Goal: Task Accomplishment & Management: Manage account settings

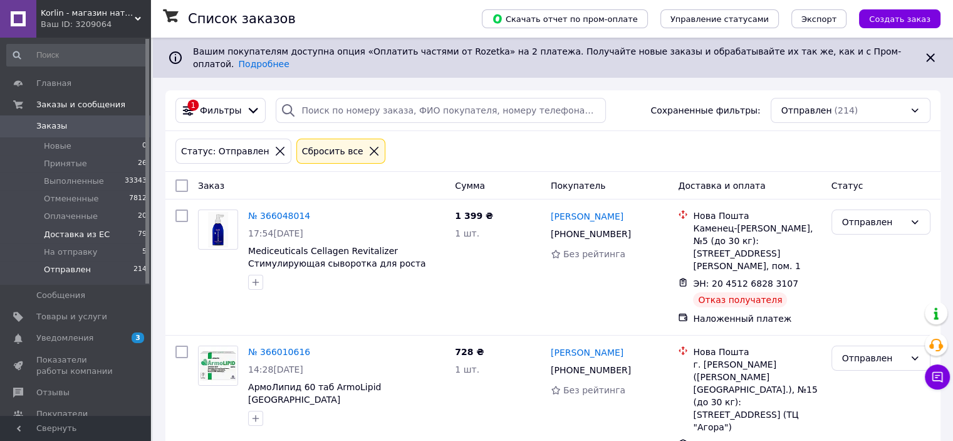
click at [98, 234] on span "Доставка из ЕС" at bounding box center [77, 234] width 66 height 11
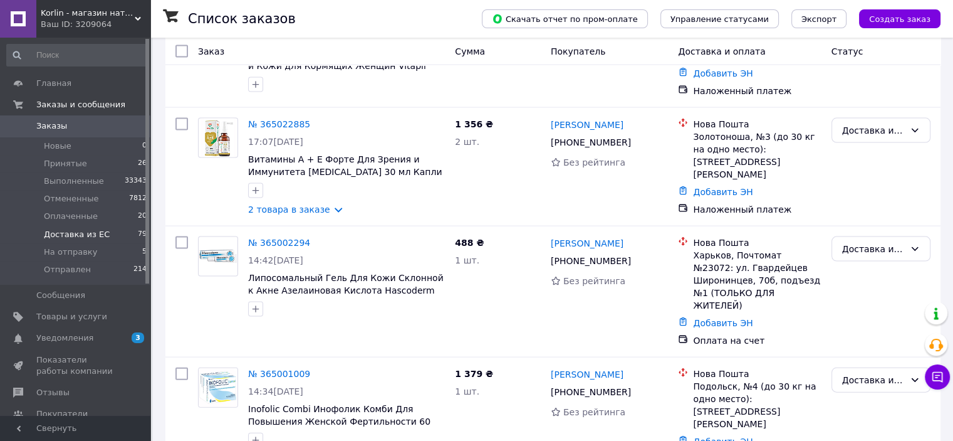
scroll to position [8420, 0]
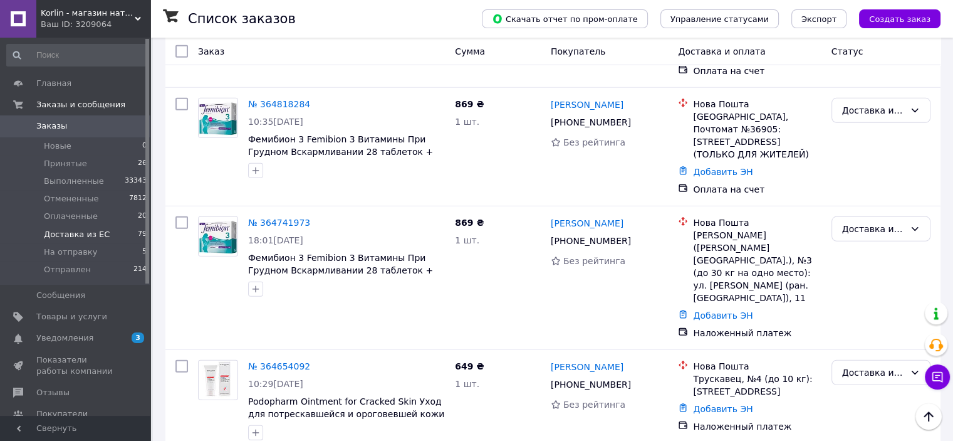
drag, startPoint x: 247, startPoint y: 219, endPoint x: 440, endPoint y: 236, distance: 193.8
copy span "Doppelherz aktiv Na stawy Complex витаминный комплекс для суставов 60 кап Доста…"
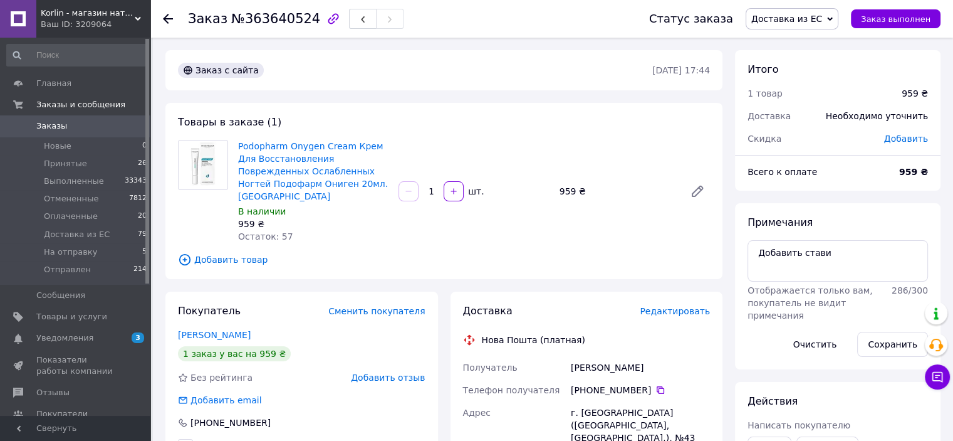
click at [258, 253] on span "Добавить товар" at bounding box center [444, 260] width 532 height 14
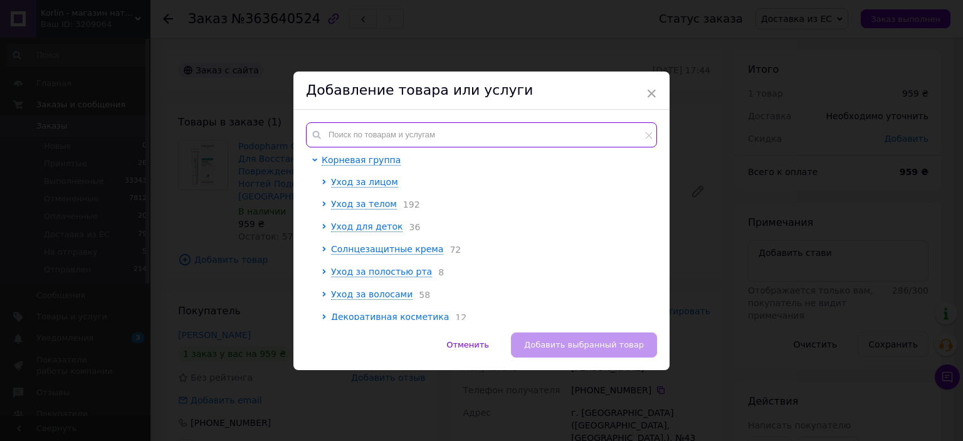
click at [403, 140] on input "text" at bounding box center [481, 134] width 351 height 25
paste input "Doppelherz aktiv Na stawy Complex витаминный комплекс для суставов 60 кап Доста…"
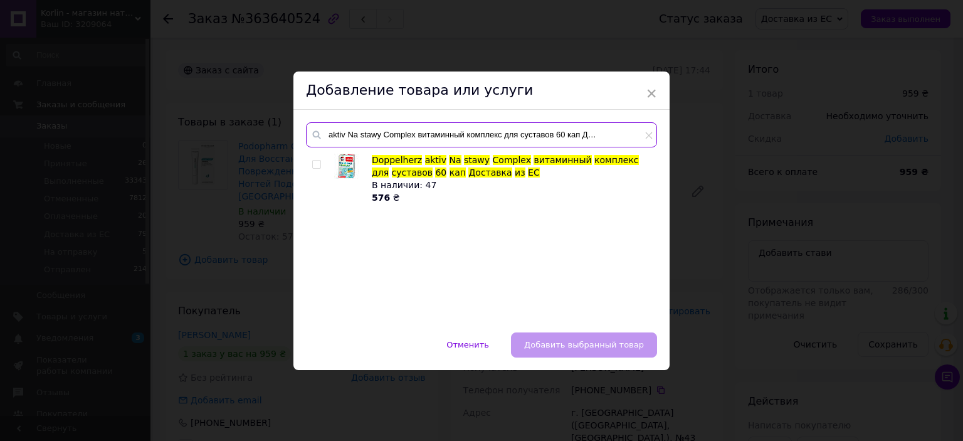
type input "Doppelherz aktiv Na stawy Complex витаминный комплекс для суставов 60 кап Доста…"
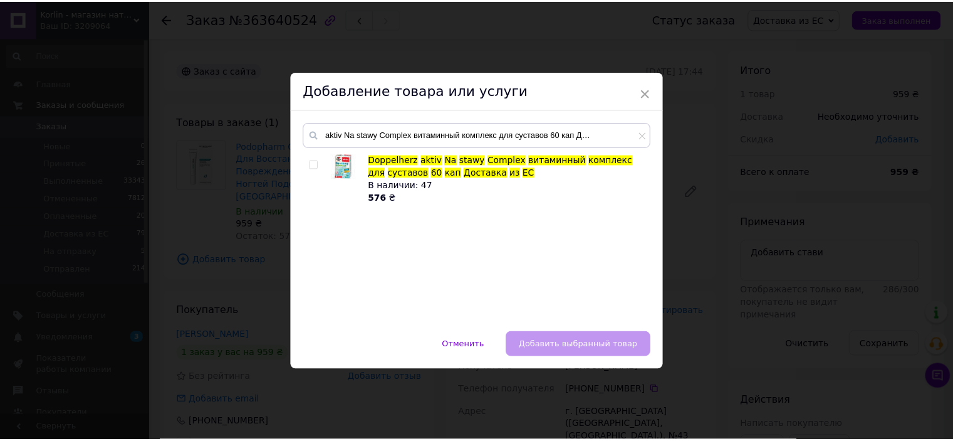
scroll to position [0, 0]
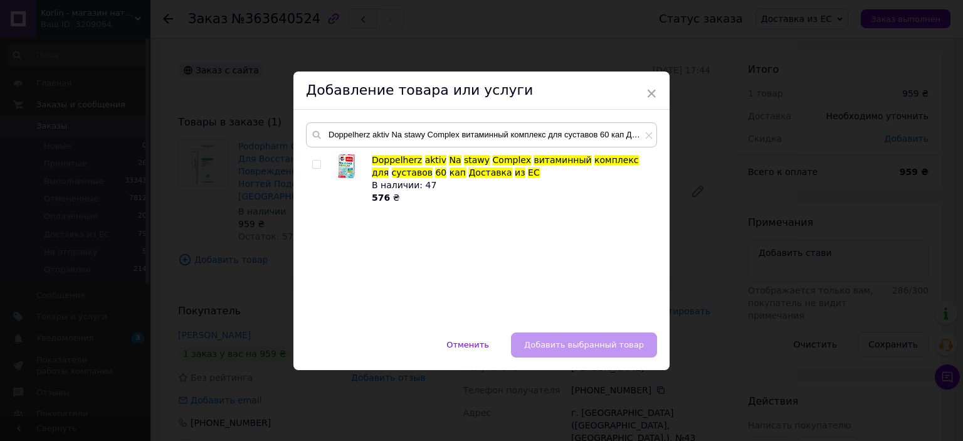
click at [317, 164] on input "checkbox" at bounding box center [316, 164] width 8 height 8
checkbox input "true"
click at [607, 349] on span "Добавить выбранный товар" at bounding box center [584, 344] width 120 height 9
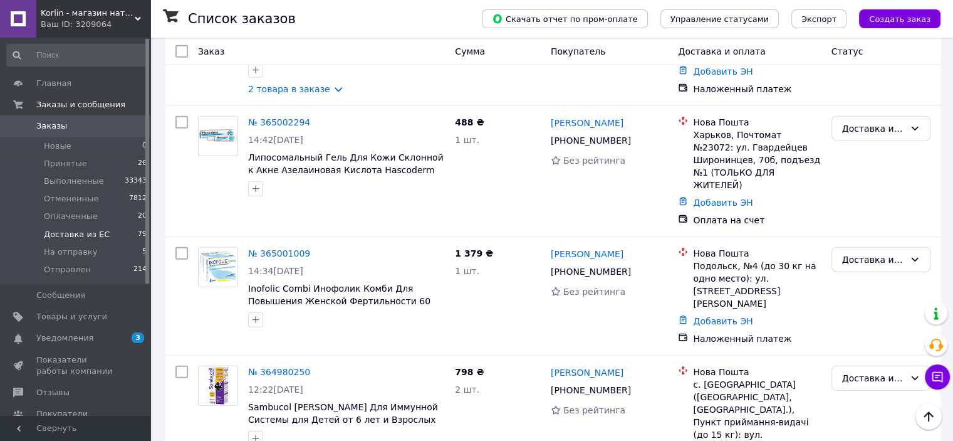
scroll to position [8420, 0]
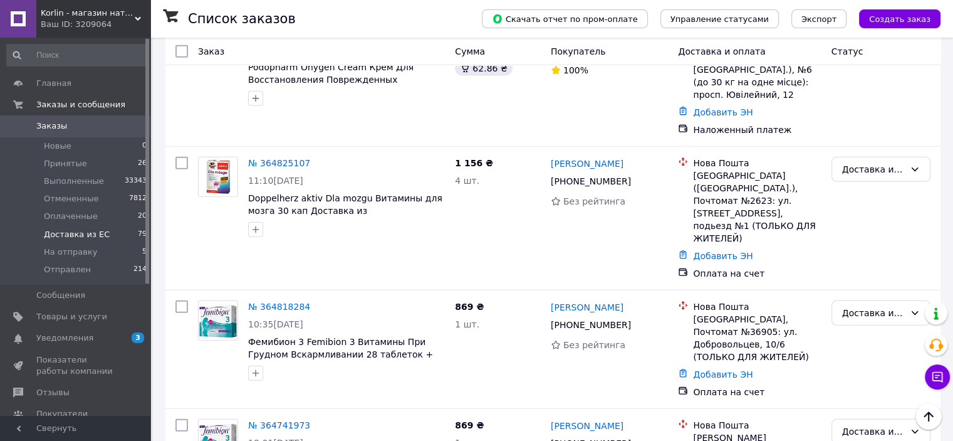
click at [885, 411] on li "На отправку" at bounding box center [881, 411] width 98 height 23
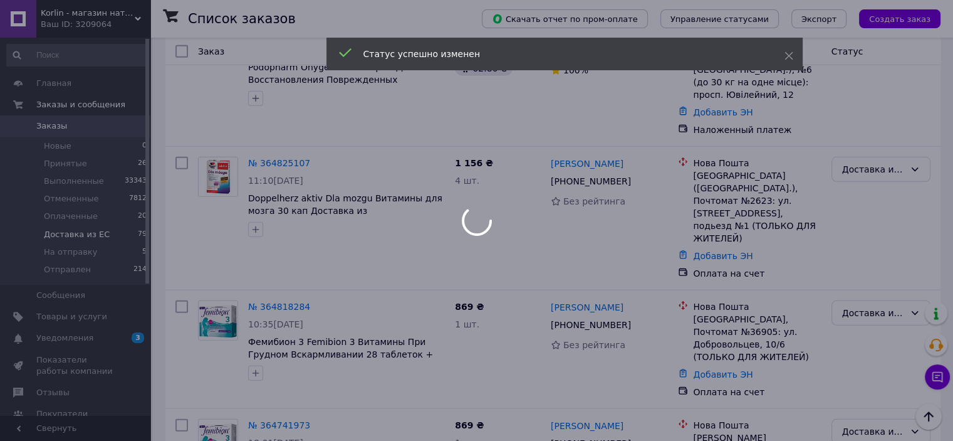
scroll to position [8295, 0]
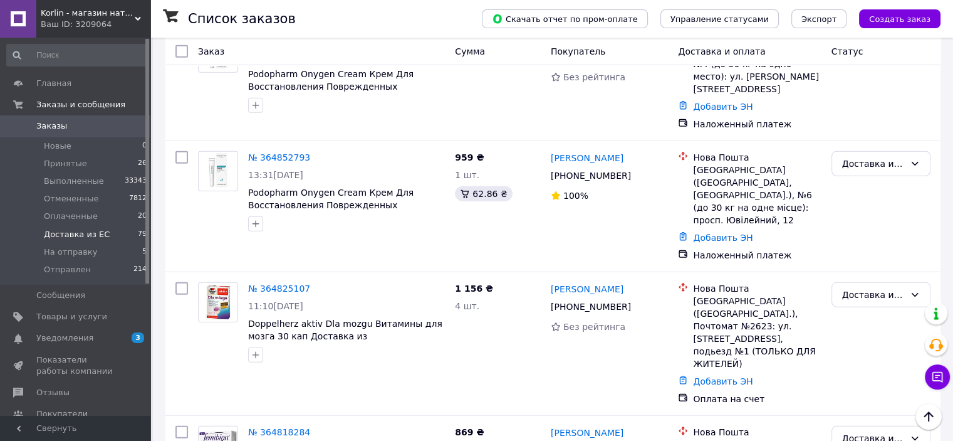
click at [882, 331] on li "На отправку" at bounding box center [881, 329] width 98 height 23
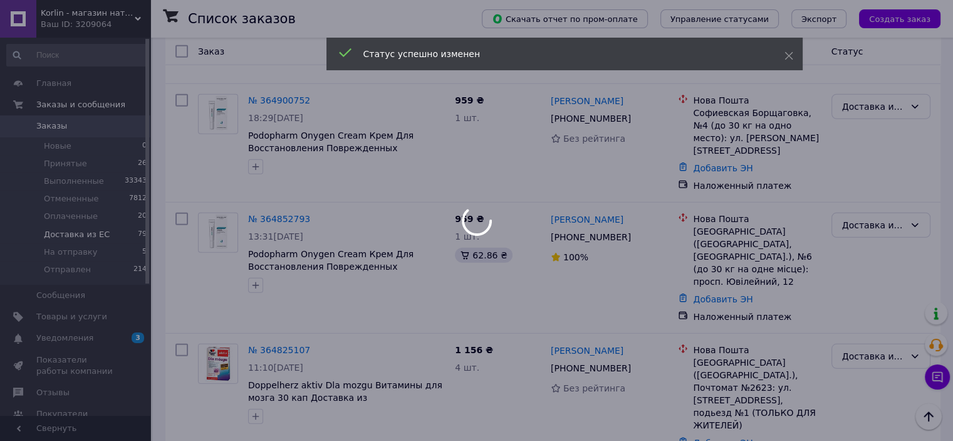
scroll to position [8232, 0]
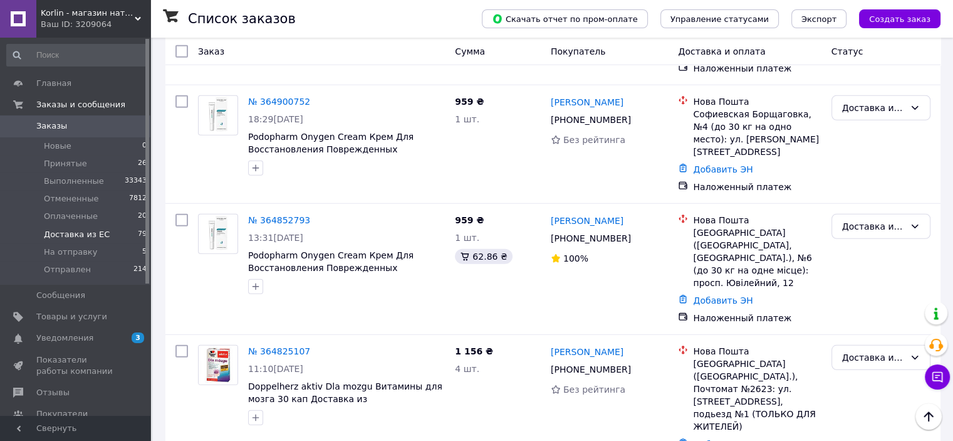
click at [884, 272] on li "На отправку" at bounding box center [881, 272] width 98 height 23
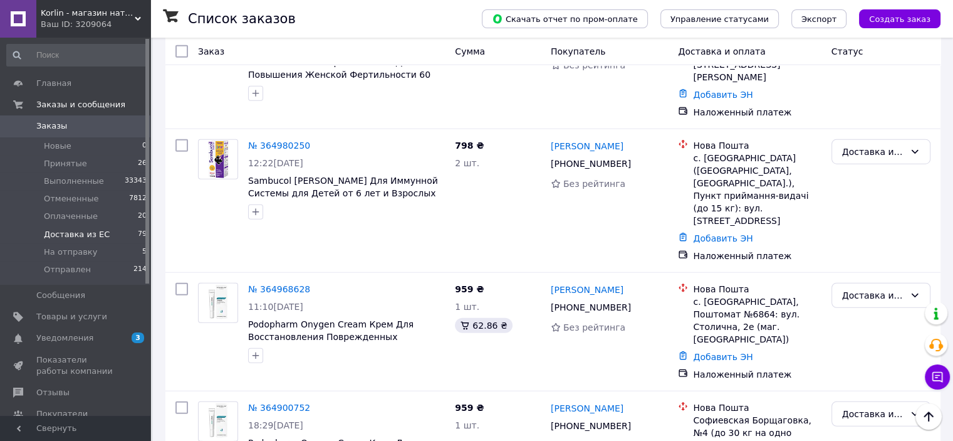
scroll to position [7919, 0]
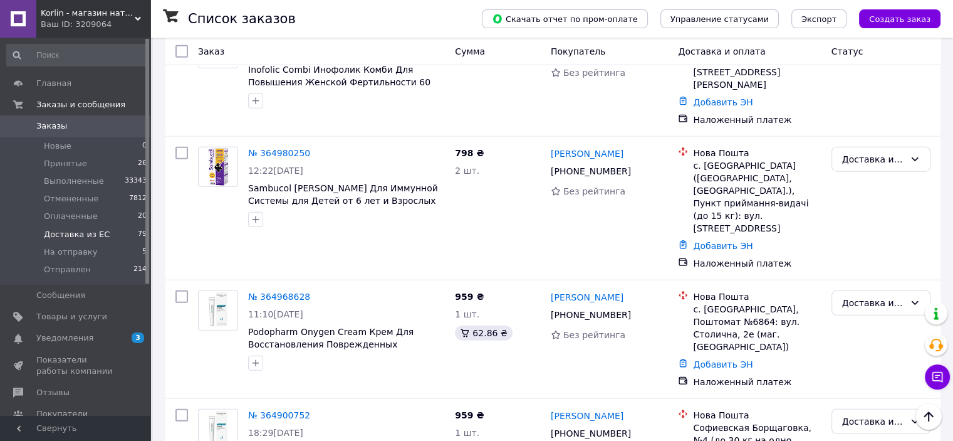
click at [877, 278] on li "На отправку" at bounding box center [881, 278] width 98 height 23
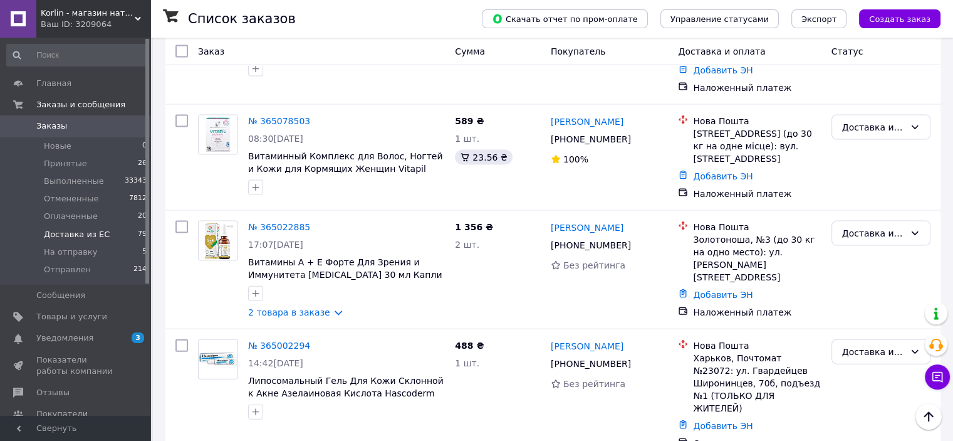
scroll to position [7418, 0]
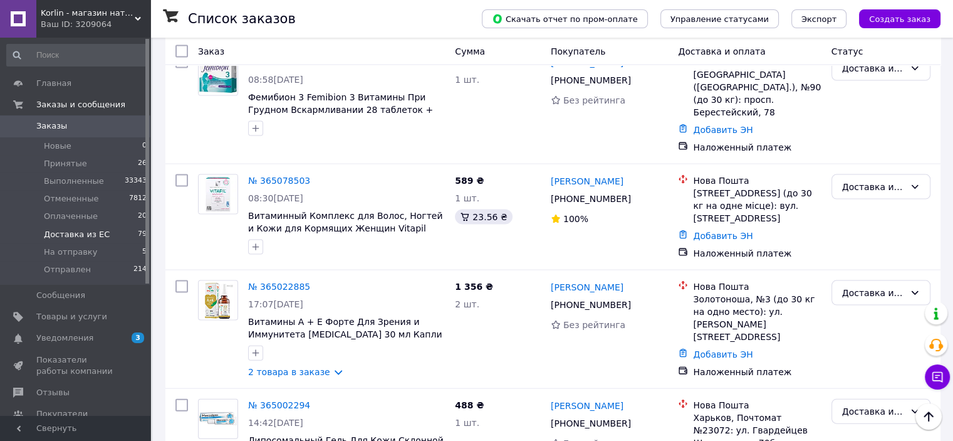
click at [886, 320] on li "На отправку" at bounding box center [881, 319] width 98 height 23
click at [882, 212] on li "На отправку" at bounding box center [881, 213] width 98 height 23
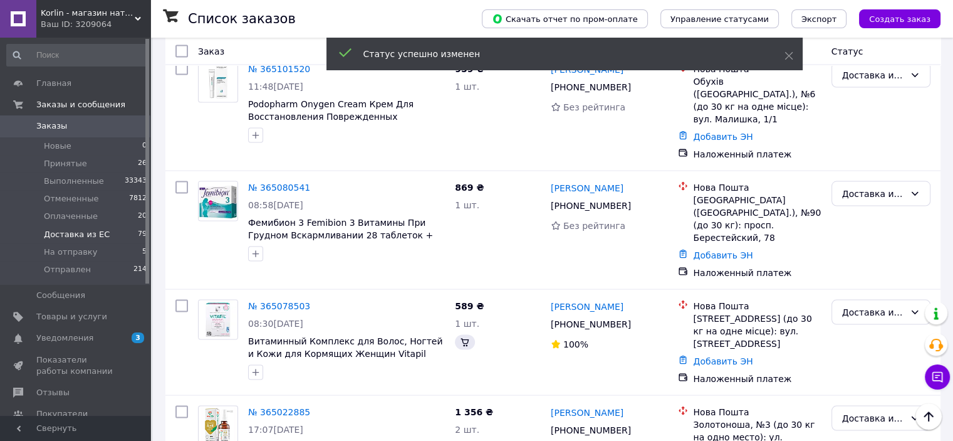
scroll to position [7230, 0]
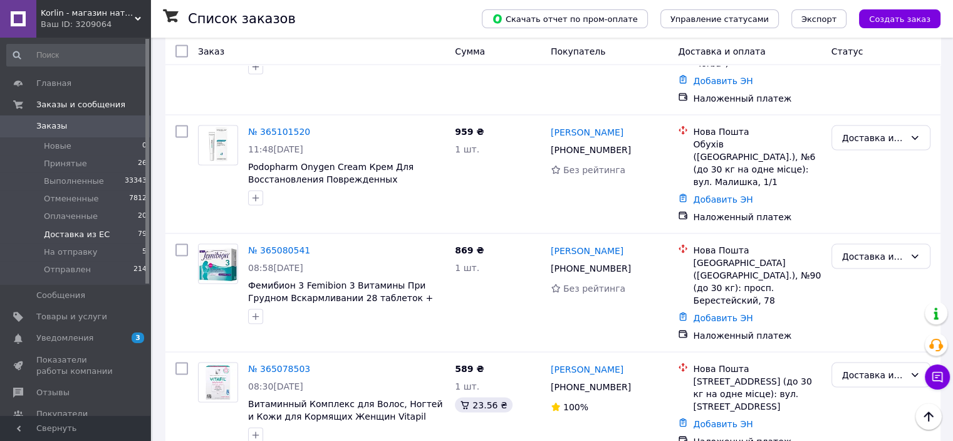
click at [869, 298] on li "На отправку" at bounding box center [881, 300] width 98 height 23
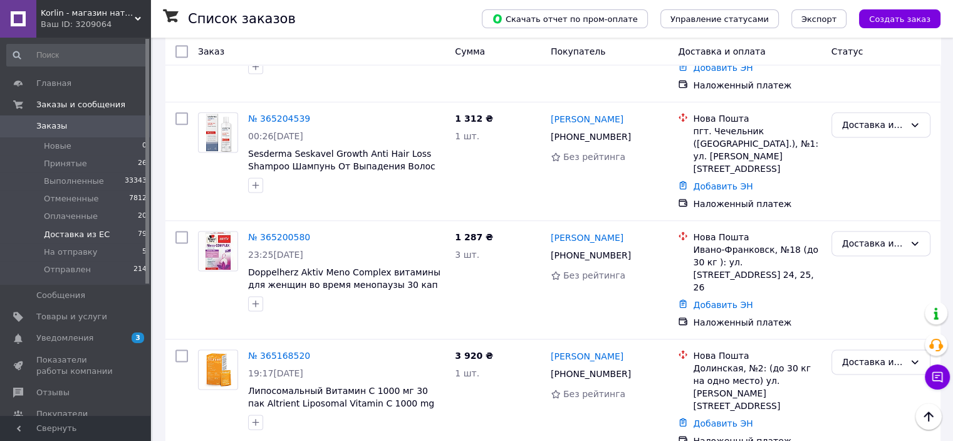
scroll to position [6415, 0]
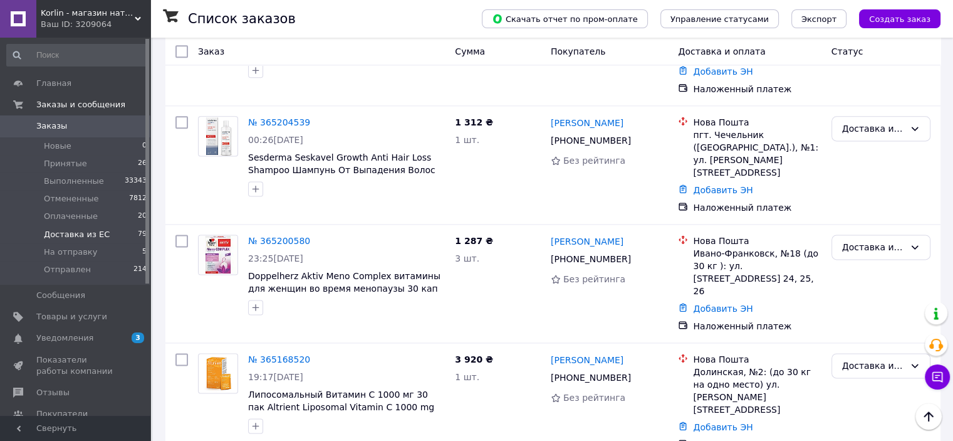
click at [866, 343] on li "На отправку" at bounding box center [881, 344] width 98 height 23
click at [892, 236] on li "На отправку" at bounding box center [881, 238] width 98 height 23
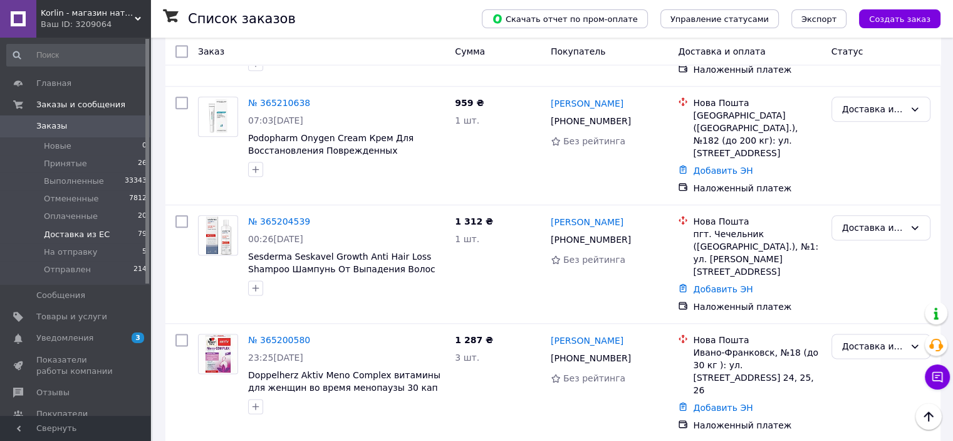
scroll to position [6227, 0]
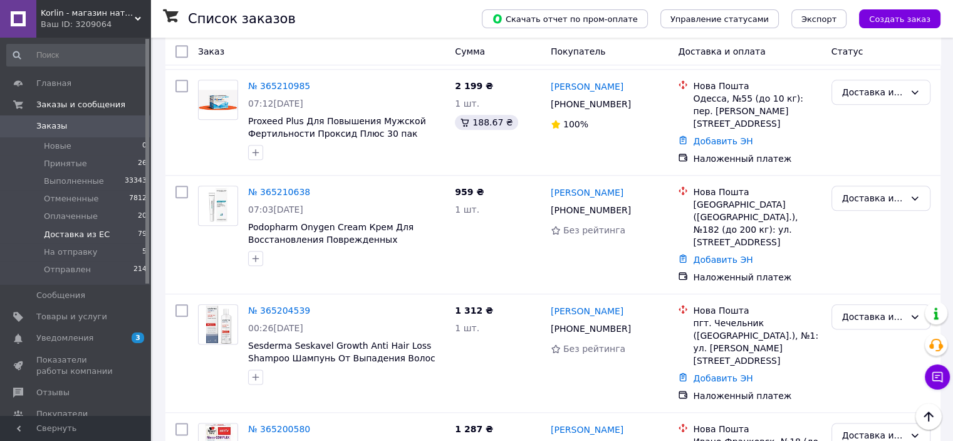
click at [885, 324] on li "На отправку" at bounding box center [881, 326] width 98 height 23
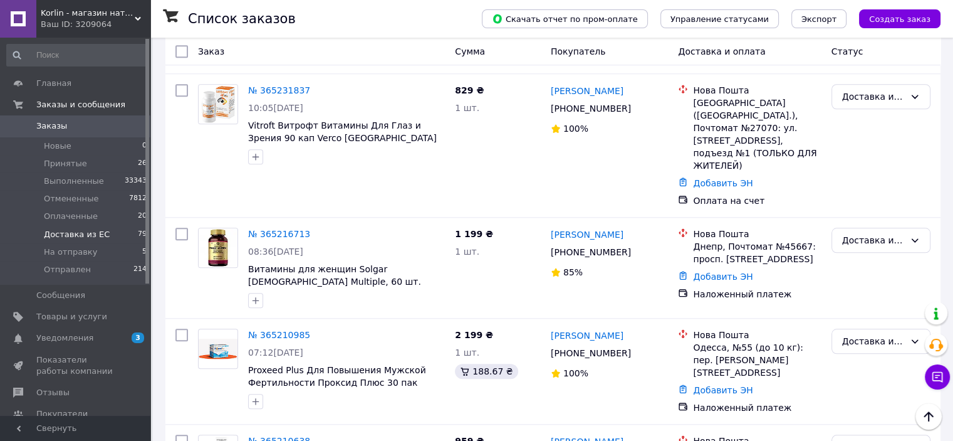
scroll to position [5976, 0]
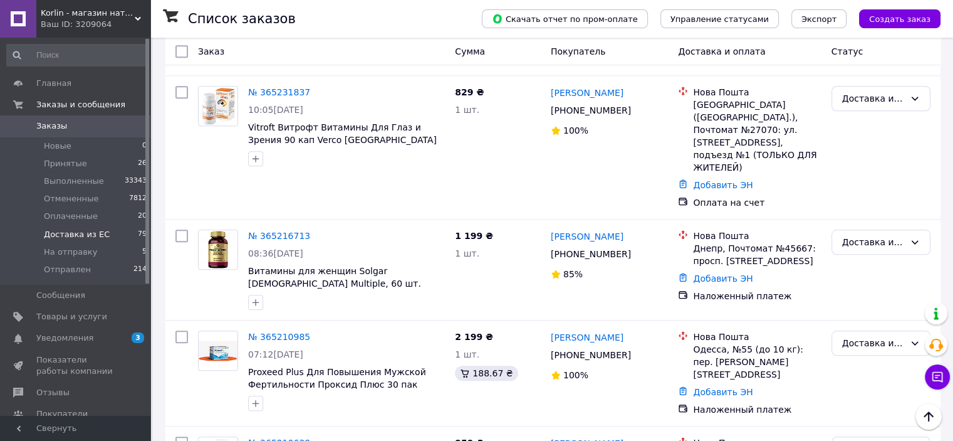
click at [888, 266] on li "На отправку" at bounding box center [881, 264] width 98 height 23
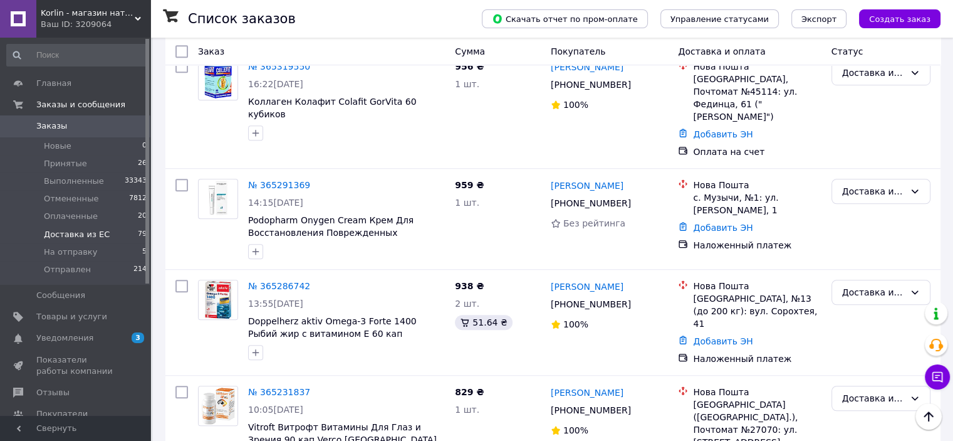
scroll to position [5600, 0]
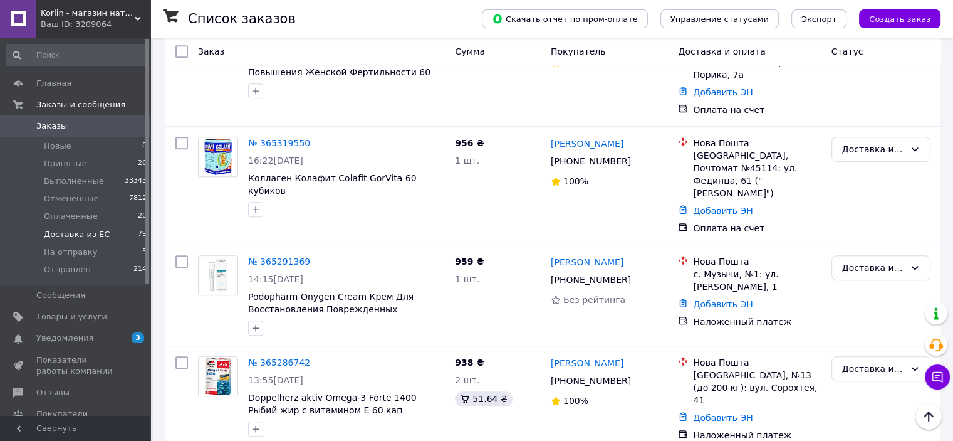
click at [882, 220] on li "На отправку" at bounding box center [881, 221] width 98 height 23
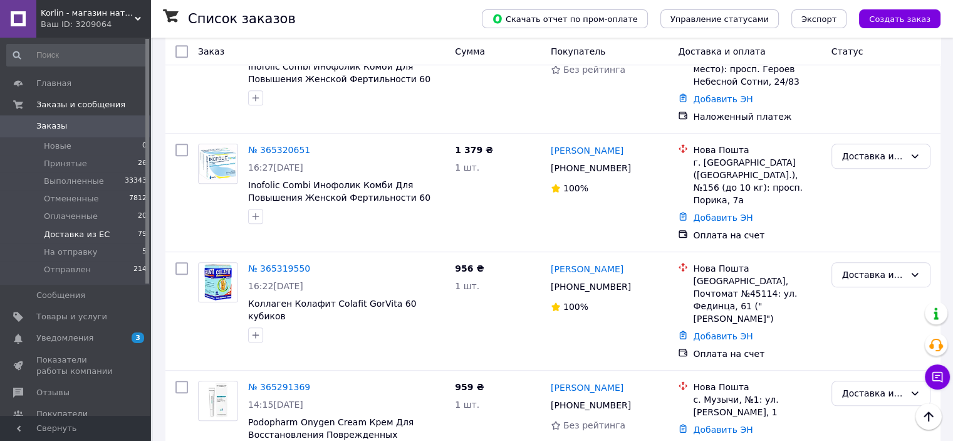
scroll to position [5287, 0]
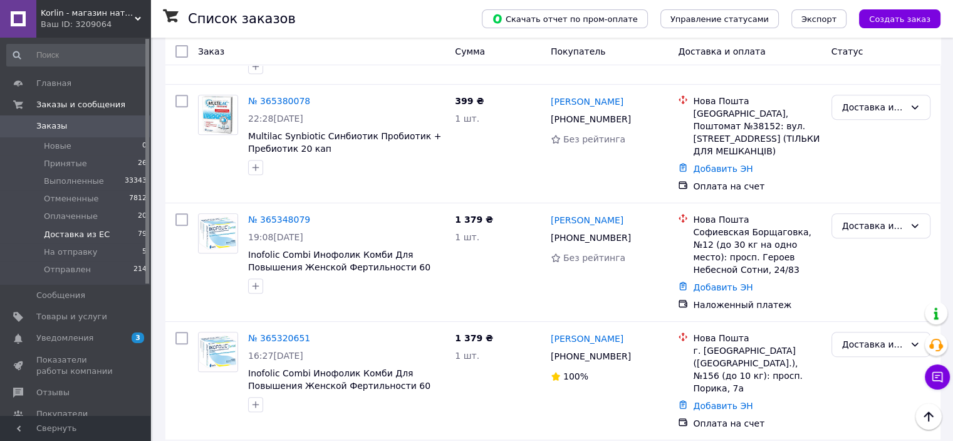
click at [891, 311] on li "На отправку" at bounding box center [881, 311] width 98 height 23
click at [891, 206] on li "На отправку" at bounding box center [881, 209] width 98 height 23
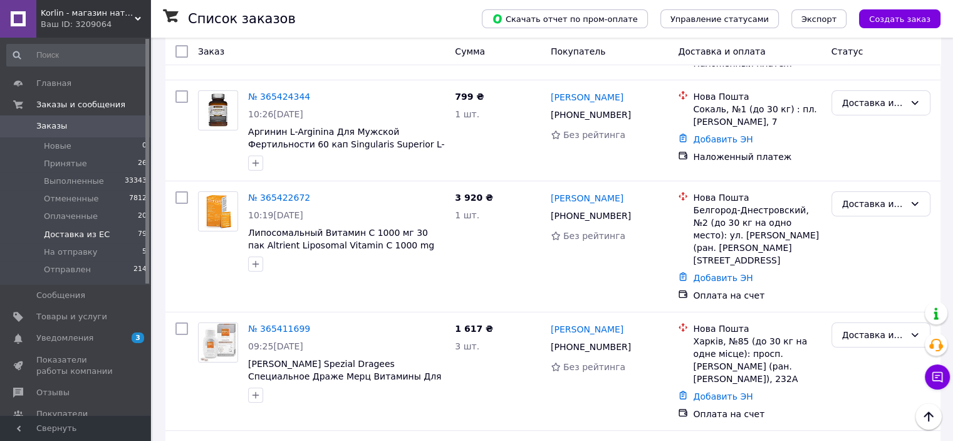
scroll to position [4222, 0]
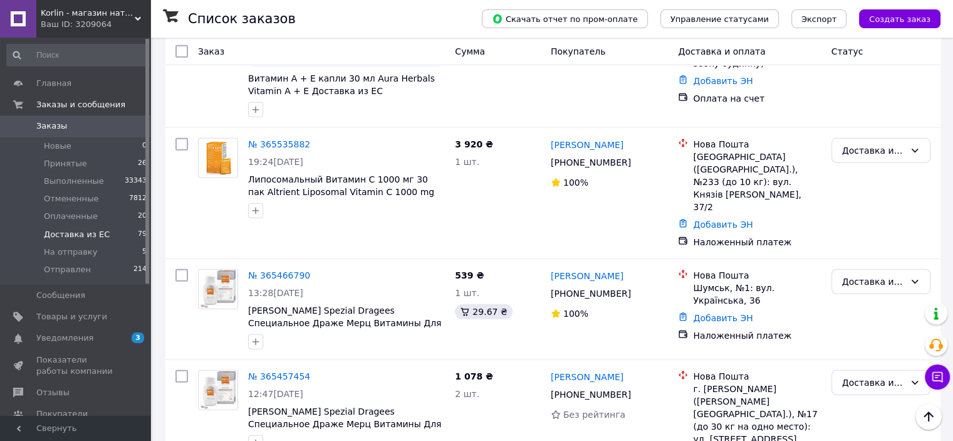
scroll to position [3658, 0]
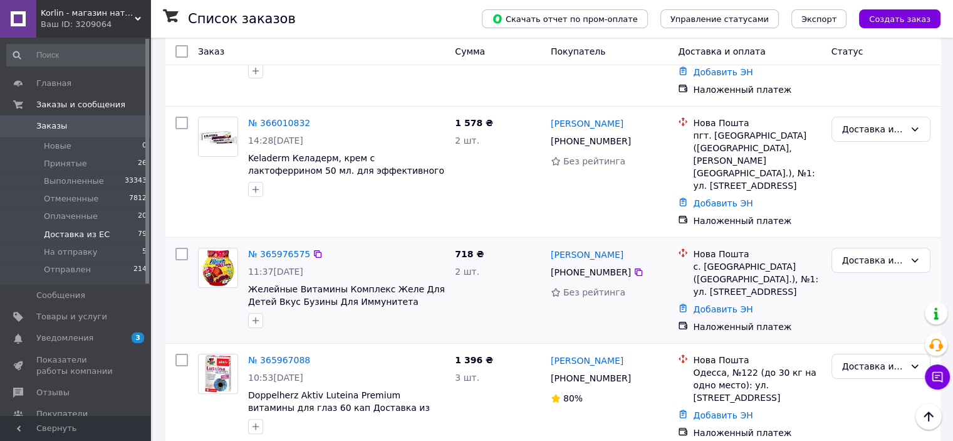
scroll to position [0, 0]
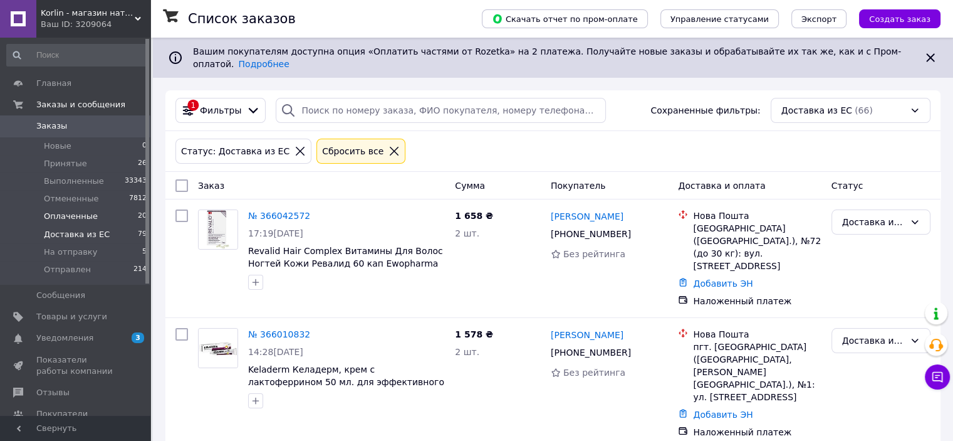
click at [81, 211] on span "Оплаченные" at bounding box center [71, 216] width 54 height 11
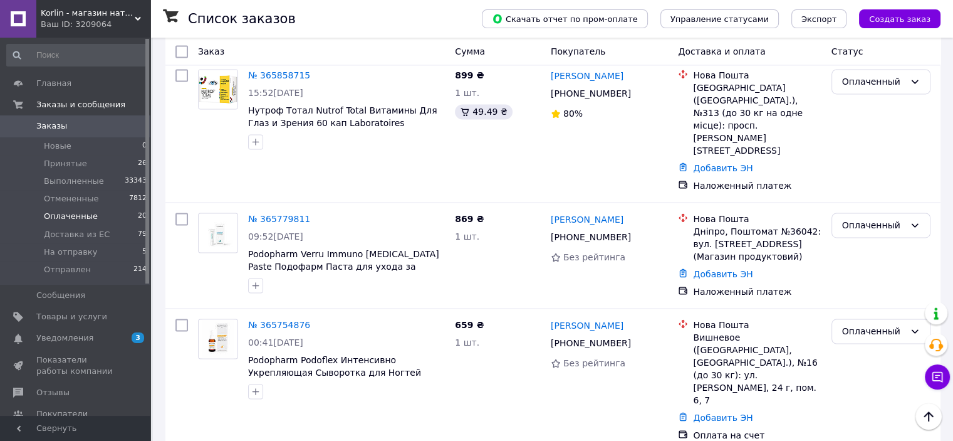
scroll to position [1930, 0]
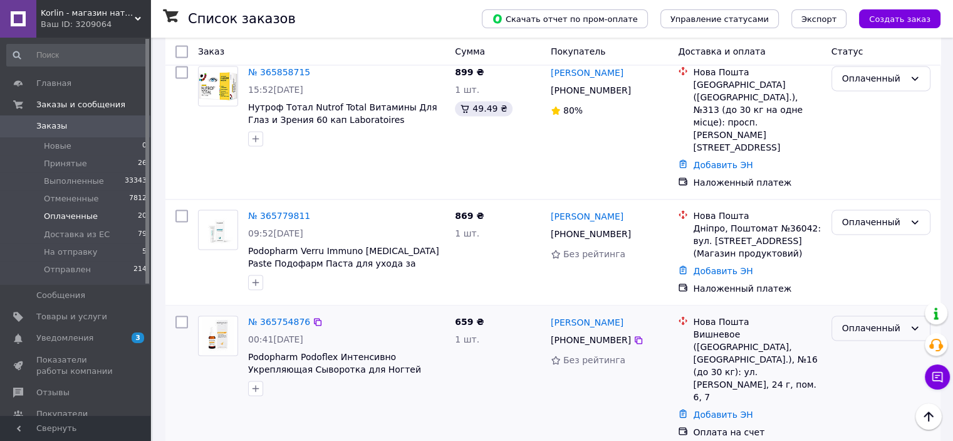
click at [862, 321] on div "Оплаченный" at bounding box center [873, 328] width 63 height 14
click at [872, 225] on li "На отправку" at bounding box center [881, 224] width 98 height 23
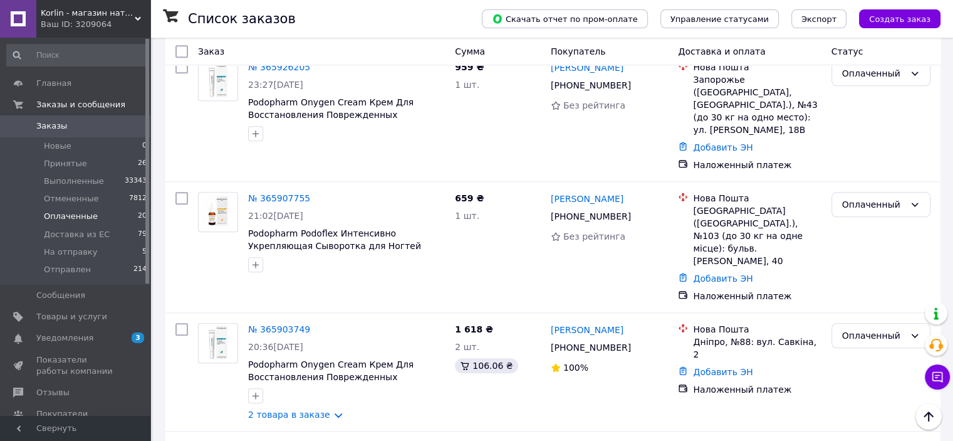
scroll to position [1303, 0]
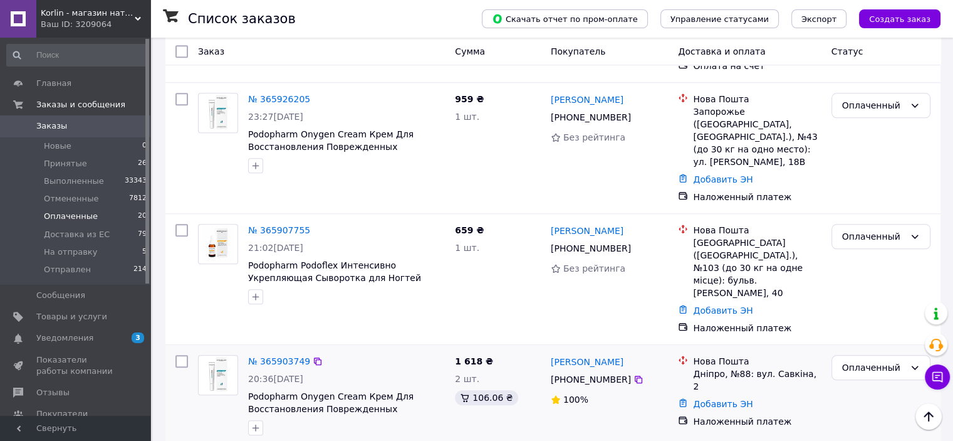
click at [303, 440] on link "2 товара в заказе" at bounding box center [289, 446] width 82 height 10
click at [885, 229] on div "Оплаченный" at bounding box center [873, 236] width 63 height 14
click at [873, 206] on li "На отправку" at bounding box center [881, 207] width 98 height 23
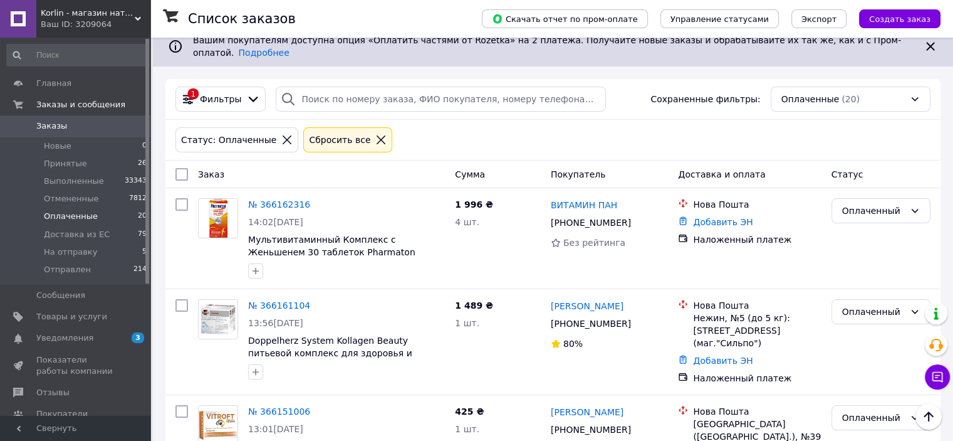
scroll to position [0, 0]
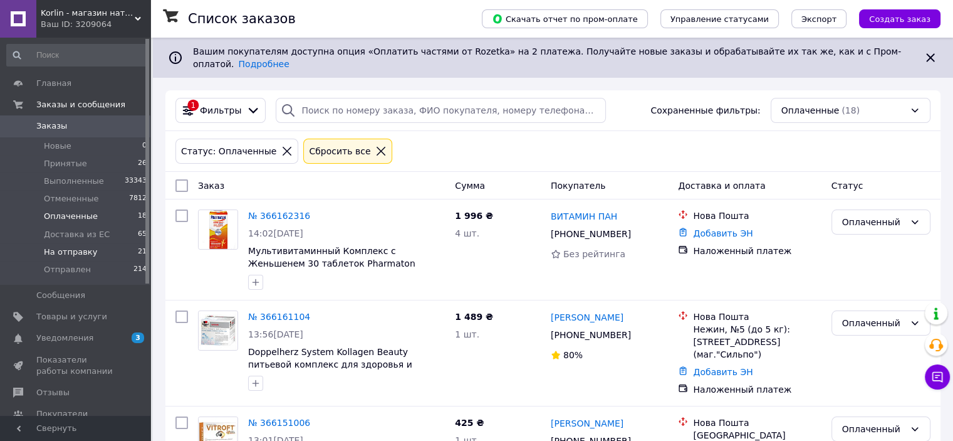
click at [87, 250] on span "На отправку" at bounding box center [70, 251] width 53 height 11
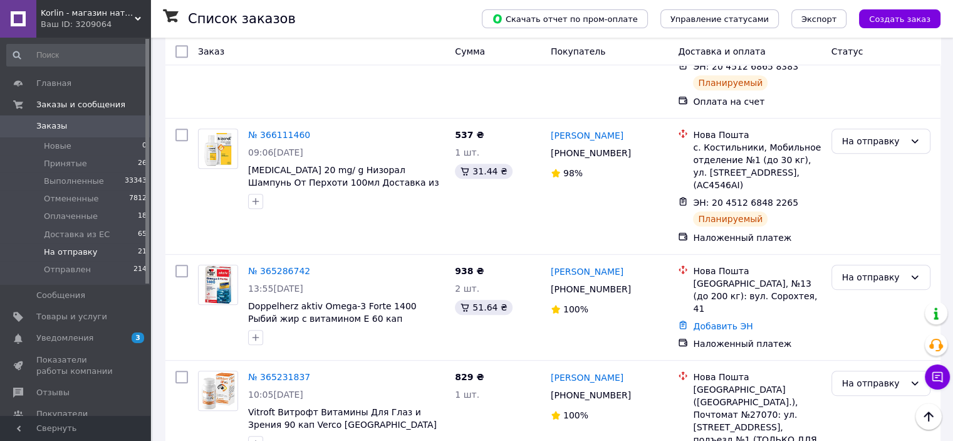
scroll to position [627, 0]
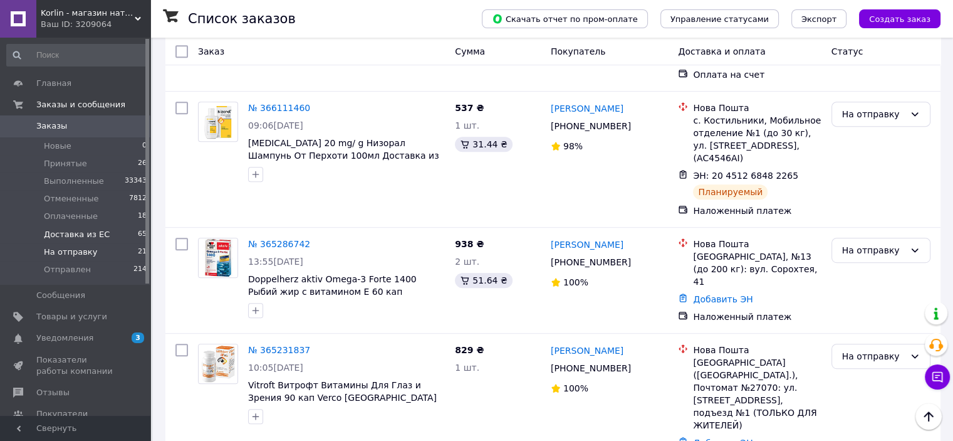
click at [78, 232] on span "Доставка из ЕС" at bounding box center [77, 234] width 66 height 11
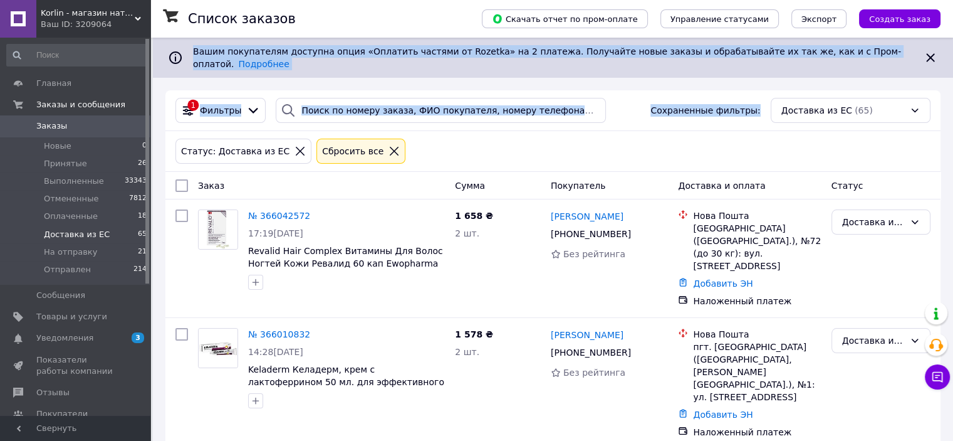
drag, startPoint x: 952, startPoint y: 16, endPoint x: 962, endPoint y: 74, distance: 59.1
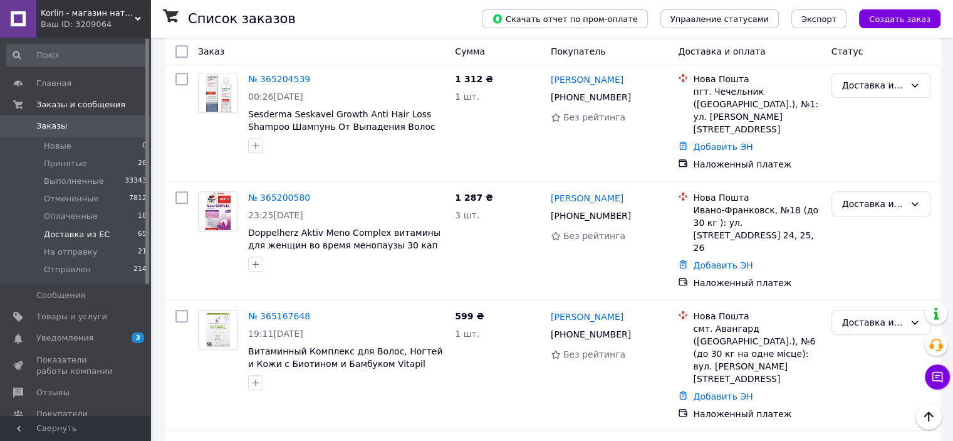
scroll to position [6096, 0]
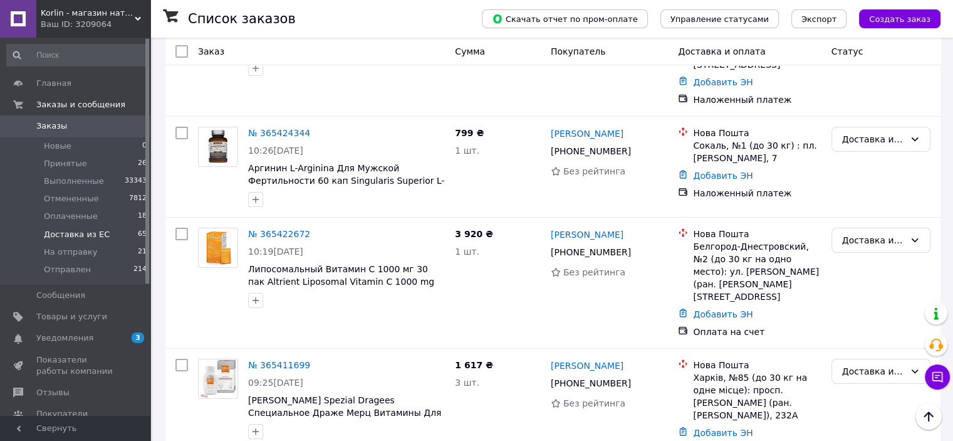
scroll to position [4404, 0]
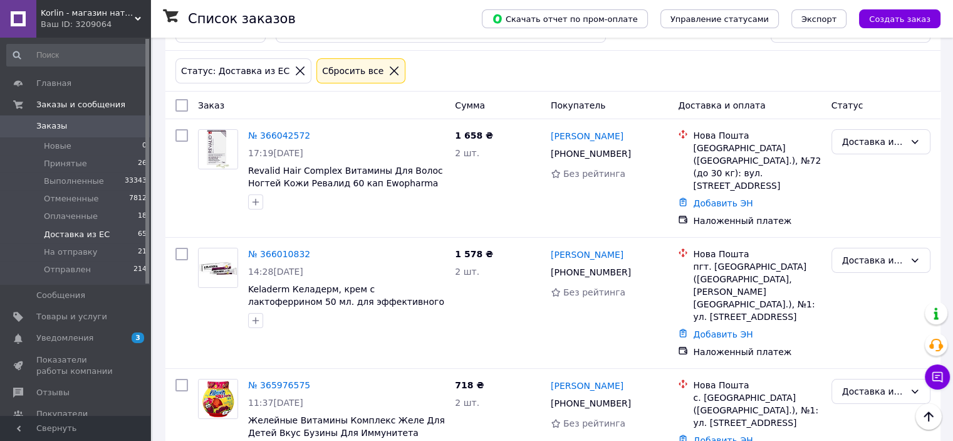
scroll to position [18, 0]
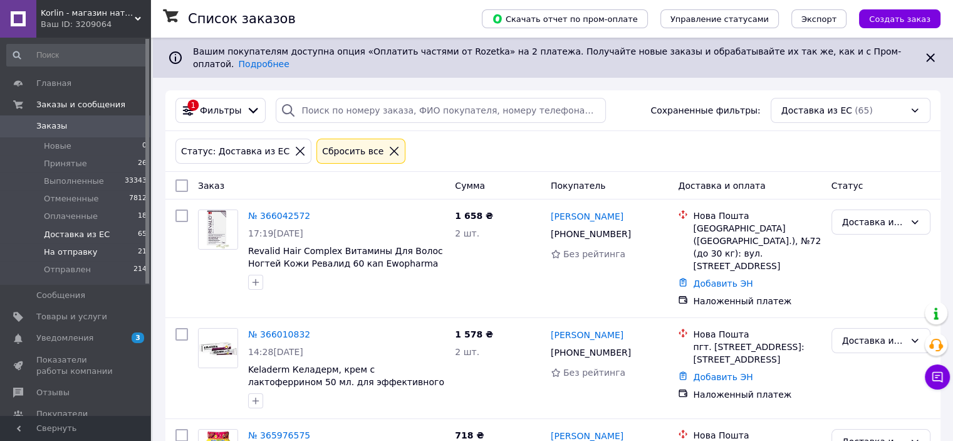
click at [89, 253] on span "На отправку" at bounding box center [70, 251] width 53 height 11
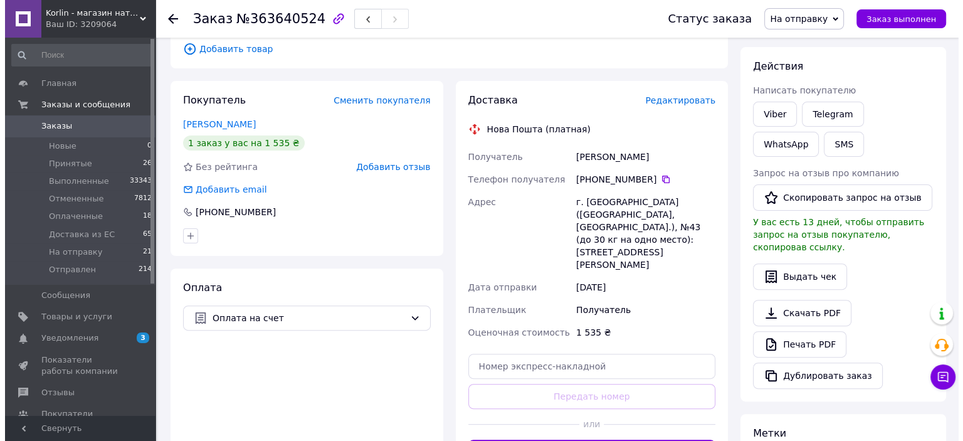
scroll to position [313, 0]
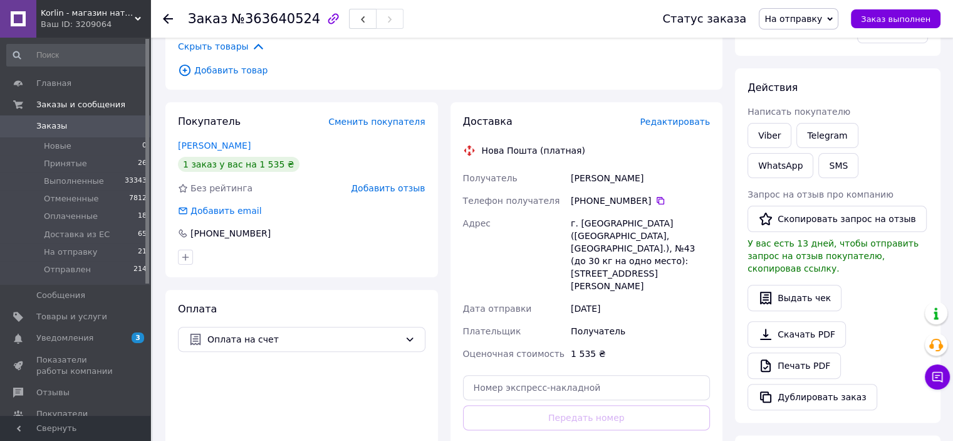
click at [697, 117] on span "Редактировать" at bounding box center [675, 122] width 70 height 10
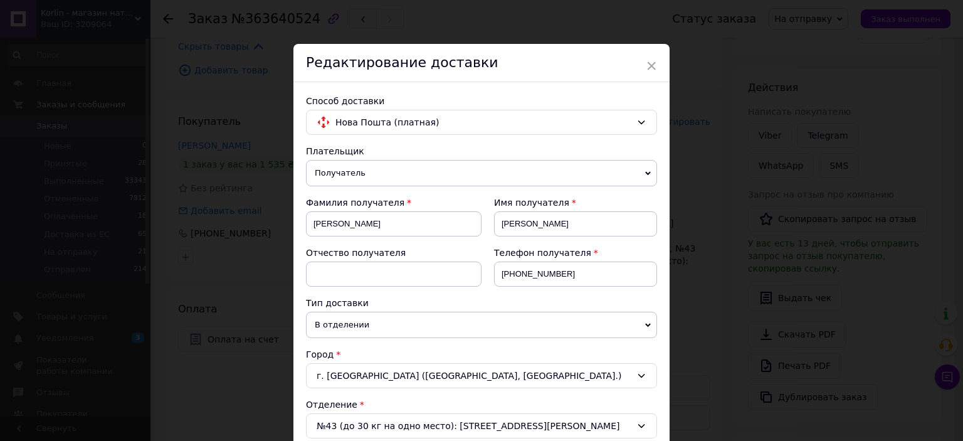
scroll to position [376, 0]
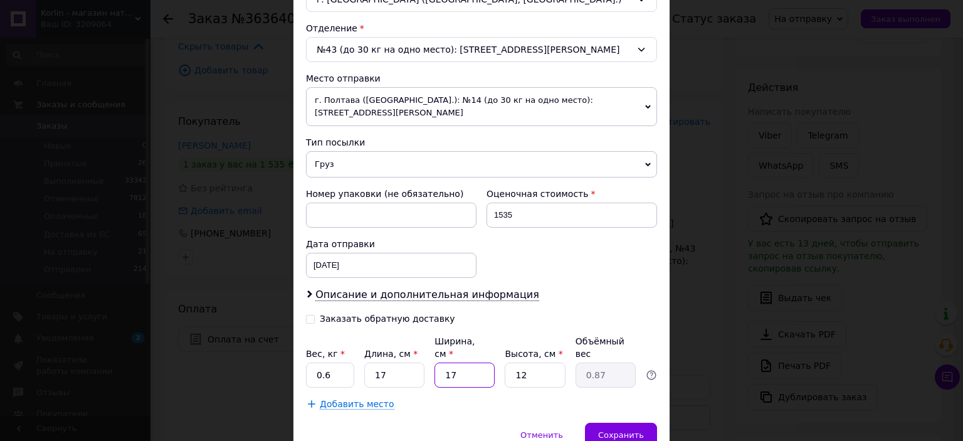
drag, startPoint x: 452, startPoint y: 340, endPoint x: 433, endPoint y: 343, distance: 19.7
click at [434, 362] on input "17" at bounding box center [464, 374] width 60 height 25
type input "9"
type input "0.46"
type input "9"
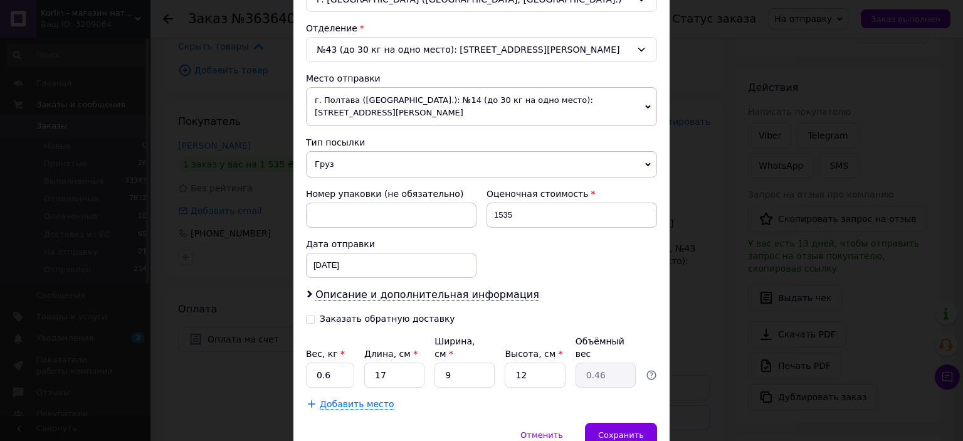
click at [352, 348] on div "Вес, кг * 0.6 Длина, см * 17 Ширина, см * 9 Высота, см * 12 Объёмный вес 0.46" at bounding box center [481, 361] width 351 height 53
click at [337, 362] on input "0.6" at bounding box center [330, 374] width 48 height 25
type input "0.5"
click at [637, 422] on div "Сохранить" at bounding box center [621, 434] width 72 height 25
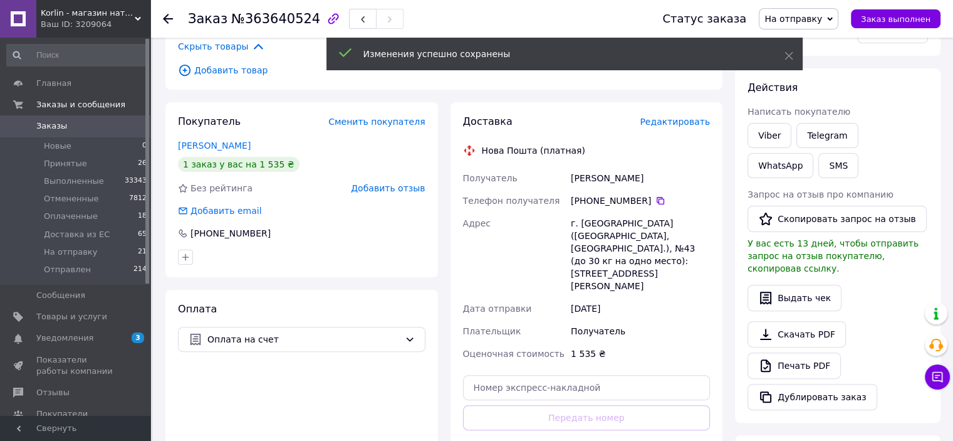
click at [674, 115] on div "Редактировать" at bounding box center [675, 121] width 70 height 13
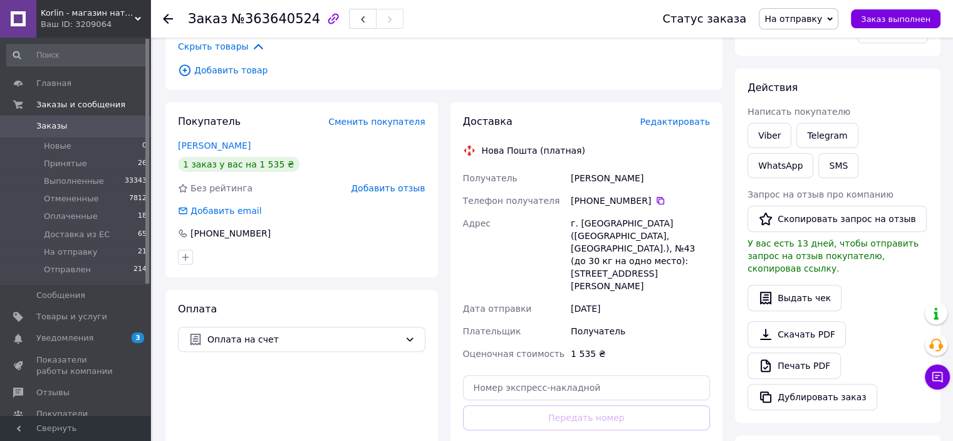
click at [672, 117] on span "Редактировать" at bounding box center [675, 122] width 70 height 10
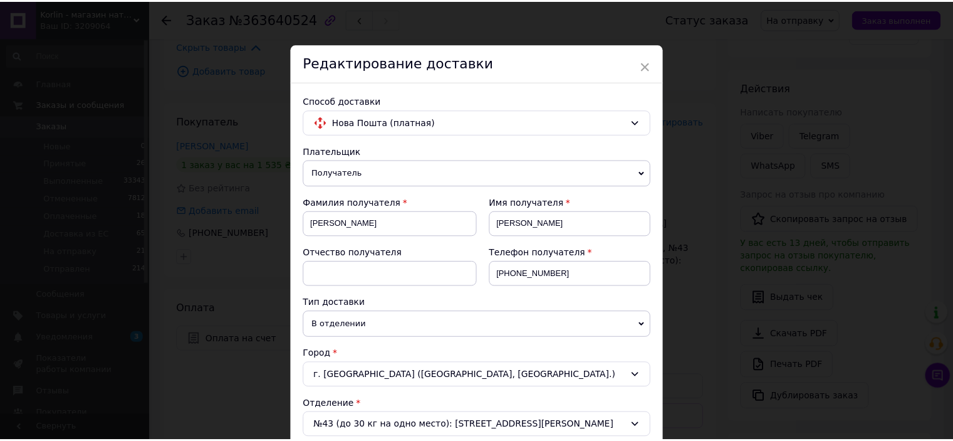
scroll to position [410, 0]
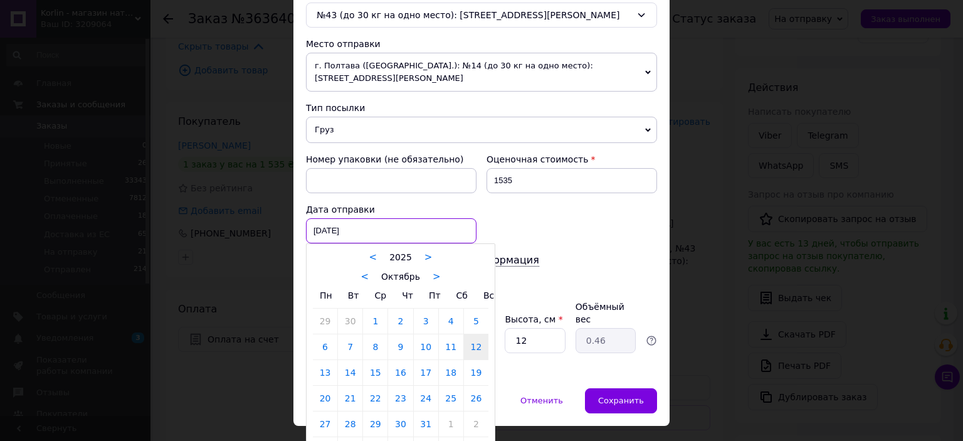
click at [429, 218] on div "[DATE] < 2025 > < Октябрь > Пн Вт Ср Чт Пт Сб Вс 29 30 1 2 3 4 5 6 7 8 9 10 11 …" at bounding box center [391, 230] width 170 height 25
click at [323, 360] on link "13" at bounding box center [325, 372] width 24 height 25
type input "[DATE]"
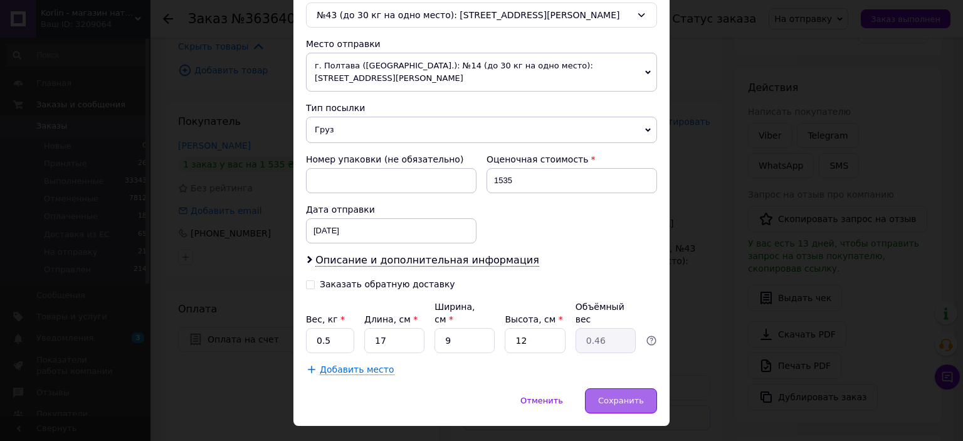
click at [635, 395] on span "Сохранить" at bounding box center [621, 399] width 46 height 9
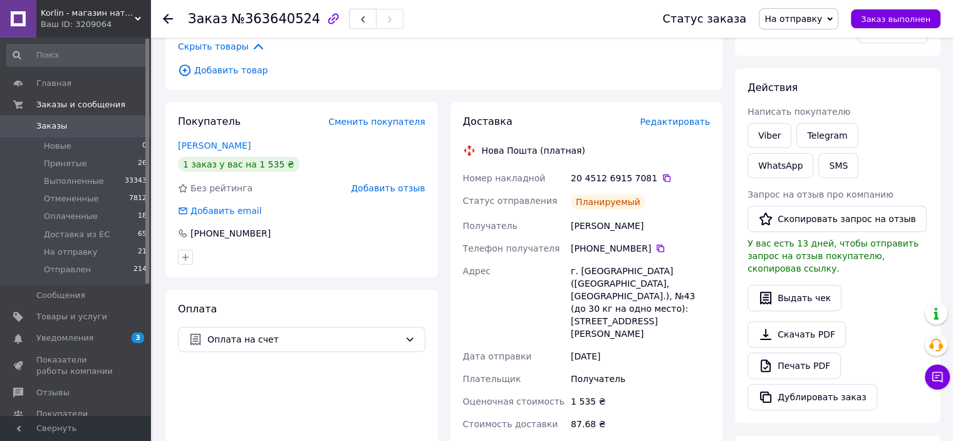
scroll to position [28, 0]
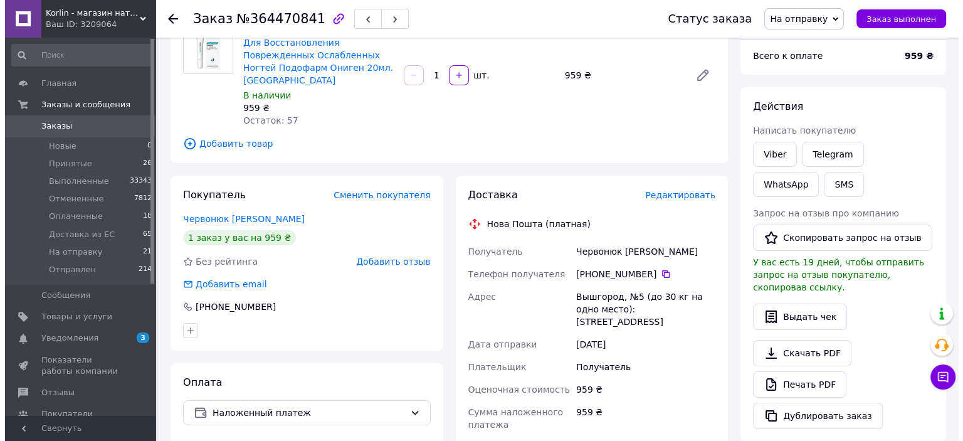
scroll to position [188, 0]
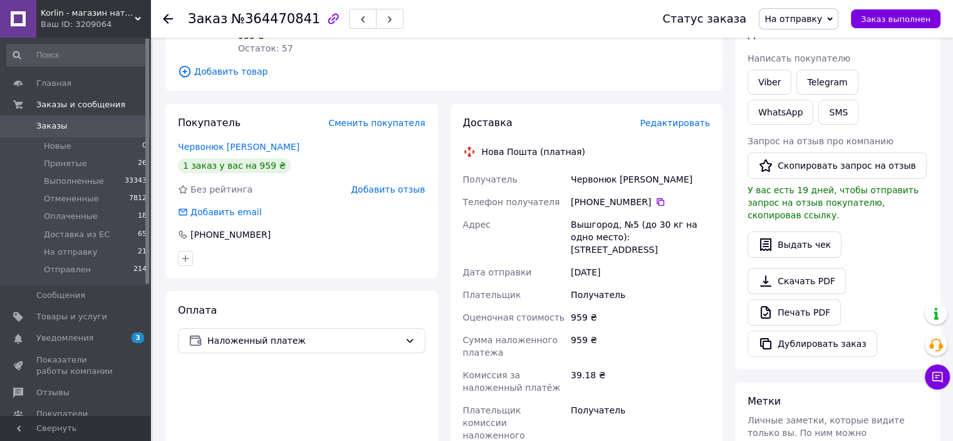
click at [681, 118] on span "Редактировать" at bounding box center [675, 123] width 70 height 10
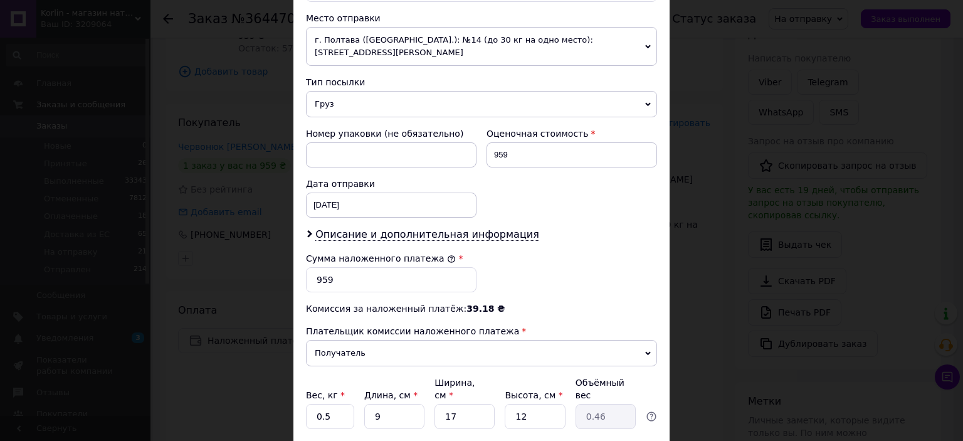
scroll to position [439, 0]
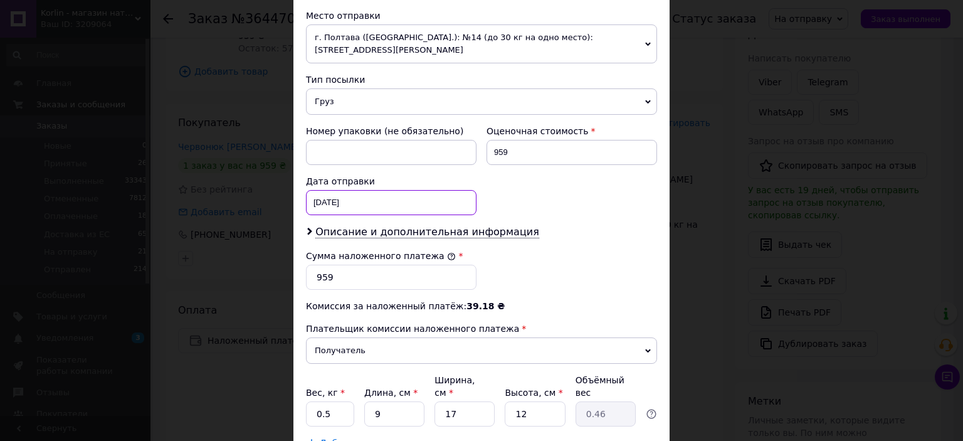
click at [390, 190] on div "[DATE] < 2025 > < Октябрь > Пн Вт Ср Чт Пт Сб Вс 29 30 1 2 3 4 5 6 7 8 9 10 11 …" at bounding box center [391, 202] width 170 height 25
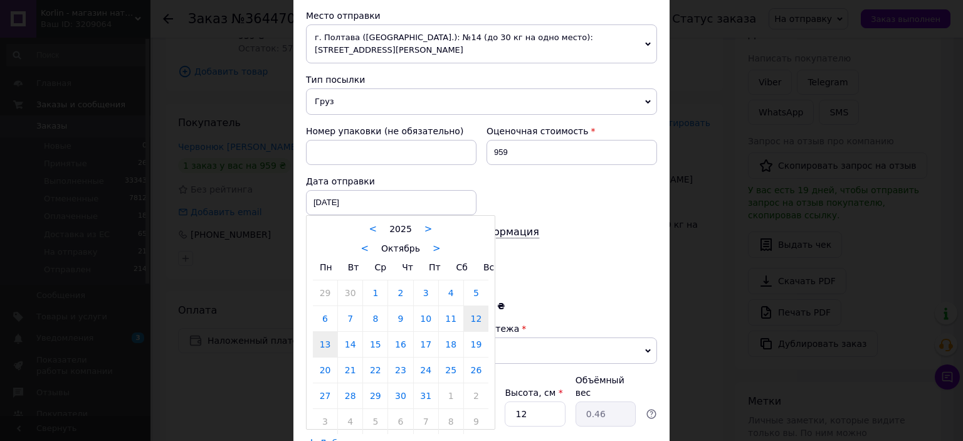
click at [328, 331] on link "13" at bounding box center [325, 343] width 24 height 25
type input "[DATE]"
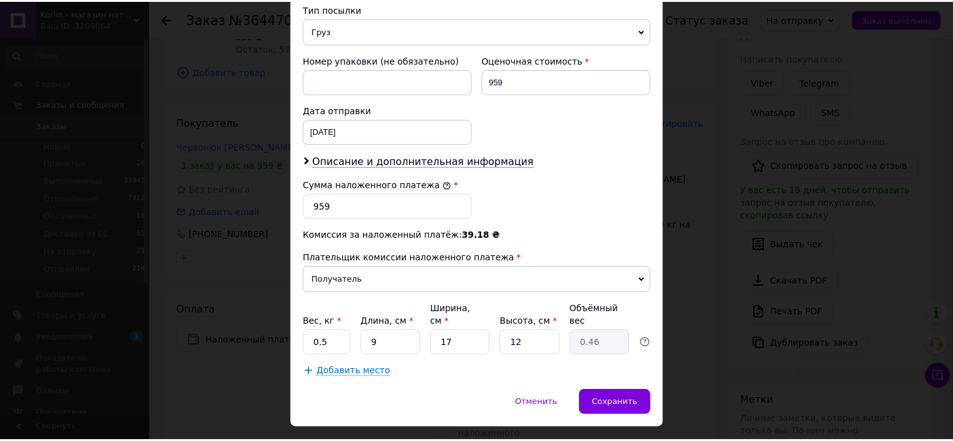
scroll to position [511, 0]
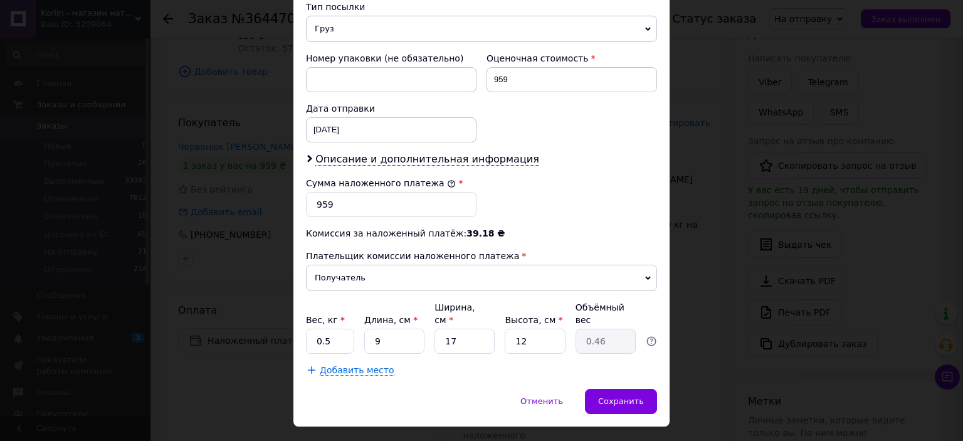
click at [642, 389] on div "Сохранить" at bounding box center [621, 401] width 72 height 25
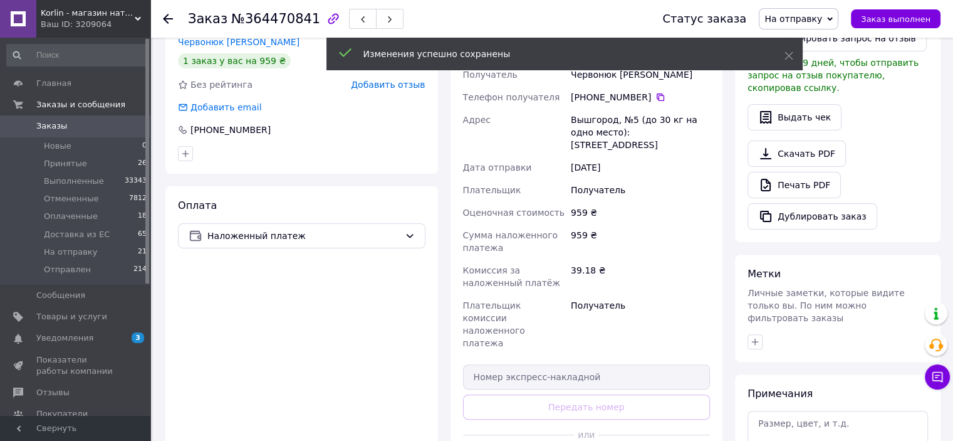
scroll to position [313, 0]
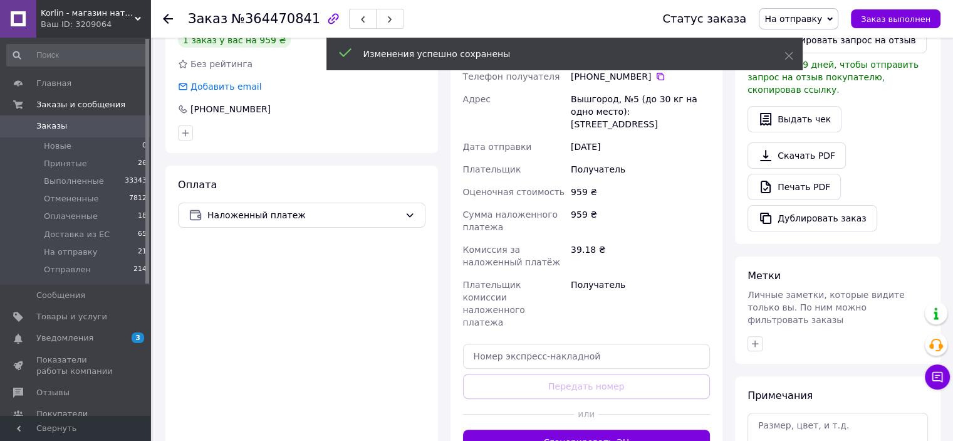
click at [649, 429] on button "Сгенерировать ЭН" at bounding box center [587, 441] width 248 height 25
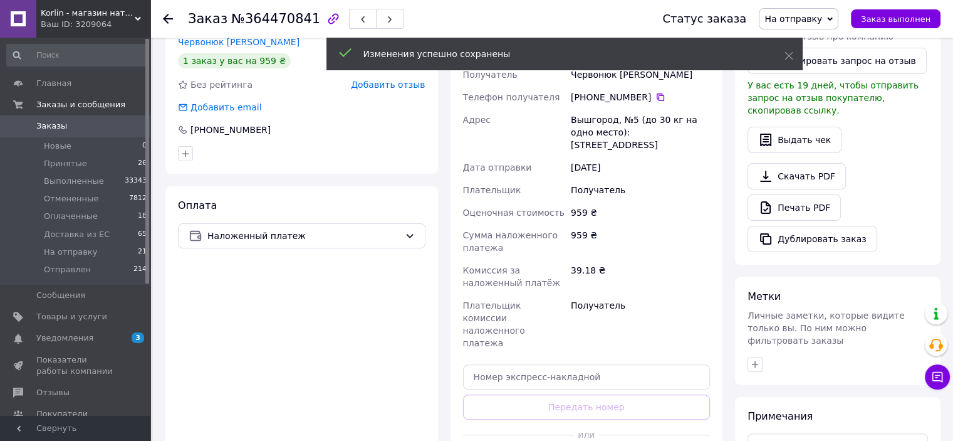
scroll to position [188, 0]
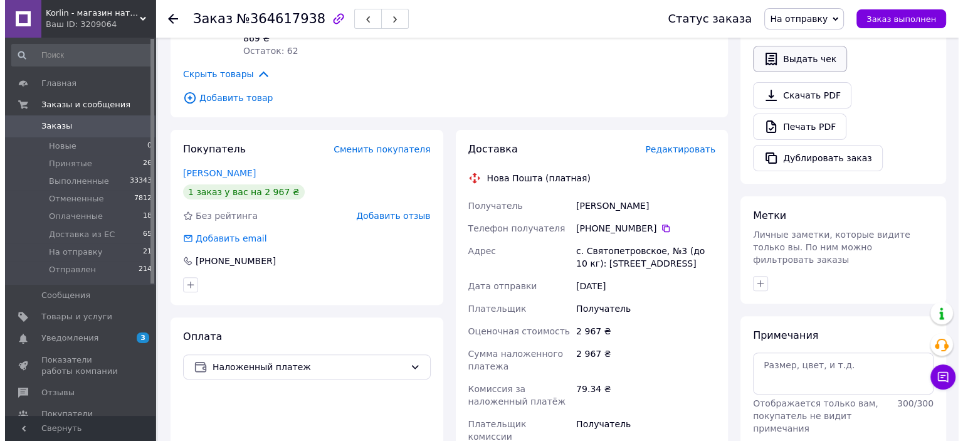
scroll to position [376, 0]
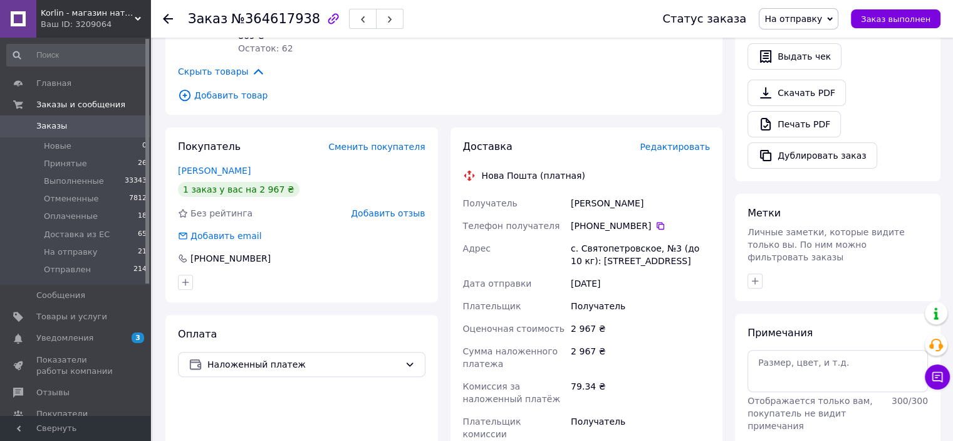
click at [681, 142] on span "Редактировать" at bounding box center [675, 147] width 70 height 10
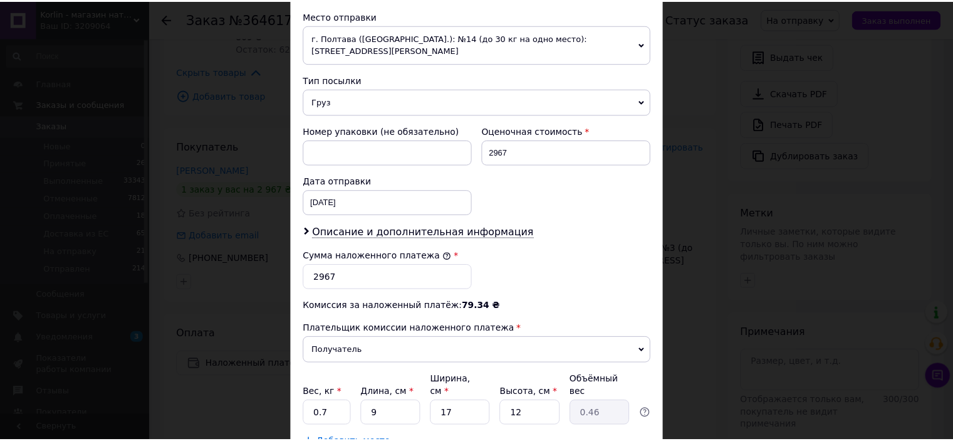
scroll to position [511, 0]
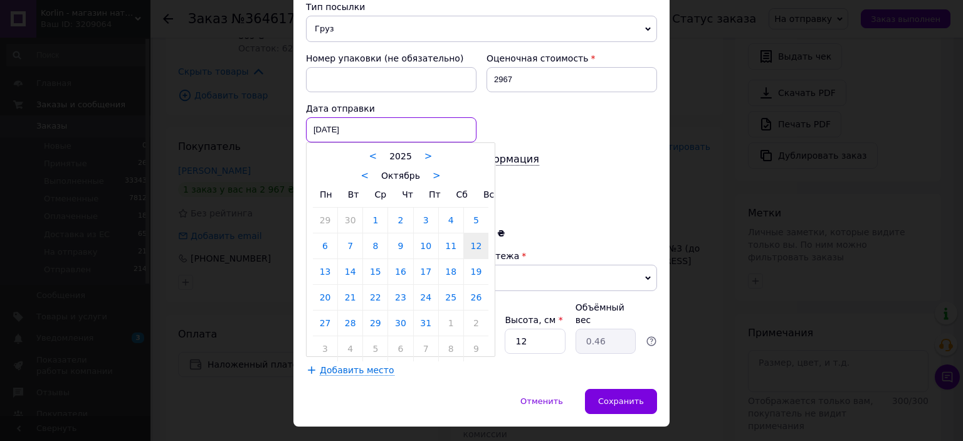
click at [406, 117] on div "[DATE] < 2025 > < Октябрь > Пн Вт Ср Чт Пт Сб Вс 29 30 1 2 3 4 5 6 7 8 9 10 11 …" at bounding box center [391, 129] width 170 height 25
click at [323, 259] on link "13" at bounding box center [325, 271] width 24 height 25
type input "[DATE]"
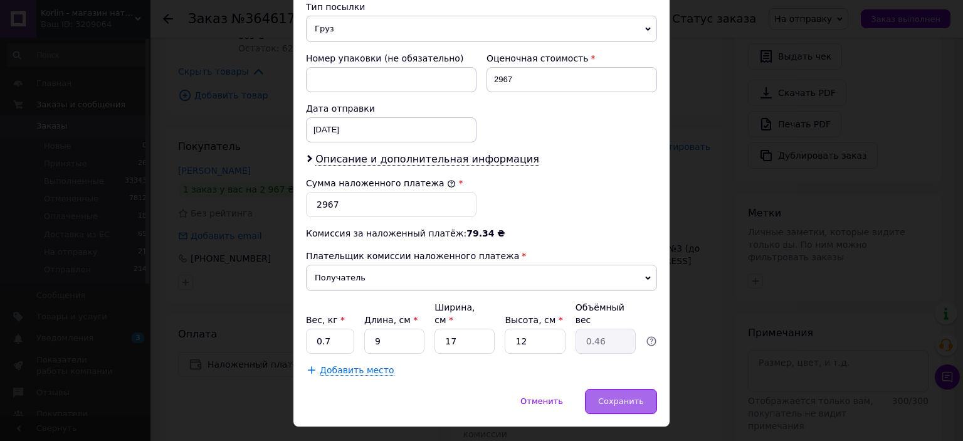
click at [634, 389] on div "Сохранить" at bounding box center [621, 401] width 72 height 25
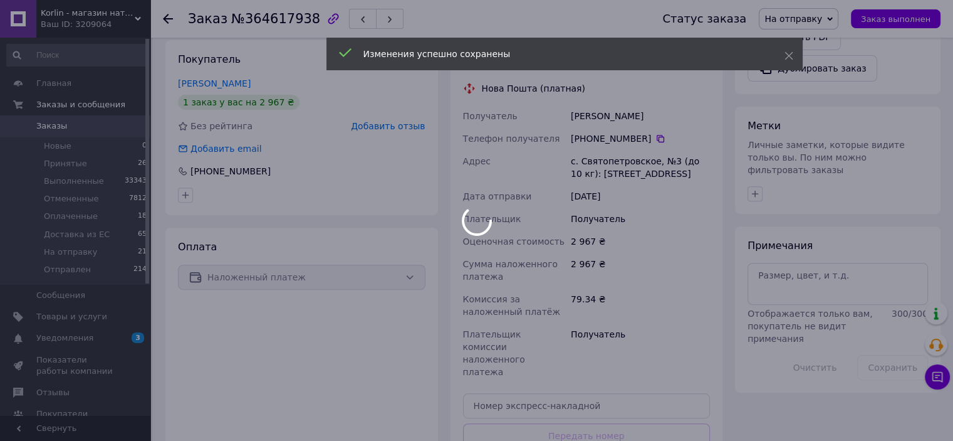
scroll to position [564, 0]
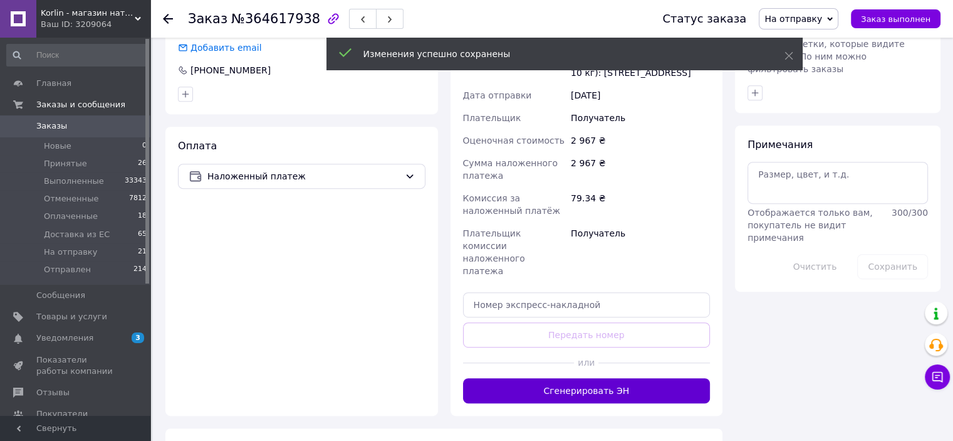
click at [632, 378] on button "Сгенерировать ЭН" at bounding box center [587, 390] width 248 height 25
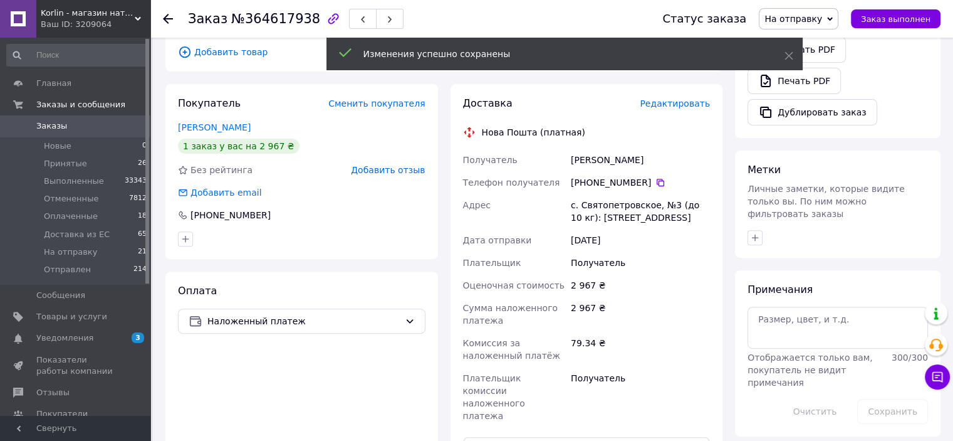
scroll to position [251, 0]
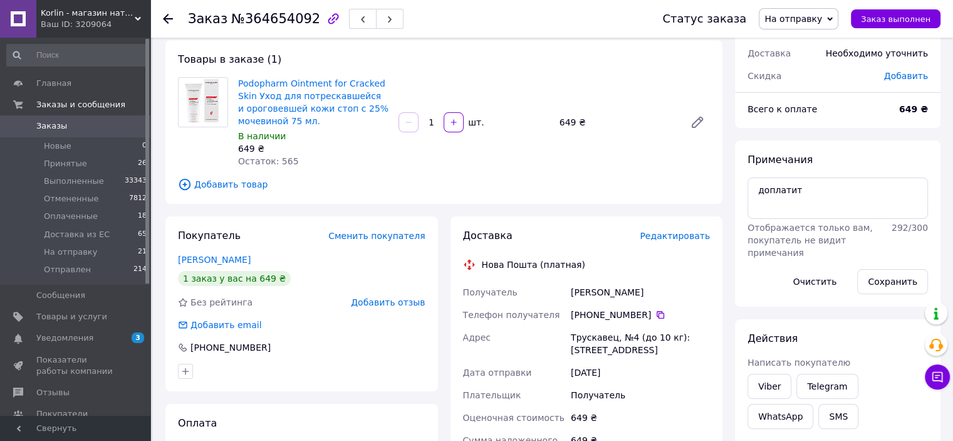
scroll to position [125, 0]
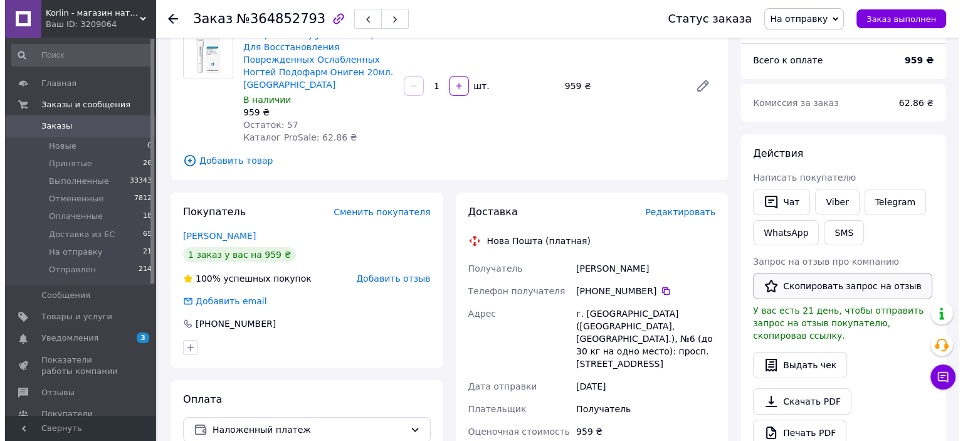
scroll to position [125, 0]
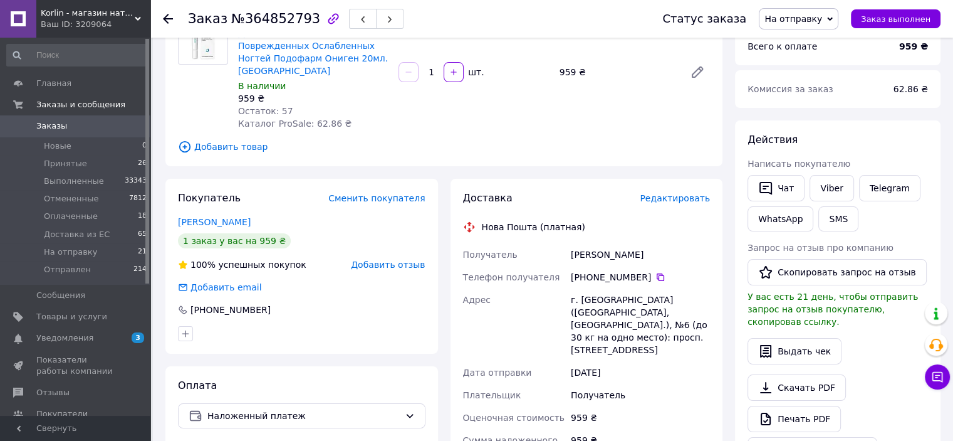
click at [667, 179] on div "Доставка Редактировать Нова Пошта (платная) Получатель Матюхина Дарья Телефон п…" at bounding box center [587, 436] width 273 height 514
click at [665, 193] on span "Редактировать" at bounding box center [675, 198] width 70 height 10
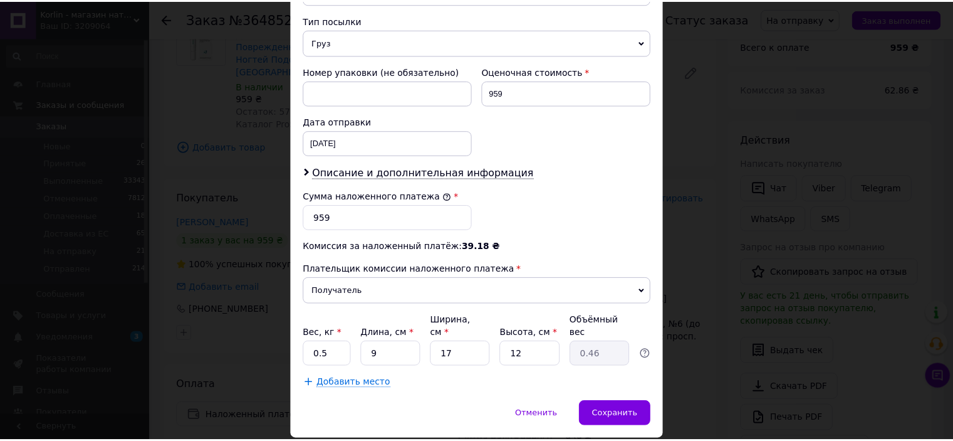
scroll to position [511, 0]
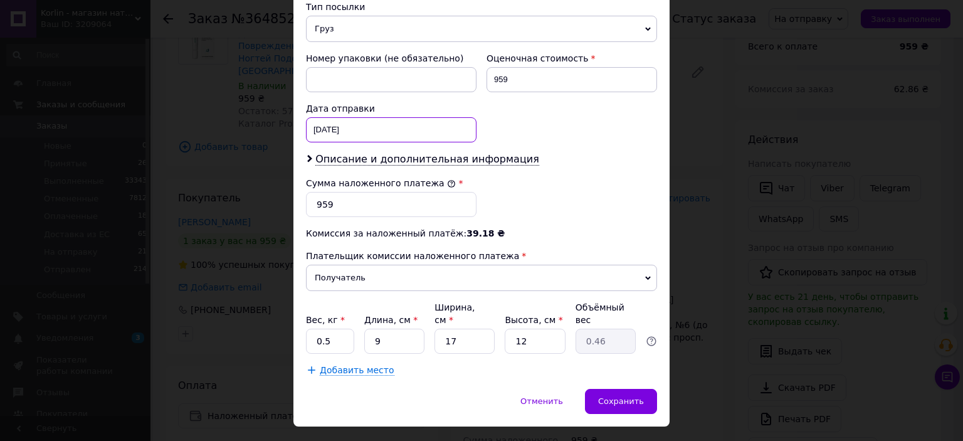
click at [439, 117] on div "[DATE] < 2025 > < Октябрь > Пн Вт Ср Чт Пт Сб Вс 29 30 1 2 3 4 5 6 7 8 9 10 11 …" at bounding box center [391, 129] width 170 height 25
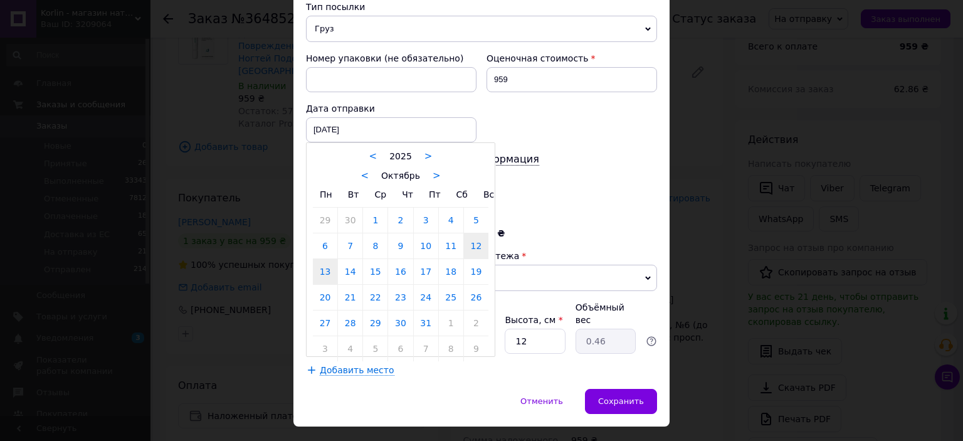
click at [327, 259] on link "13" at bounding box center [325, 271] width 24 height 25
type input "[DATE]"
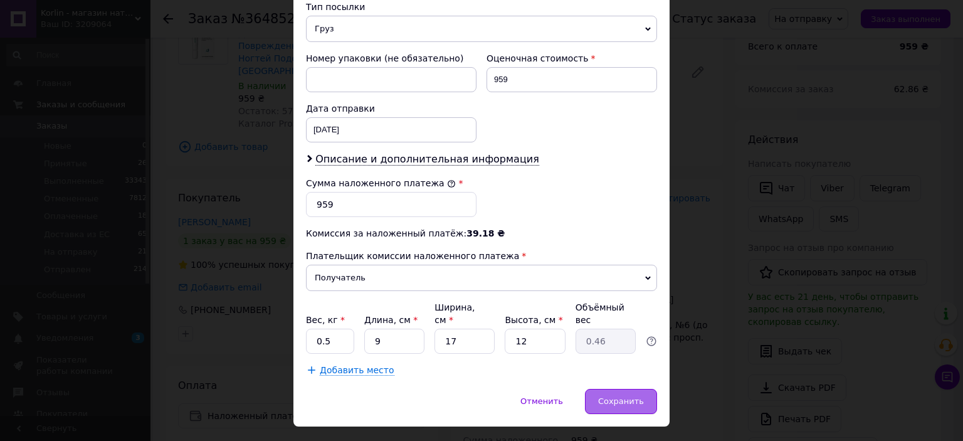
click at [634, 396] on span "Сохранить" at bounding box center [621, 400] width 46 height 9
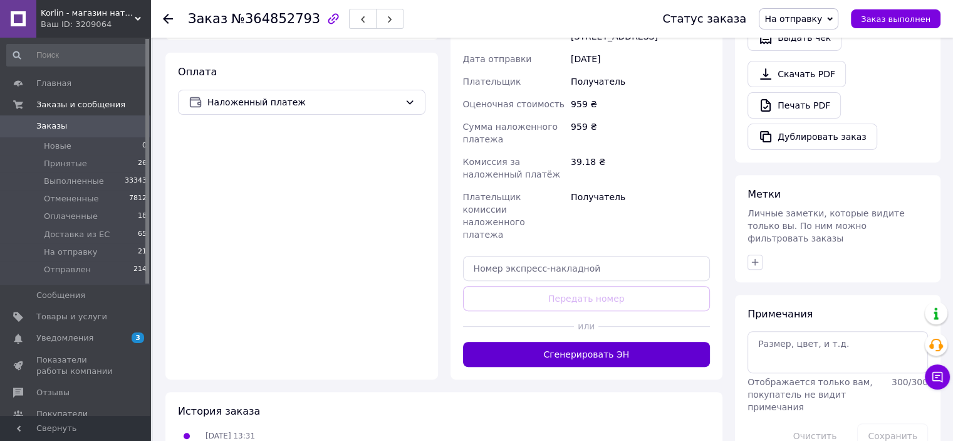
click at [675, 342] on button "Сгенерировать ЭН" at bounding box center [587, 354] width 248 height 25
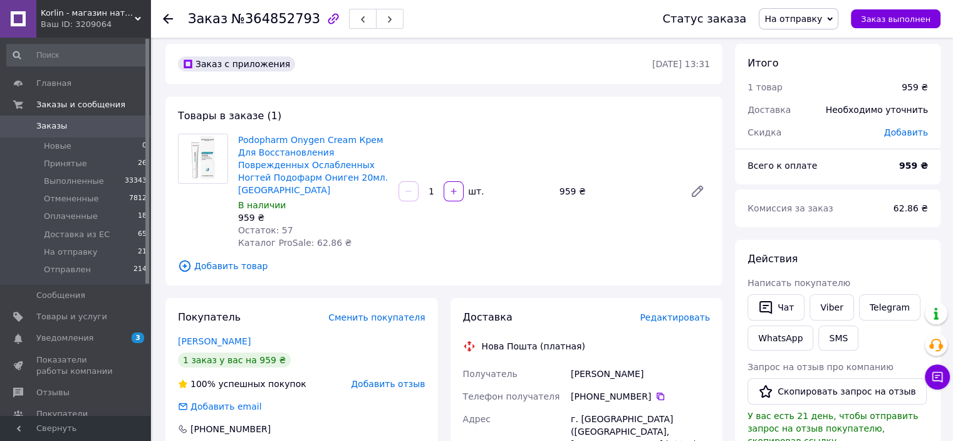
scroll to position [0, 0]
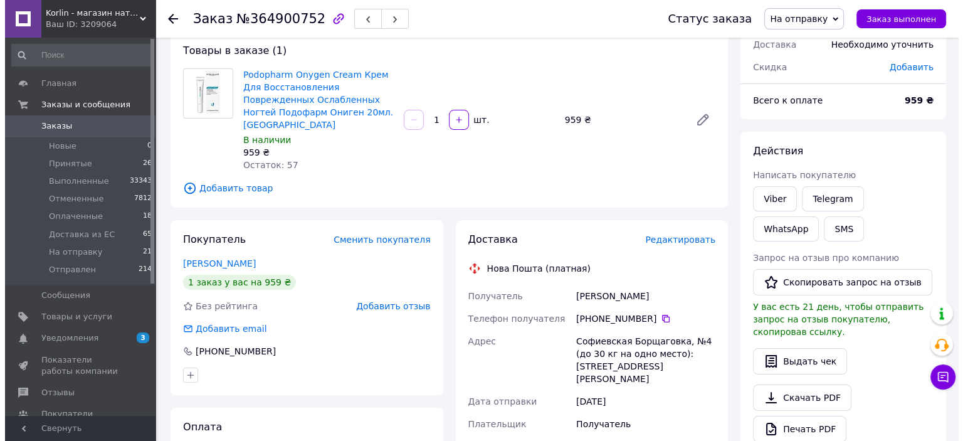
scroll to position [188, 0]
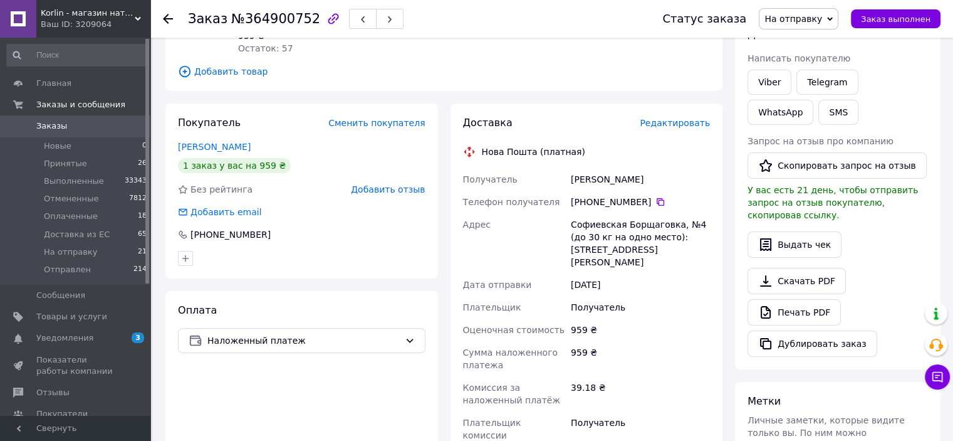
click at [697, 118] on span "Редактировать" at bounding box center [675, 123] width 70 height 10
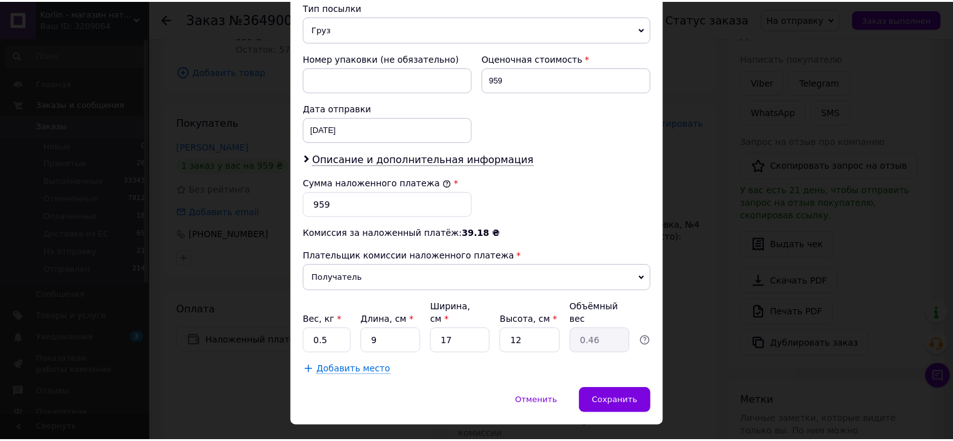
scroll to position [511, 0]
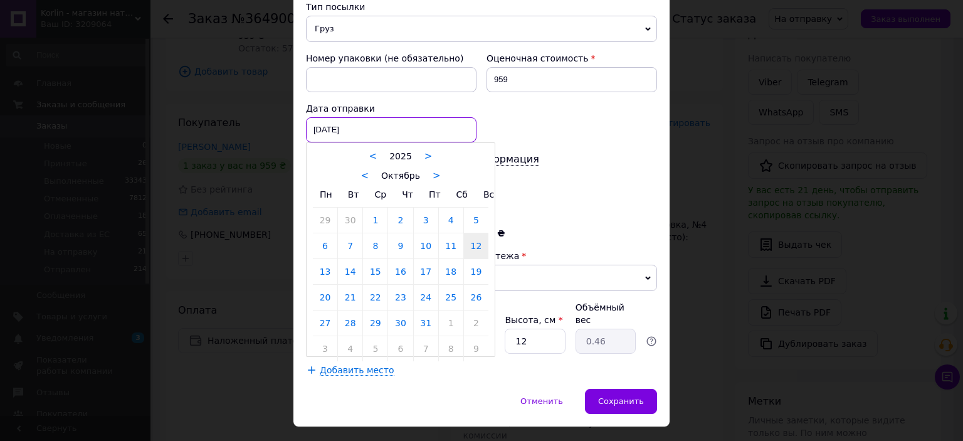
click at [409, 117] on div "[DATE] < 2025 > < Октябрь > Пн Вт Ср Чт Пт Сб Вс 29 30 1 2 3 4 5 6 7 8 9 10 11 …" at bounding box center [391, 129] width 170 height 25
click at [321, 259] on link "13" at bounding box center [325, 271] width 24 height 25
type input "[DATE]"
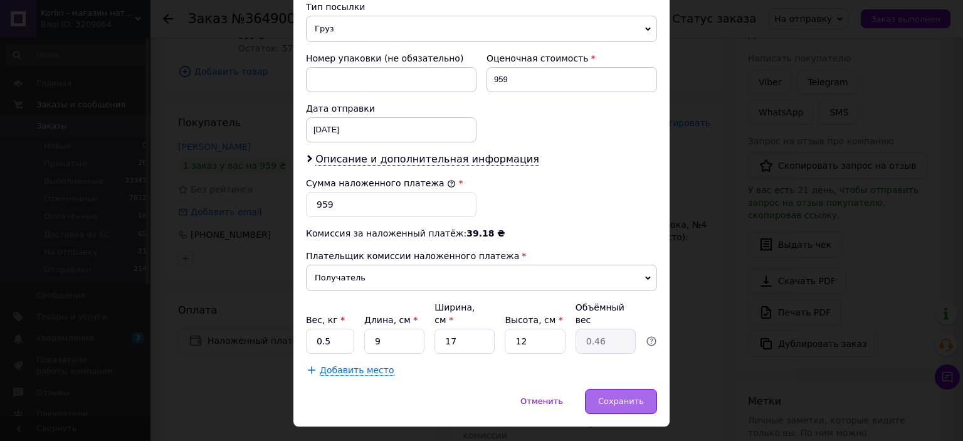
click at [639, 396] on span "Сохранить" at bounding box center [621, 400] width 46 height 9
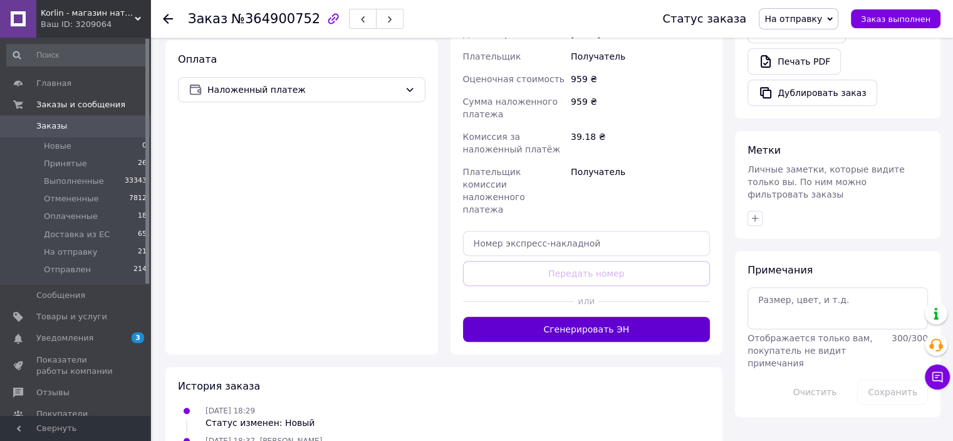
click at [660, 316] on button "Сгенерировать ЭН" at bounding box center [587, 328] width 248 height 25
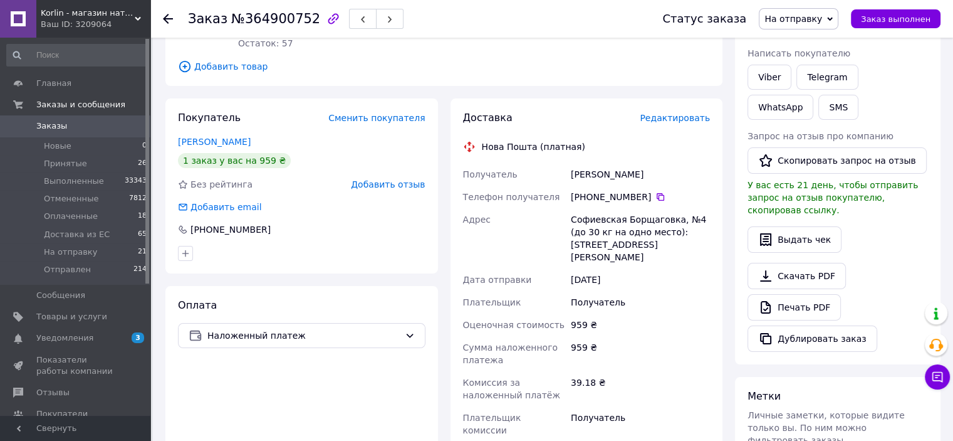
scroll to position [188, 0]
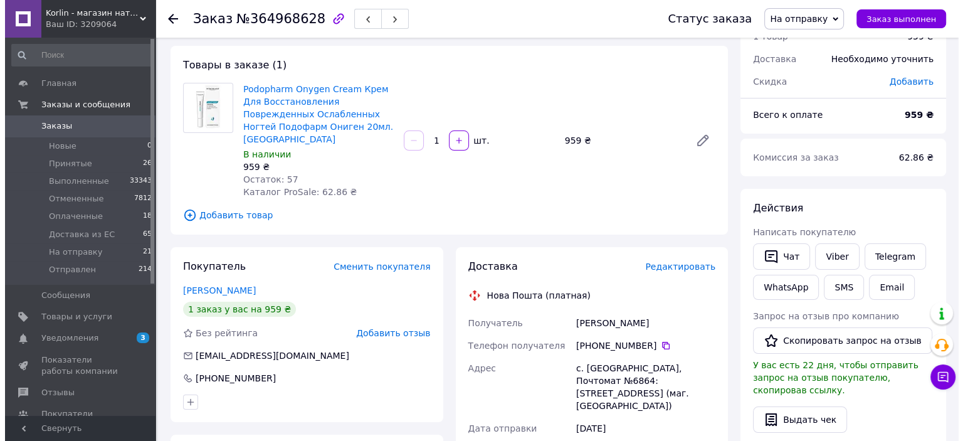
scroll to position [188, 0]
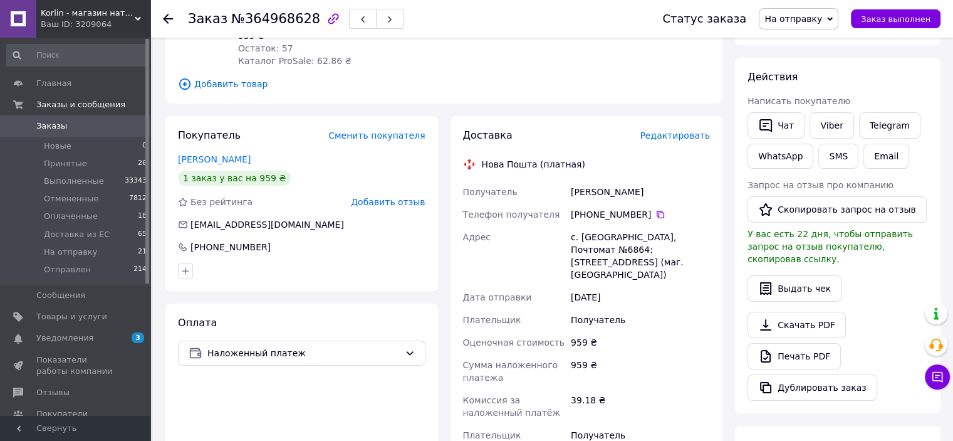
click at [696, 130] on span "Редактировать" at bounding box center [675, 135] width 70 height 10
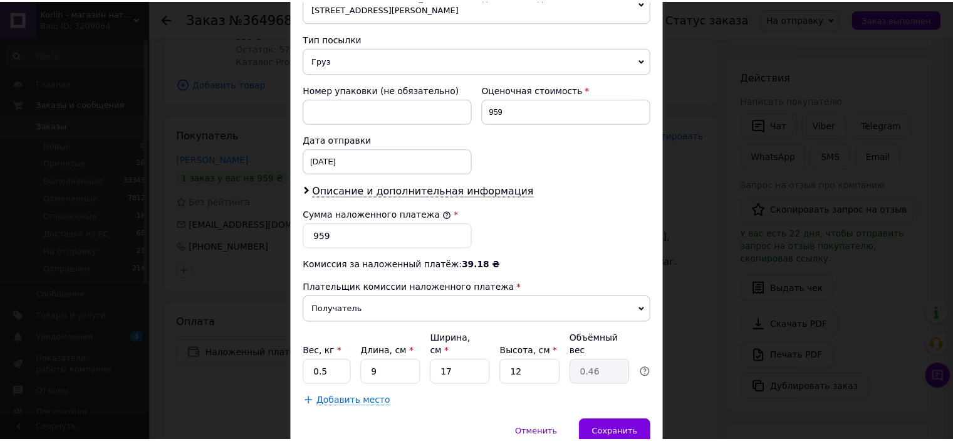
scroll to position [511, 0]
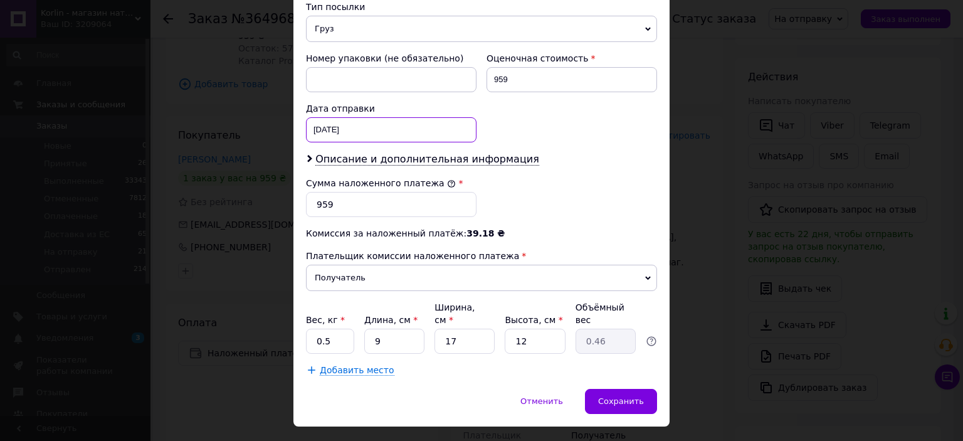
click at [456, 117] on div "[DATE] < 2025 > < Октябрь > Пн Вт Ср Чт Пт Сб Вс 29 30 1 2 3 4 5 6 7 8 9 10 11 …" at bounding box center [391, 129] width 170 height 25
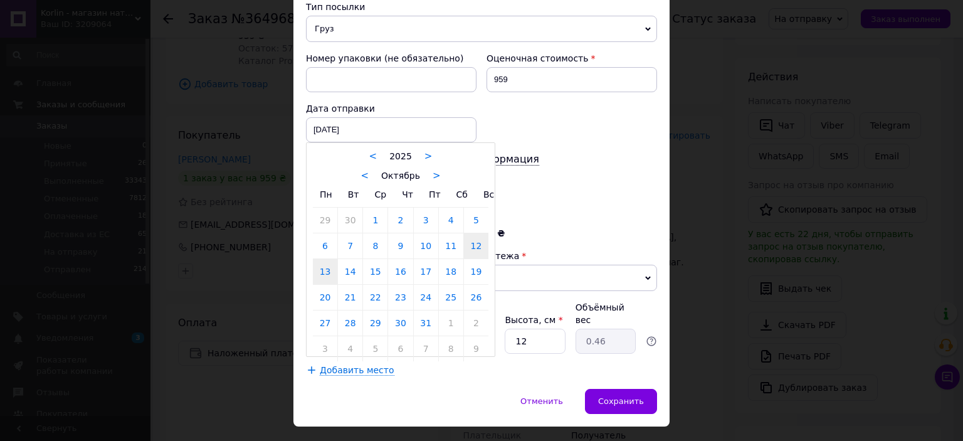
click at [326, 259] on link "13" at bounding box center [325, 271] width 24 height 25
type input "[DATE]"
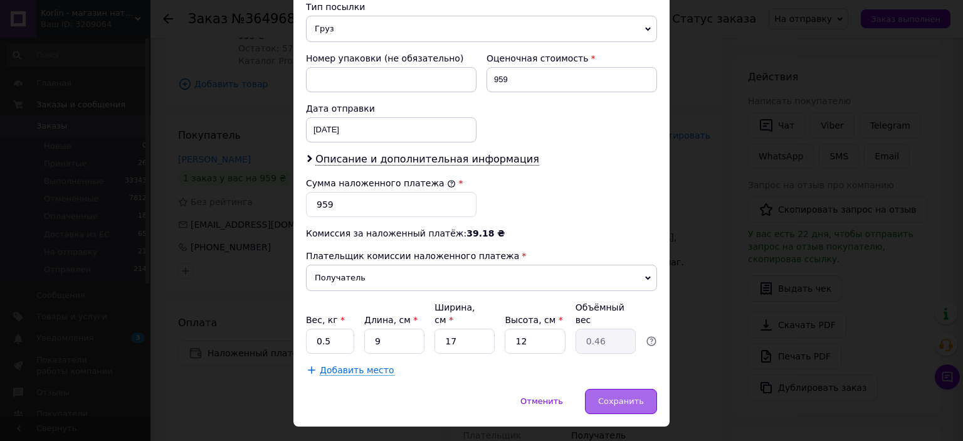
click at [614, 396] on span "Сохранить" at bounding box center [621, 400] width 46 height 9
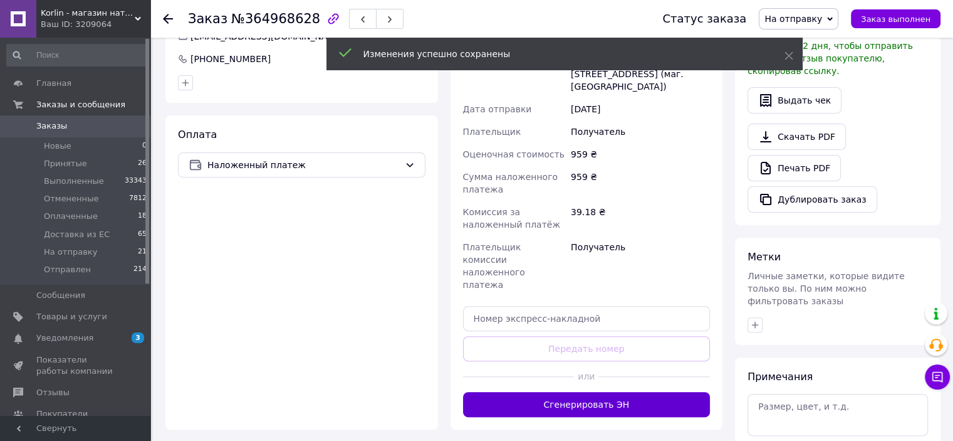
click at [607, 392] on button "Сгенерировать ЭН" at bounding box center [587, 404] width 248 height 25
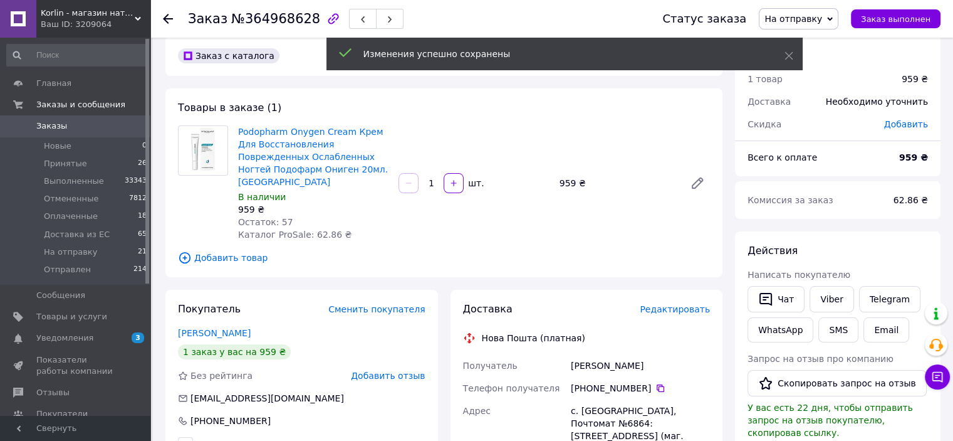
scroll to position [0, 0]
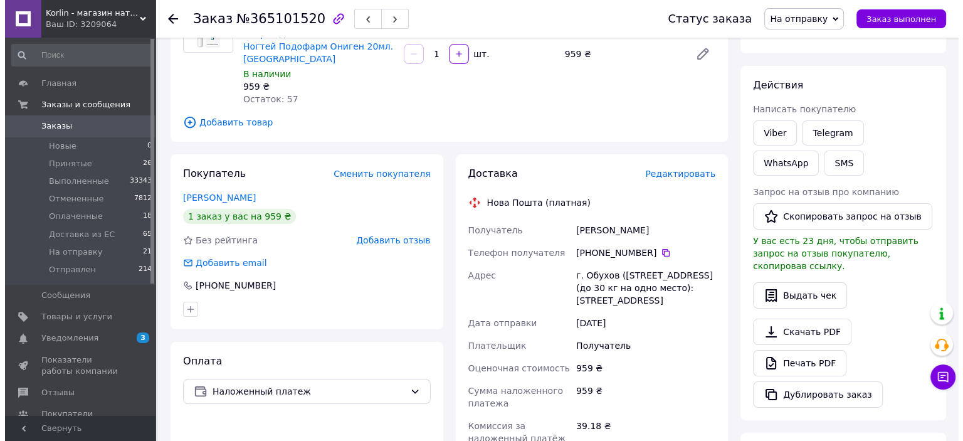
scroll to position [188, 0]
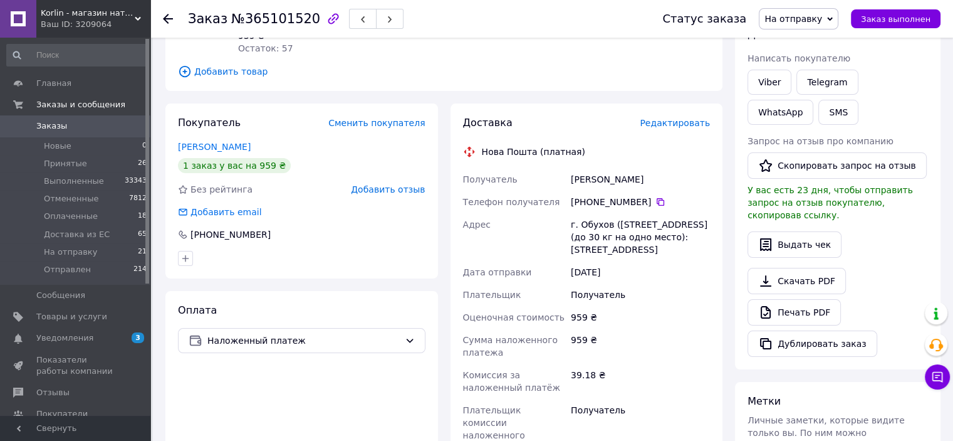
click at [664, 118] on span "Редактировать" at bounding box center [675, 123] width 70 height 10
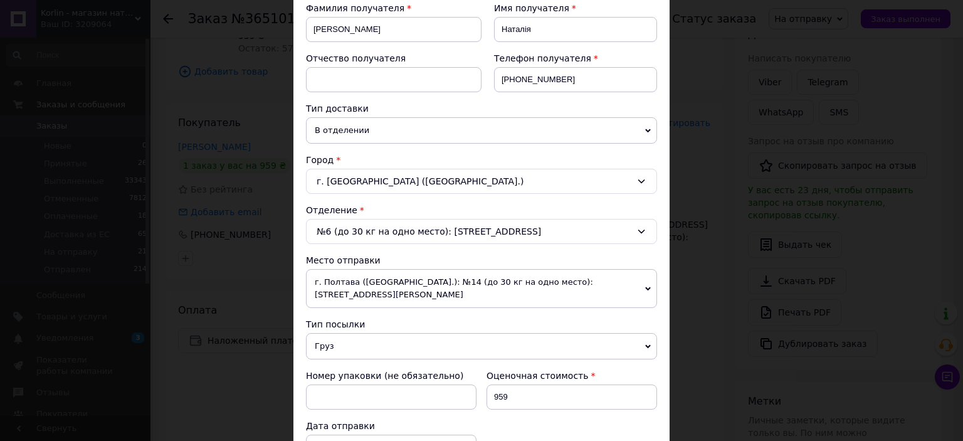
scroll to position [439, 0]
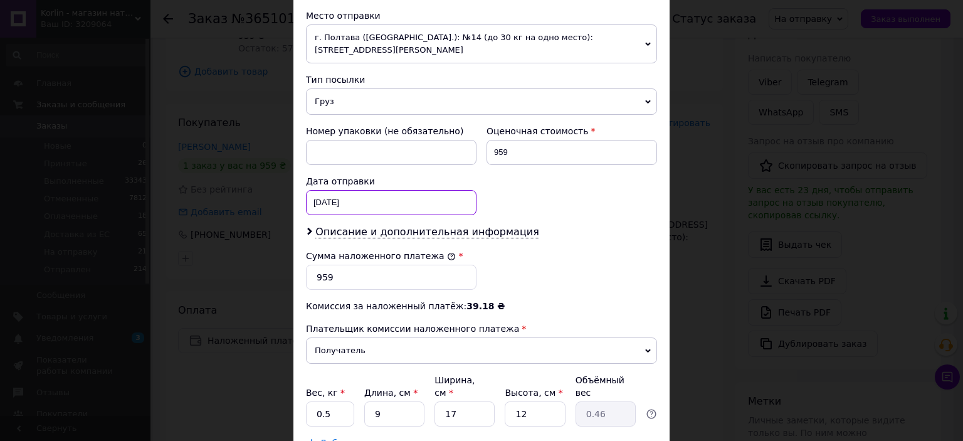
click at [430, 190] on div "[DATE] < 2025 > < Октябрь > Пн Вт Ср Чт Пт Сб Вс 29 30 1 2 3 4 5 6 7 8 9 10 11 …" at bounding box center [391, 202] width 170 height 25
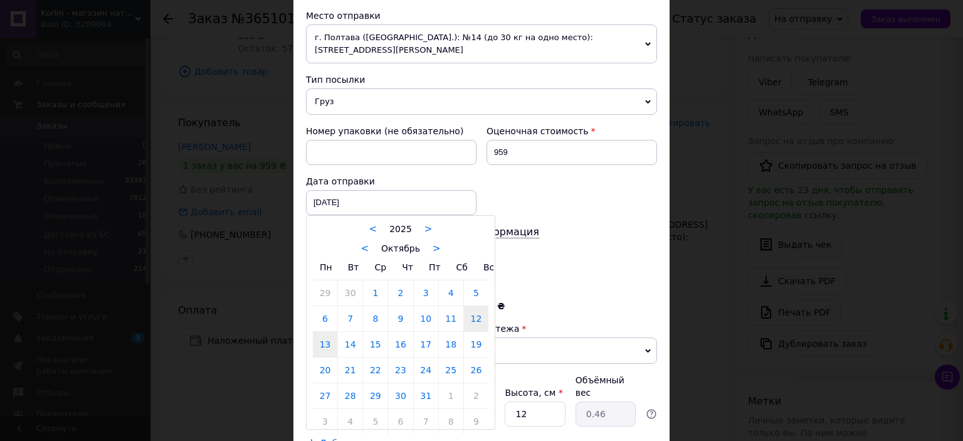
click at [320, 332] on link "13" at bounding box center [325, 343] width 24 height 25
type input "[DATE]"
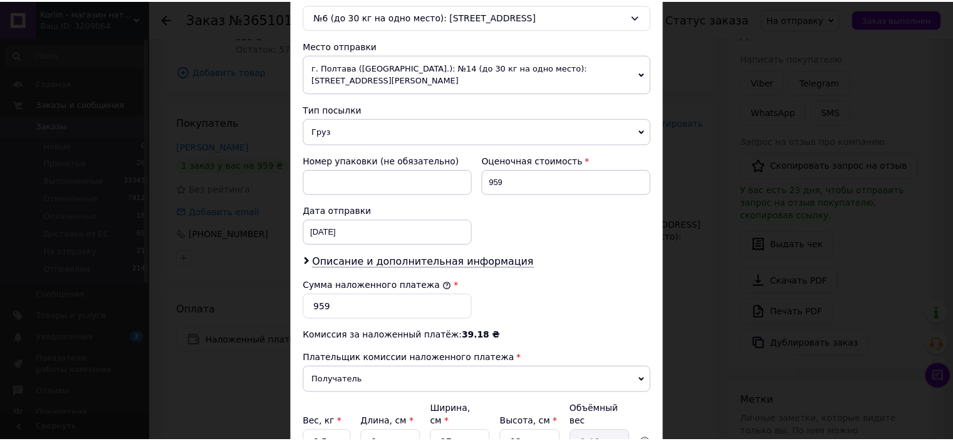
scroll to position [501, 0]
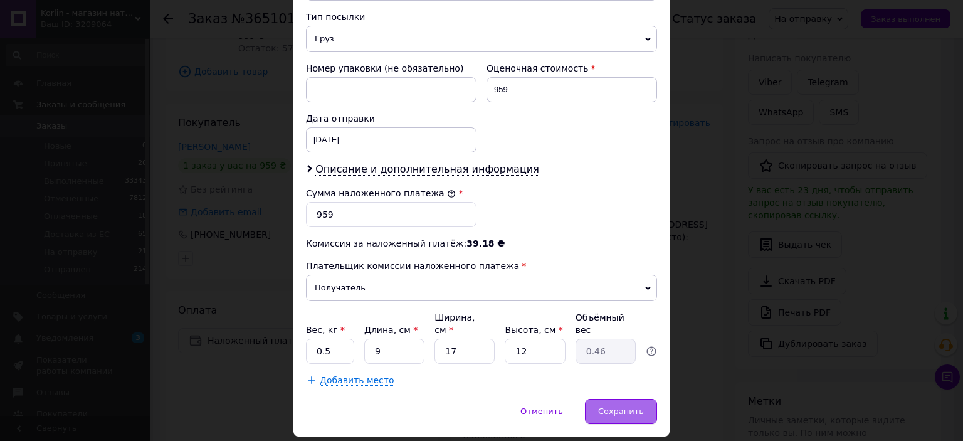
click at [598, 399] on div "Сохранить" at bounding box center [621, 411] width 72 height 25
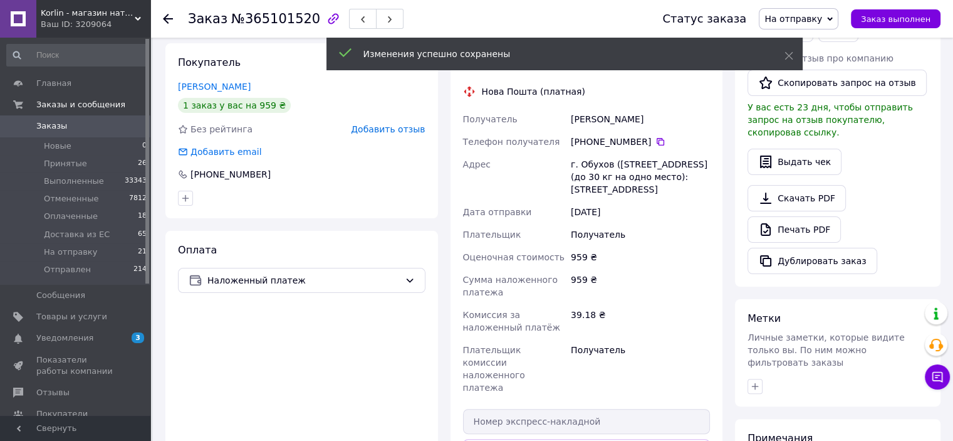
scroll to position [313, 0]
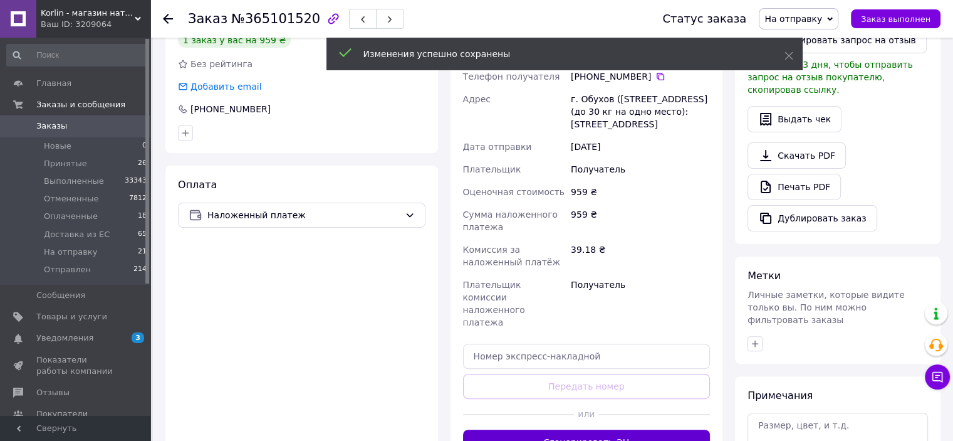
click at [636, 429] on button "Сгенерировать ЭН" at bounding box center [587, 441] width 248 height 25
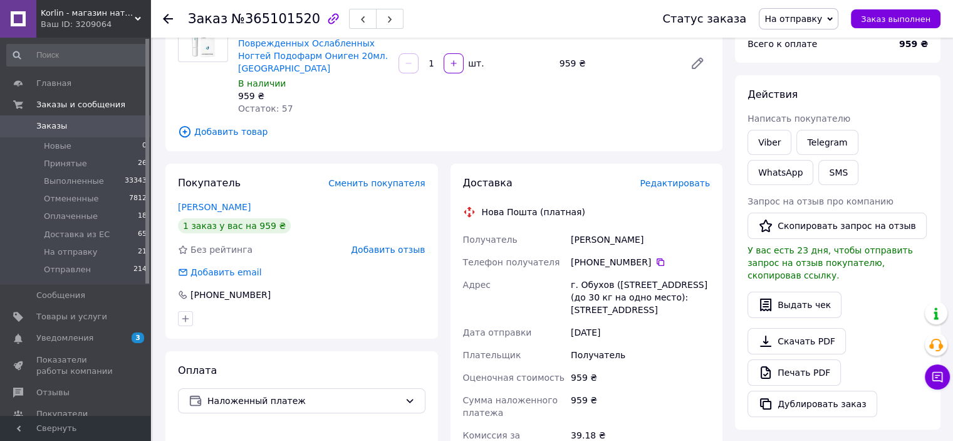
scroll to position [63, 0]
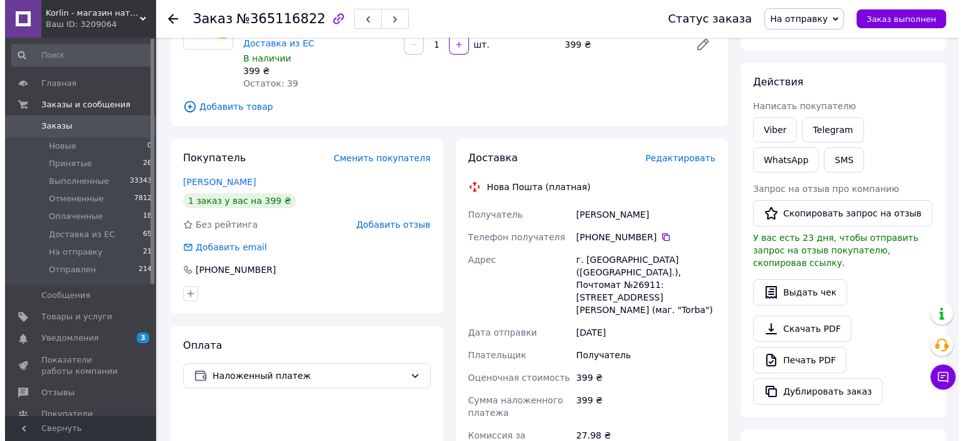
scroll to position [188, 0]
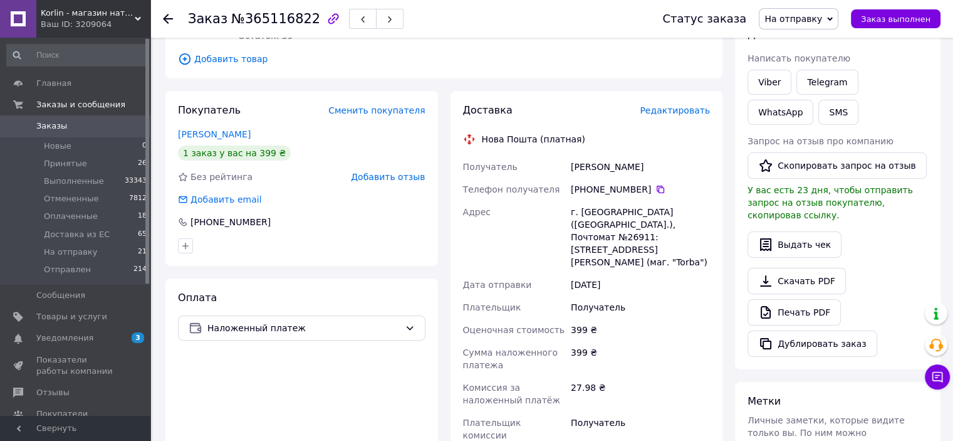
click at [676, 105] on span "Редактировать" at bounding box center [675, 110] width 70 height 10
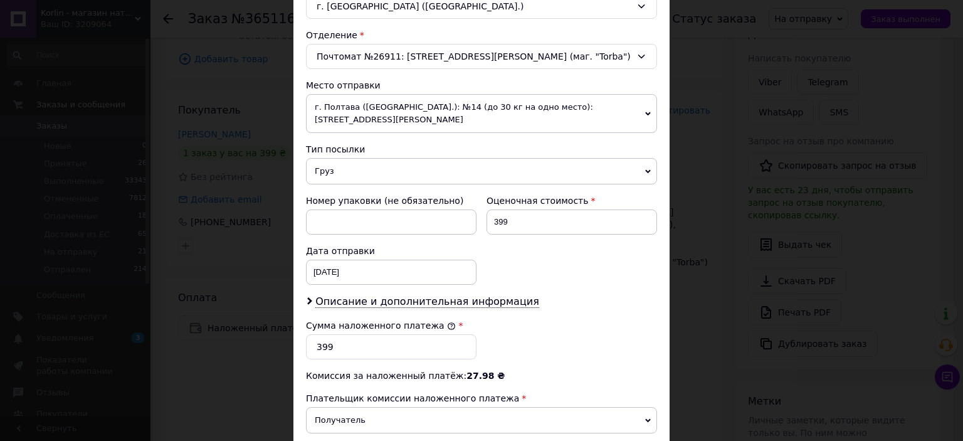
scroll to position [449, 0]
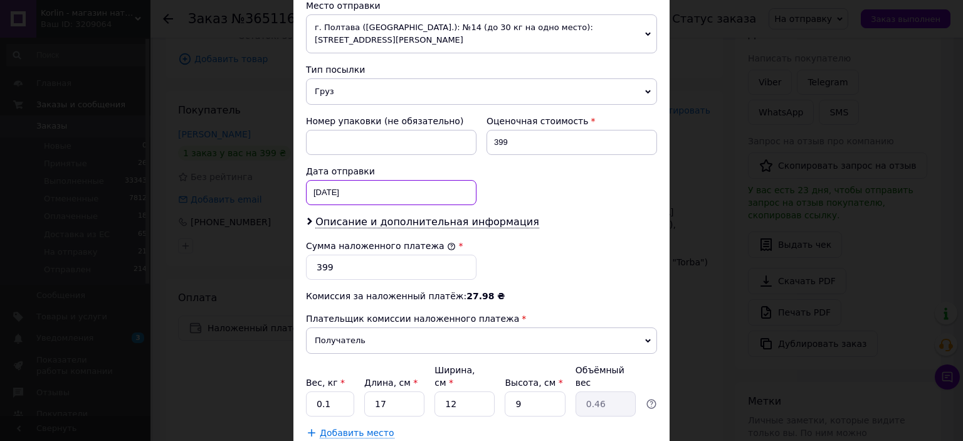
click at [410, 180] on div "[DATE] < 2025 > < Октябрь > Пн Вт Ср Чт Пт Сб Вс 29 30 1 2 3 4 5 6 7 8 9 10 11 …" at bounding box center [391, 192] width 170 height 25
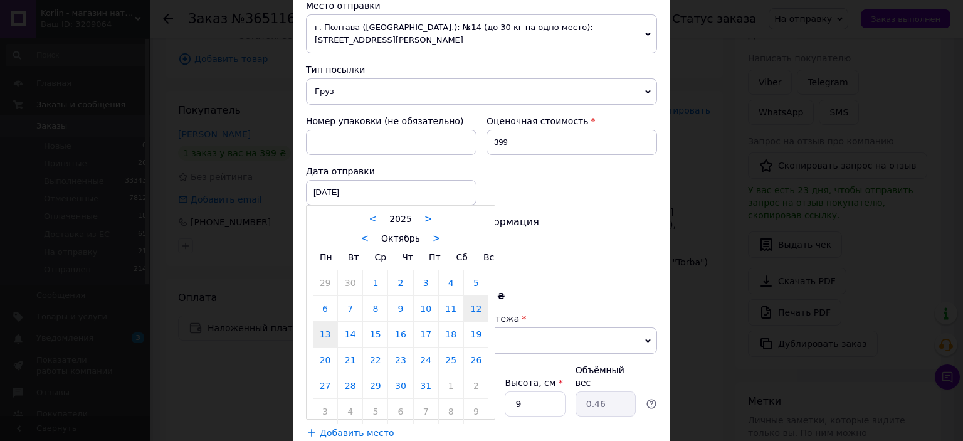
click at [321, 321] on link "13" at bounding box center [325, 333] width 24 height 25
type input "[DATE]"
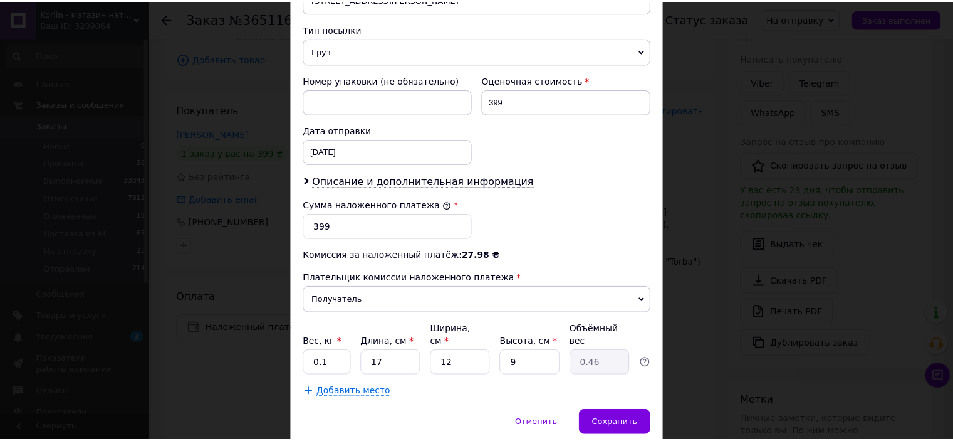
scroll to position [511, 0]
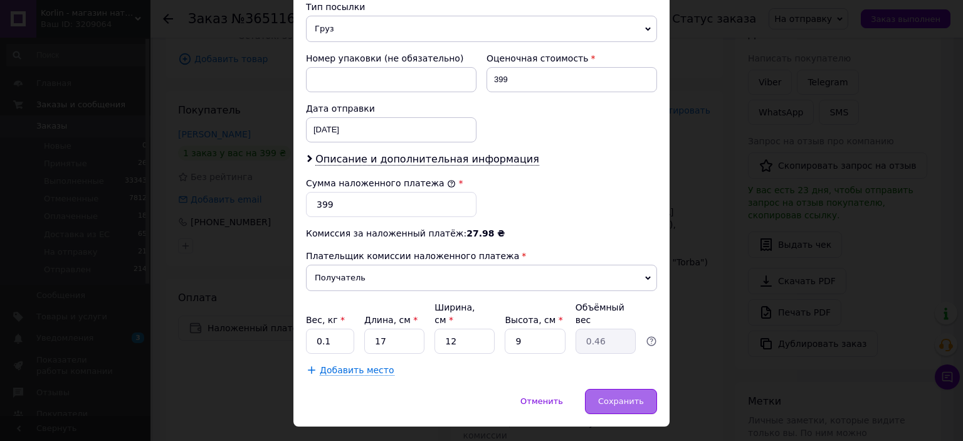
click at [632, 389] on div "Сохранить" at bounding box center [621, 401] width 72 height 25
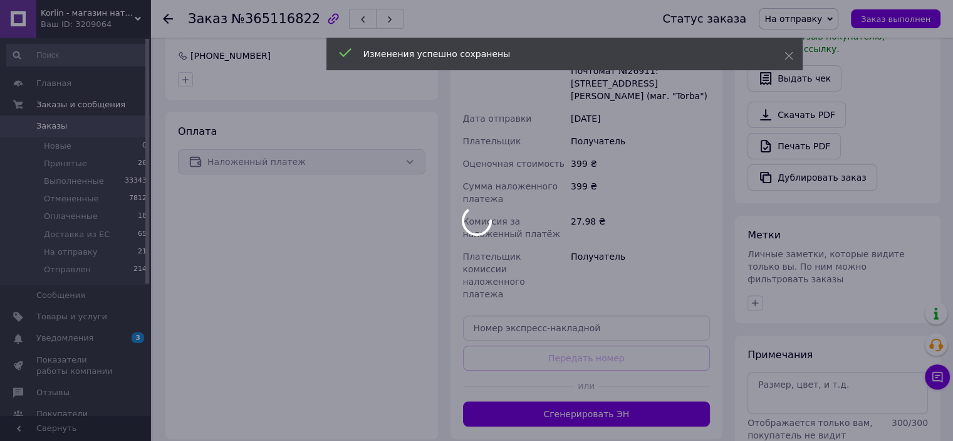
scroll to position [376, 0]
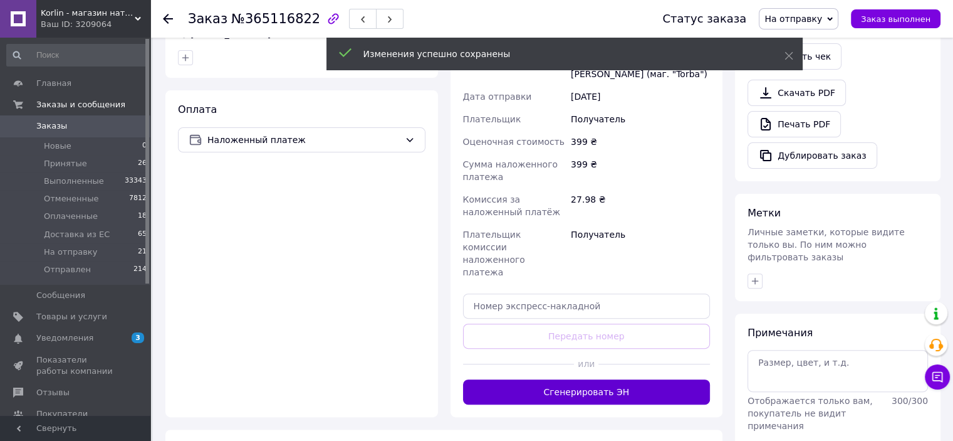
click at [662, 379] on button "Сгенерировать ЭН" at bounding box center [587, 391] width 248 height 25
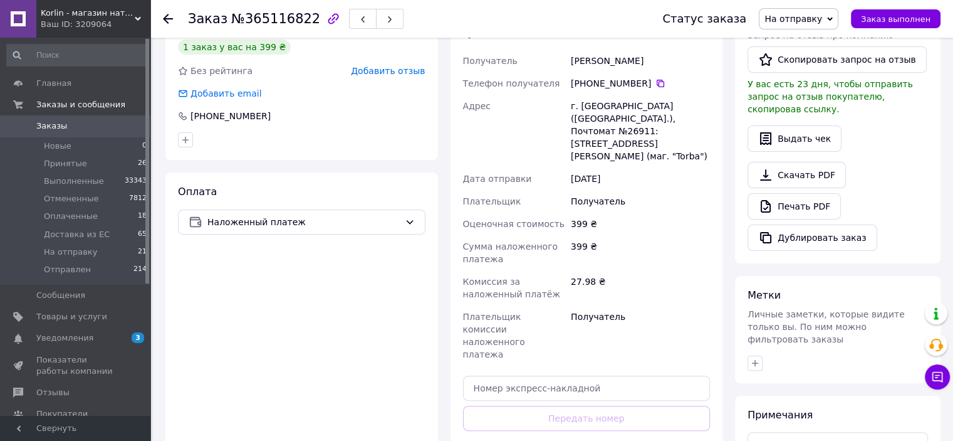
scroll to position [188, 0]
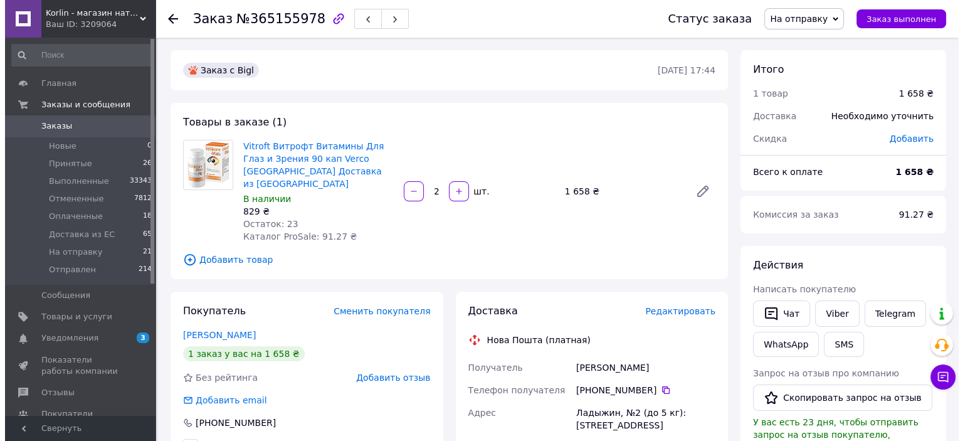
scroll to position [188, 0]
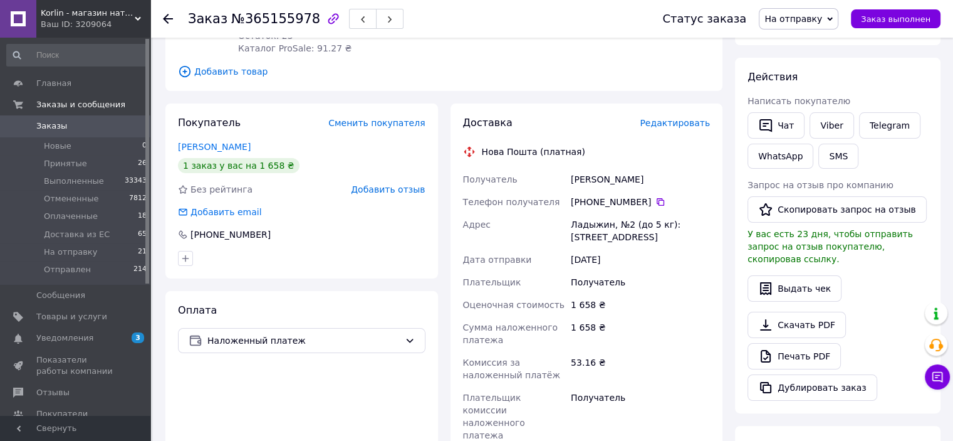
click at [666, 118] on span "Редактировать" at bounding box center [675, 123] width 70 height 10
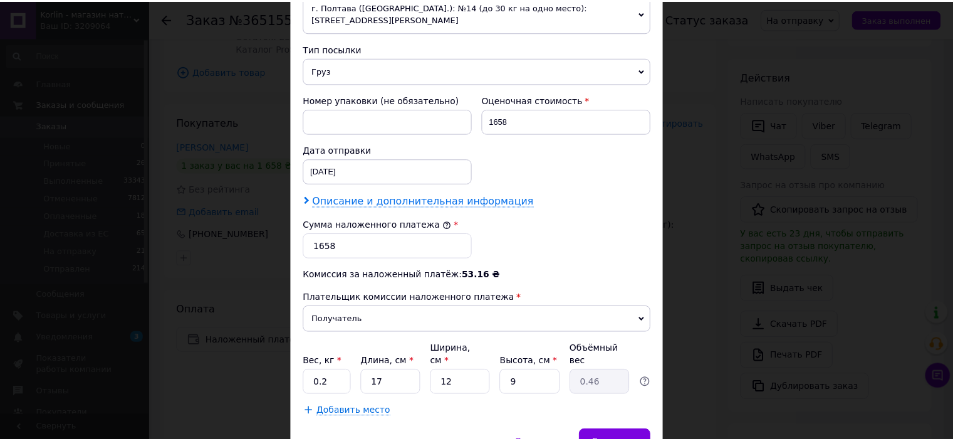
scroll to position [511, 0]
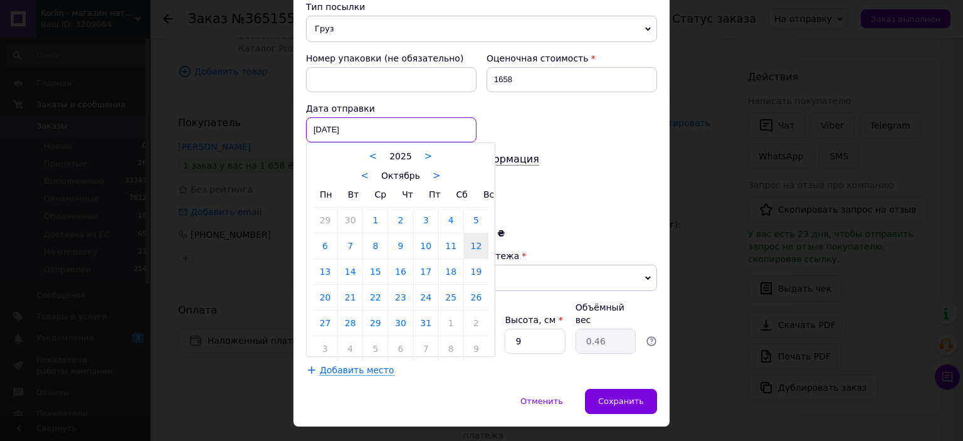
click at [419, 117] on div "[DATE] < 2025 > < Октябрь > Пн Вт Ср Чт Пт Сб Вс 29 30 1 2 3 4 5 6 7 8 9 10 11 …" at bounding box center [391, 129] width 170 height 25
click at [328, 259] on link "13" at bounding box center [325, 271] width 24 height 25
type input "[DATE]"
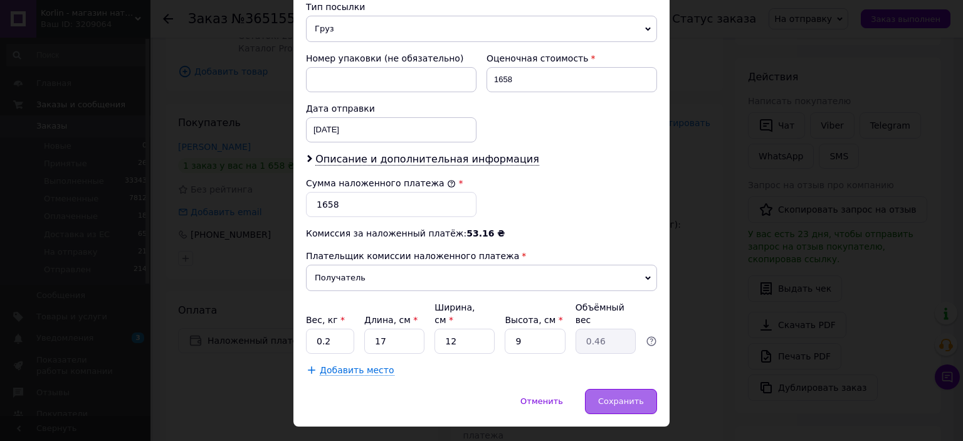
click at [624, 396] on span "Сохранить" at bounding box center [621, 400] width 46 height 9
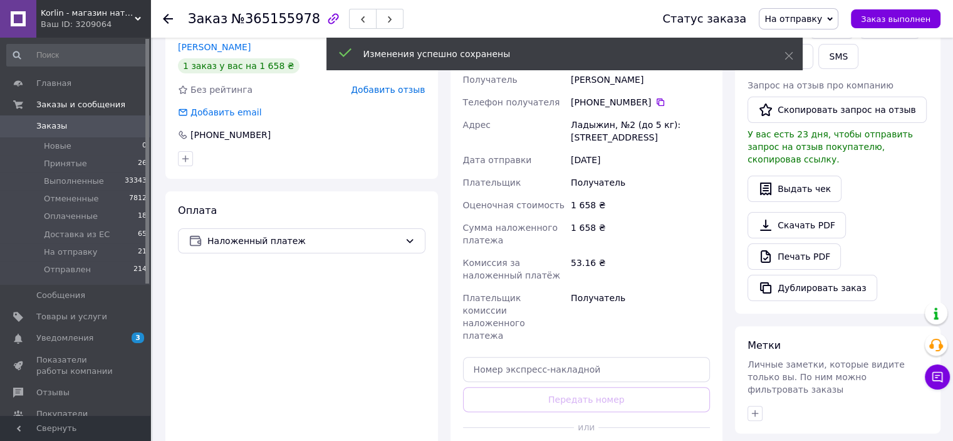
scroll to position [313, 0]
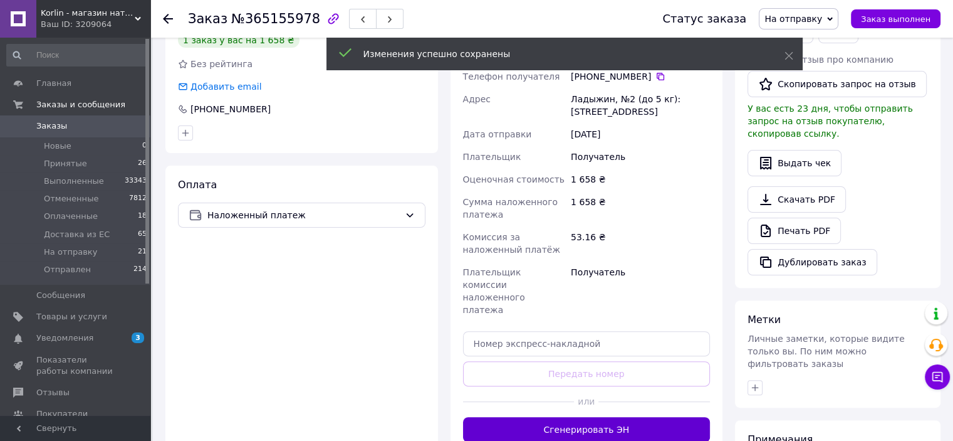
click at [647, 417] on button "Сгенерировать ЭН" at bounding box center [587, 429] width 248 height 25
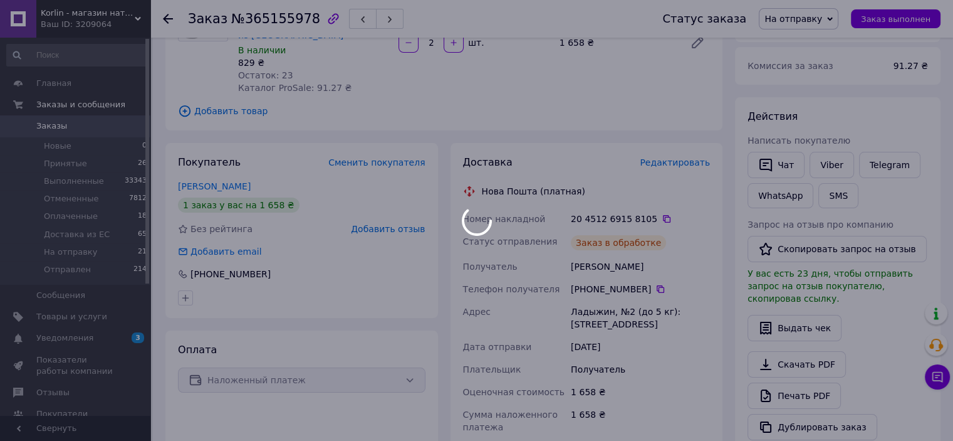
scroll to position [63, 0]
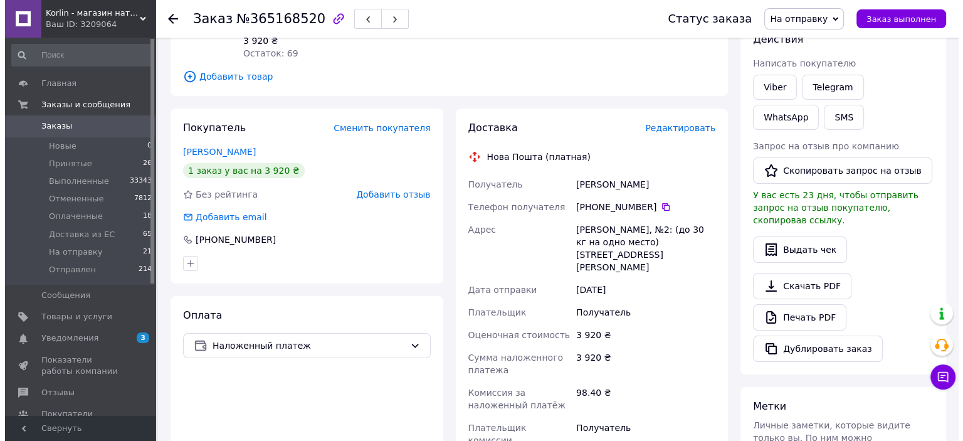
scroll to position [188, 0]
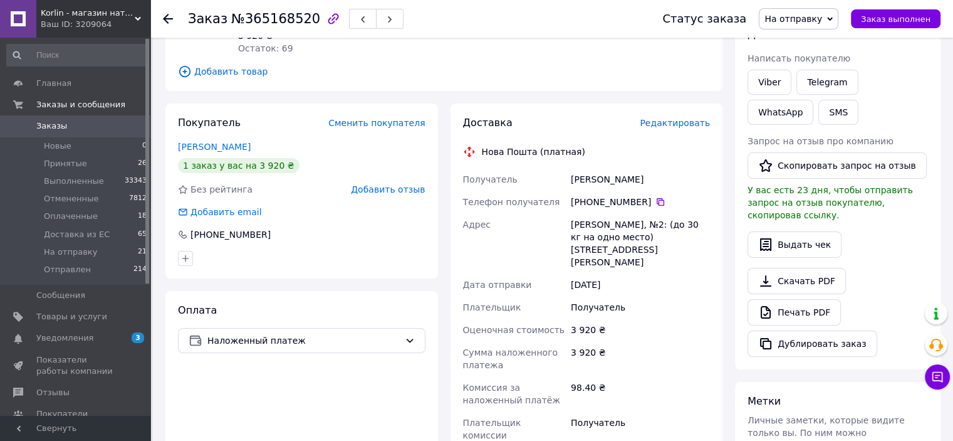
click at [682, 118] on span "Редактировать" at bounding box center [675, 123] width 70 height 10
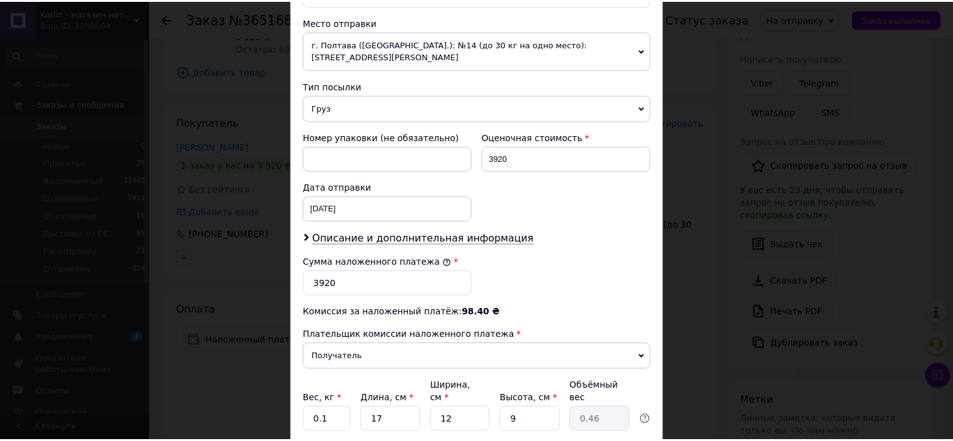
scroll to position [511, 0]
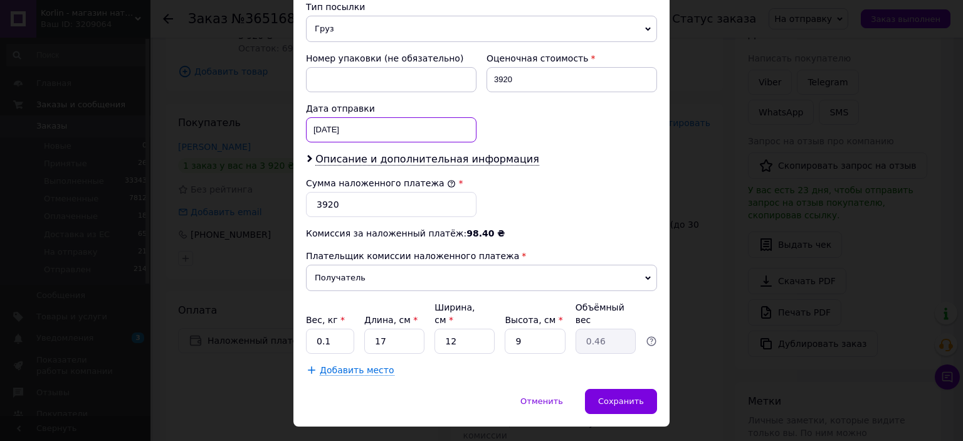
click at [424, 117] on div "[DATE] < 2025 > < Октябрь > Пн Вт Ср Чт Пт Сб Вс 29 30 1 2 3 4 5 6 7 8 9 10 11 …" at bounding box center [391, 129] width 170 height 25
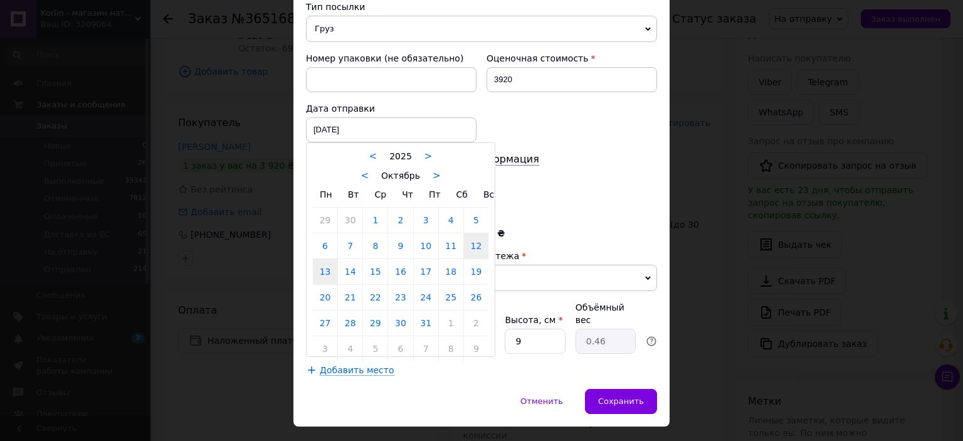
click at [327, 259] on link "13" at bounding box center [325, 271] width 24 height 25
type input "[DATE]"
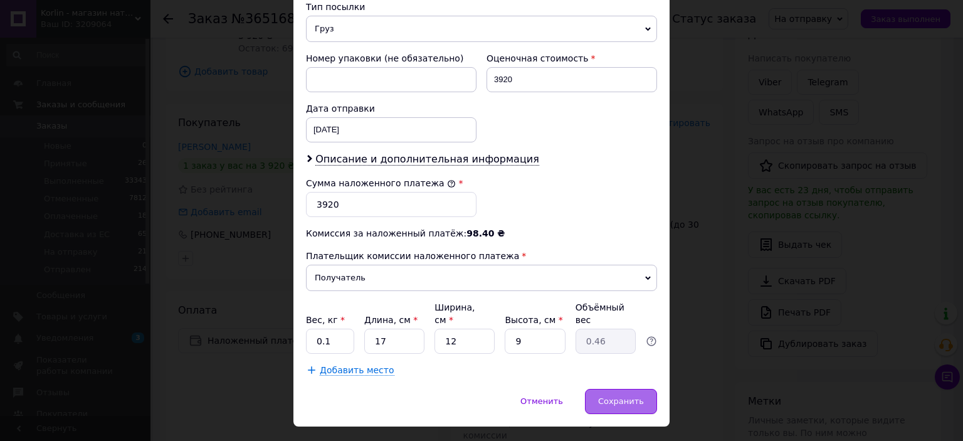
click at [617, 396] on span "Сохранить" at bounding box center [621, 400] width 46 height 9
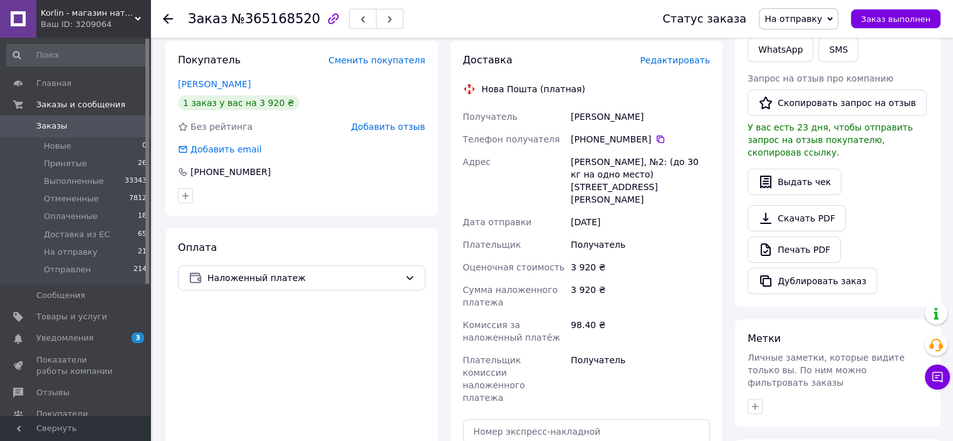
scroll to position [376, 0]
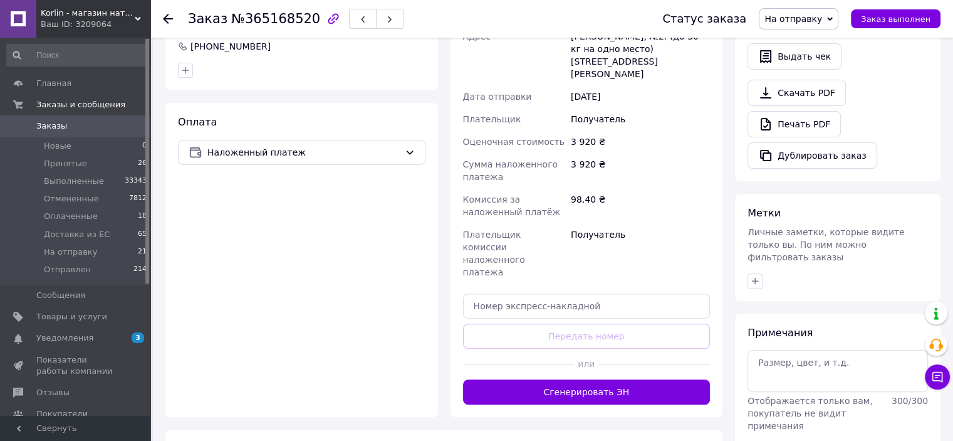
click at [613, 379] on button "Сгенерировать ЭН" at bounding box center [587, 391] width 248 height 25
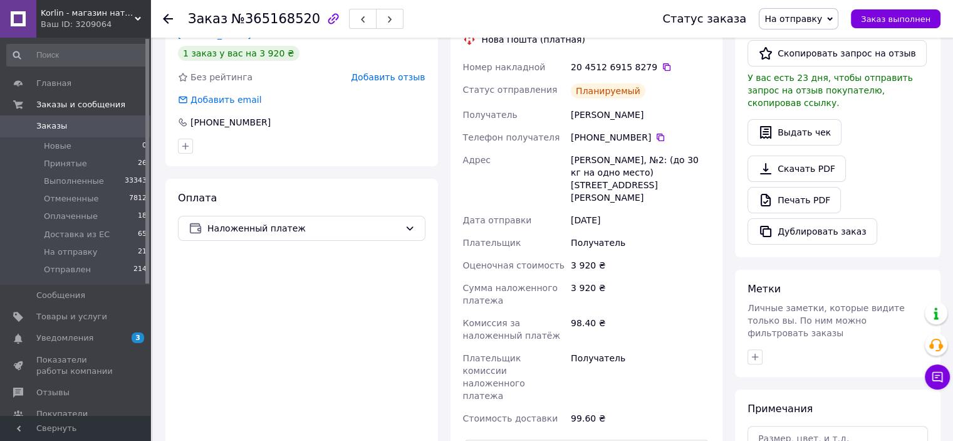
scroll to position [251, 0]
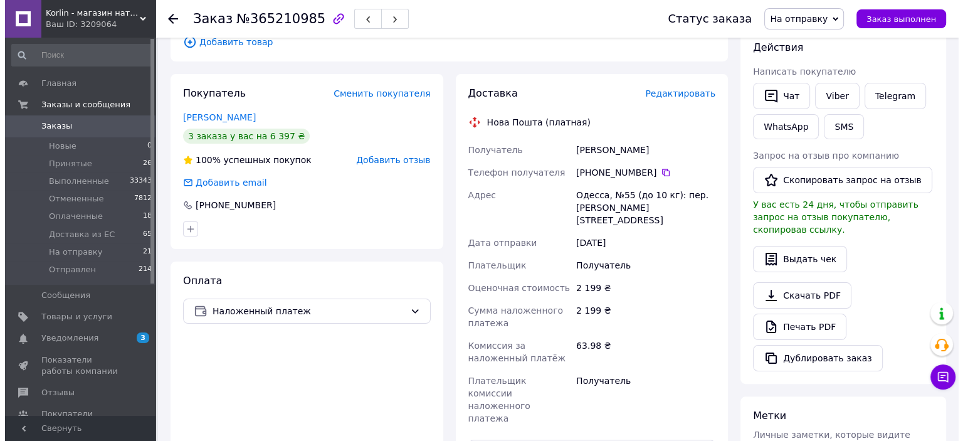
scroll to position [251, 0]
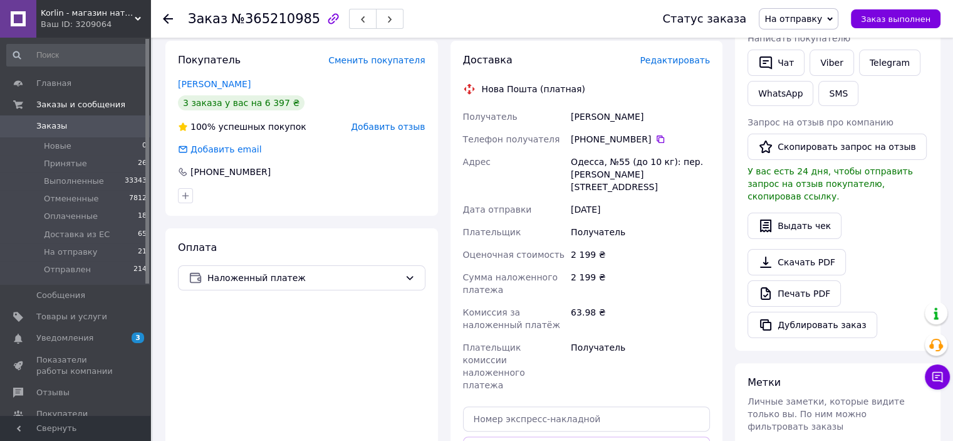
click at [683, 55] on span "Редактировать" at bounding box center [675, 60] width 70 height 10
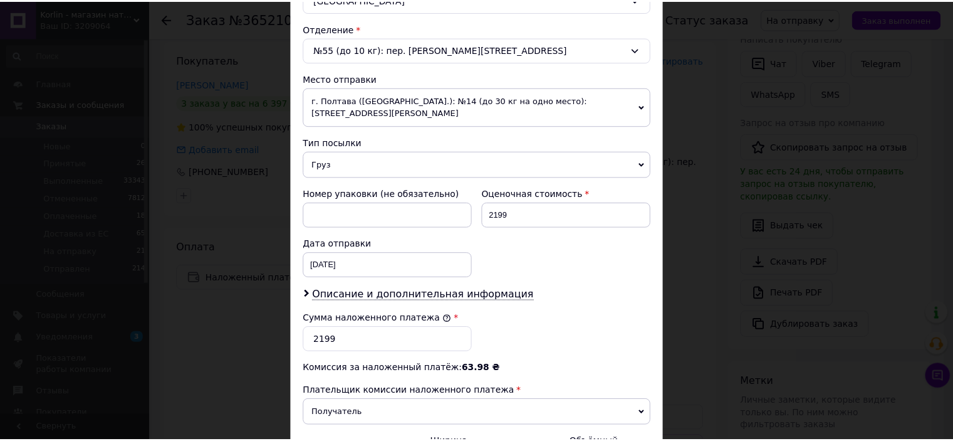
scroll to position [511, 0]
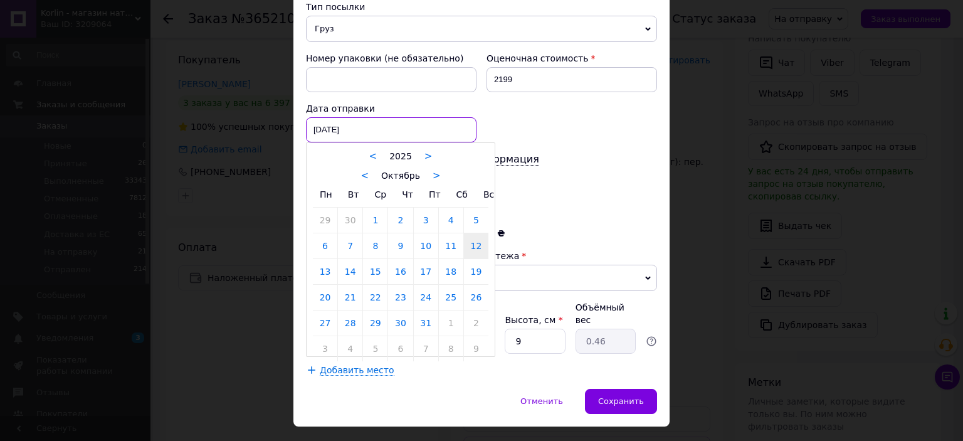
click at [447, 117] on div "[DATE] < 2025 > < Октябрь > Пн Вт Ср Чт Пт Сб Вс 29 30 1 2 3 4 5 6 7 8 9 10 11 …" at bounding box center [391, 129] width 170 height 25
click at [328, 259] on link "13" at bounding box center [325, 271] width 24 height 25
type input "[DATE]"
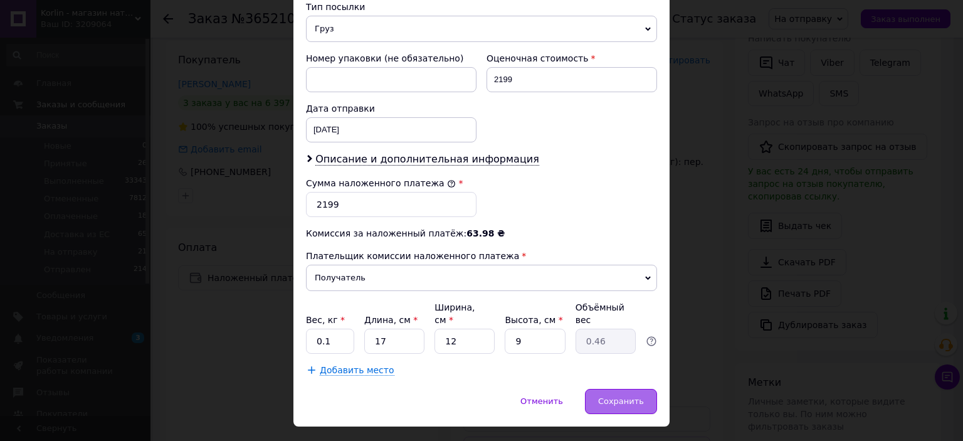
click at [632, 389] on div "Сохранить" at bounding box center [621, 401] width 72 height 25
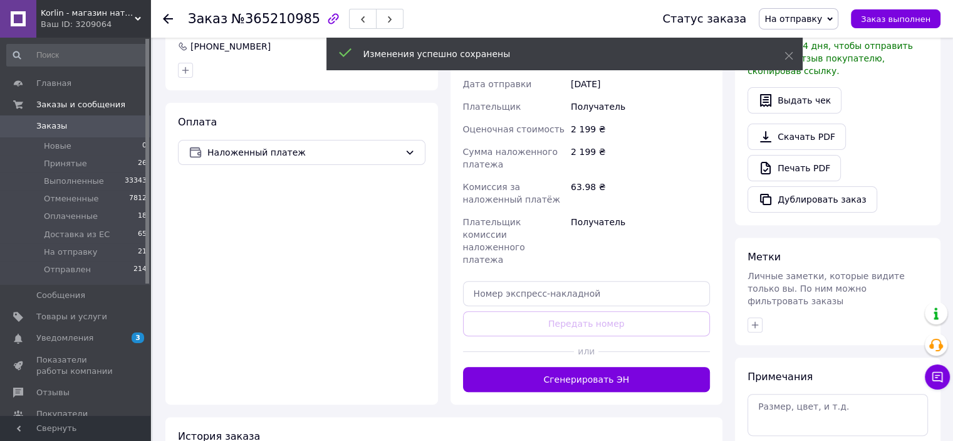
click at [598, 367] on button "Сгенерировать ЭН" at bounding box center [587, 379] width 248 height 25
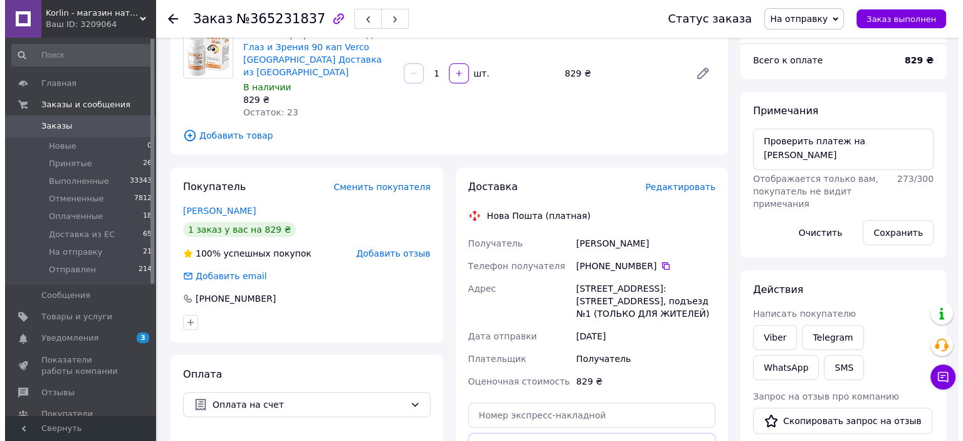
scroll to position [125, 0]
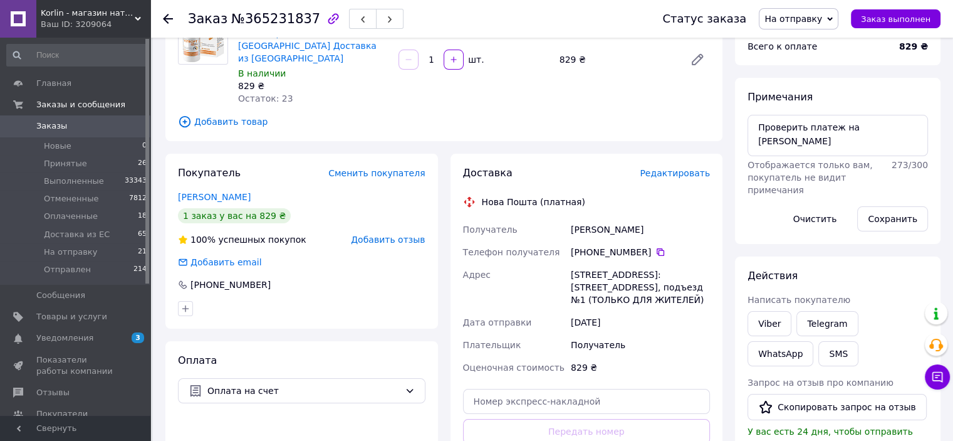
click at [677, 168] on span "Редактировать" at bounding box center [675, 173] width 70 height 10
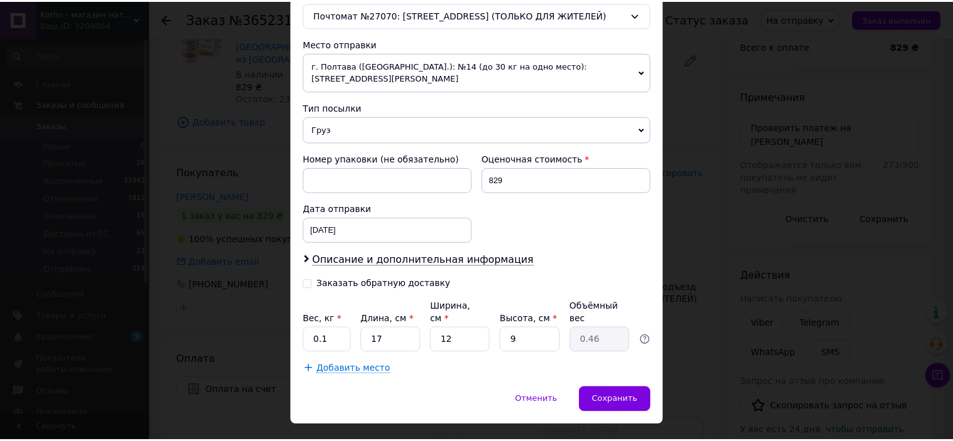
scroll to position [410, 0]
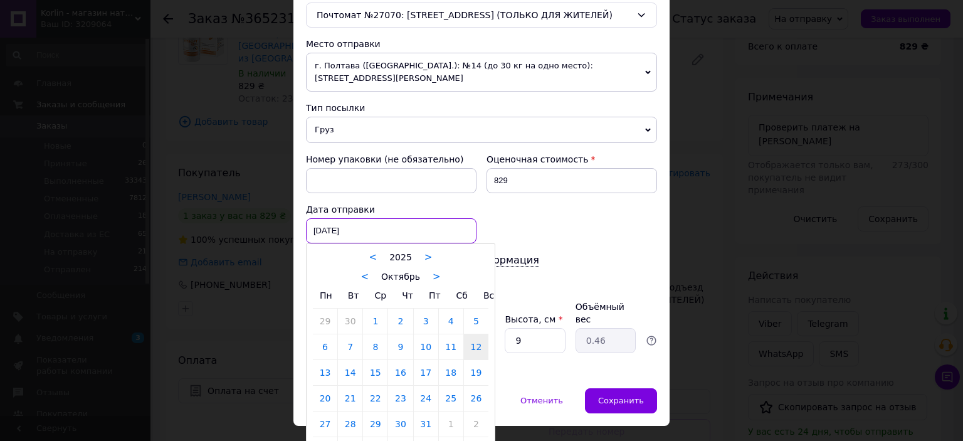
click at [415, 221] on div "[DATE] < 2025 > < Октябрь > Пн Вт Ср Чт Пт Сб Вс 29 30 1 2 3 4 5 6 7 8 9 10 11 …" at bounding box center [391, 230] width 170 height 25
click at [331, 360] on link "13" at bounding box center [325, 372] width 24 height 25
type input "[DATE]"
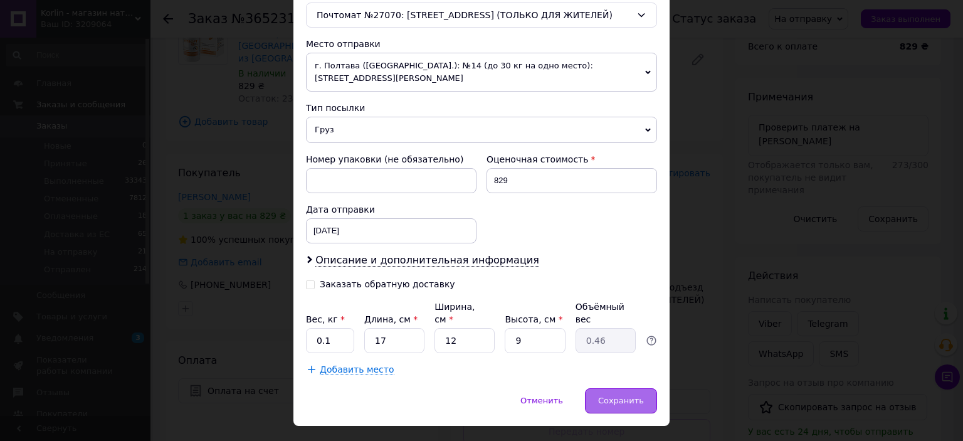
click at [616, 388] on div "Сохранить" at bounding box center [621, 400] width 72 height 25
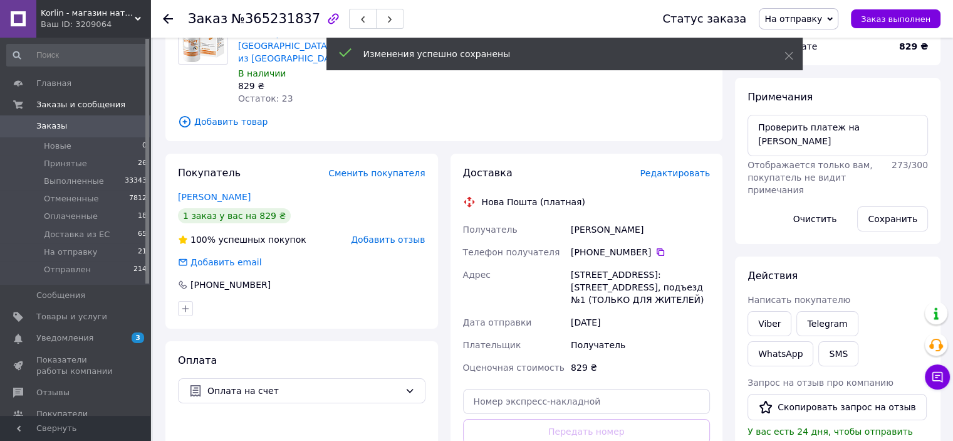
scroll to position [376, 0]
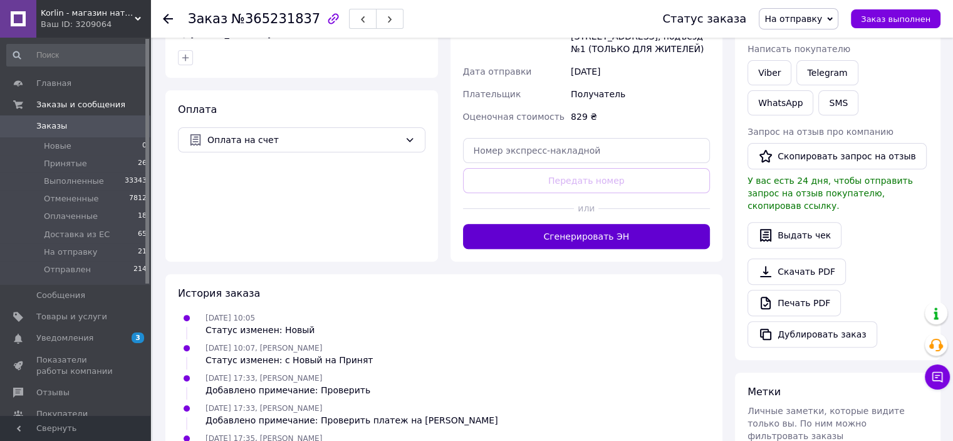
click at [632, 234] on button "Сгенерировать ЭН" at bounding box center [587, 236] width 248 height 25
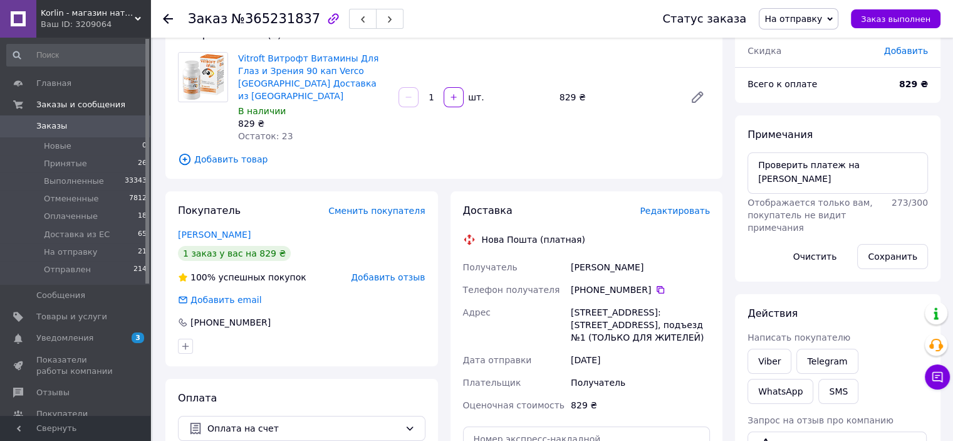
scroll to position [63, 0]
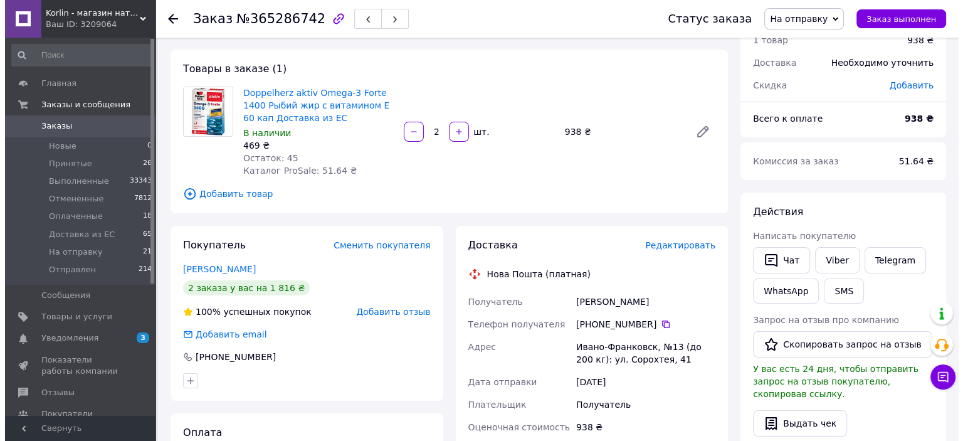
scroll to position [125, 0]
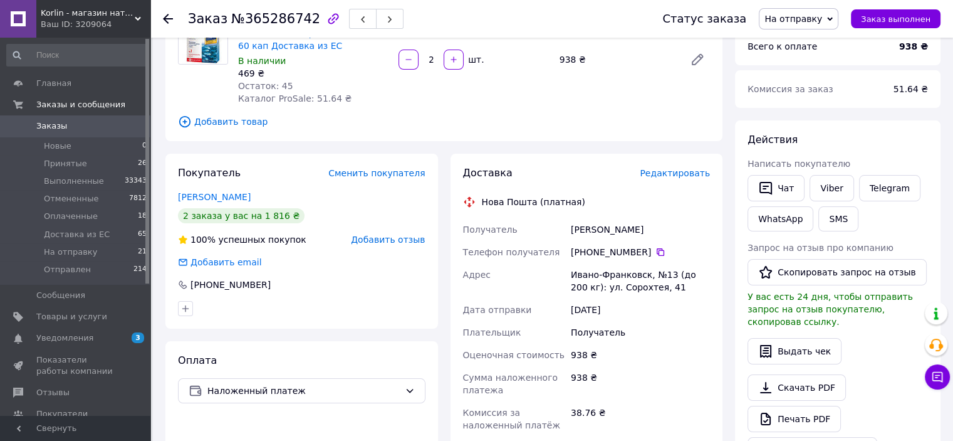
click at [685, 168] on span "Редактировать" at bounding box center [675, 173] width 70 height 10
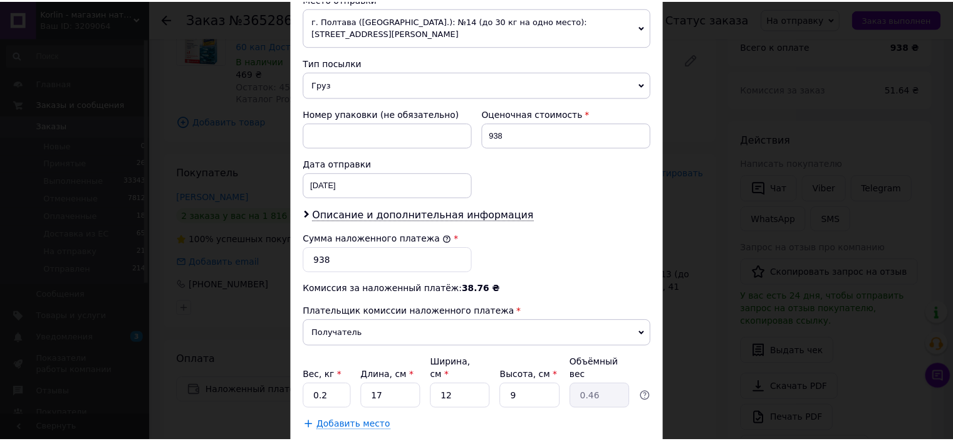
scroll to position [501, 0]
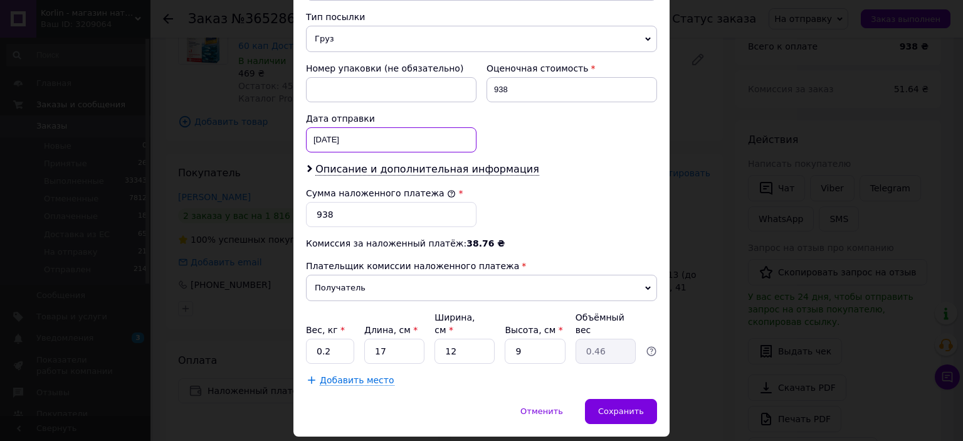
click at [437, 130] on div "[DATE] < 2025 > < Октябрь > Пн Вт Ср Чт Пт Сб Вс 29 30 1 2 3 4 5 6 7 8 9 10 11 …" at bounding box center [391, 139] width 170 height 25
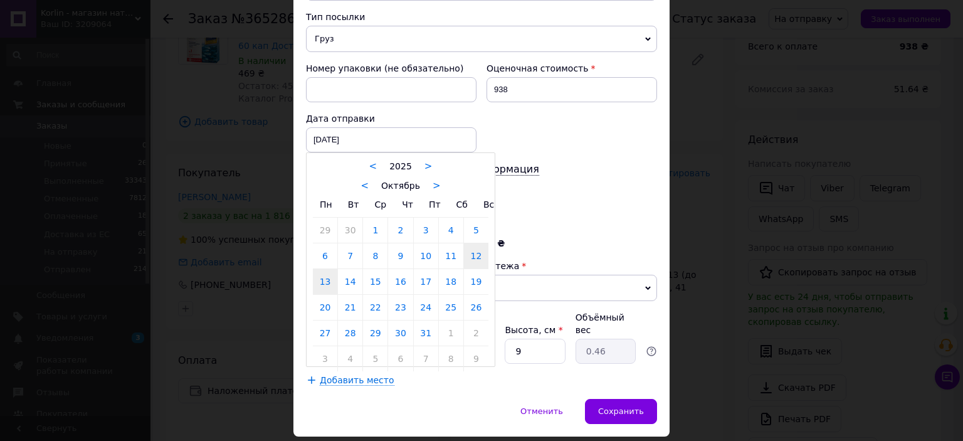
click at [327, 272] on link "13" at bounding box center [325, 281] width 24 height 25
type input "[DATE]"
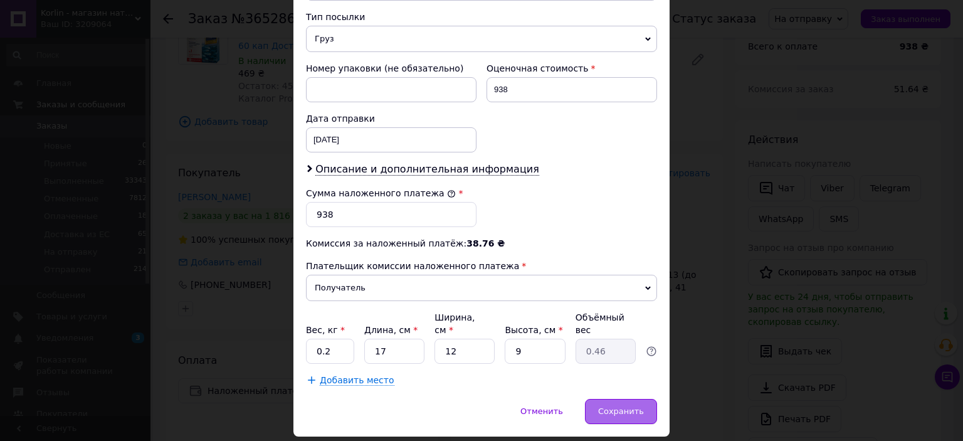
click at [624, 406] on span "Сохранить" at bounding box center [621, 410] width 46 height 9
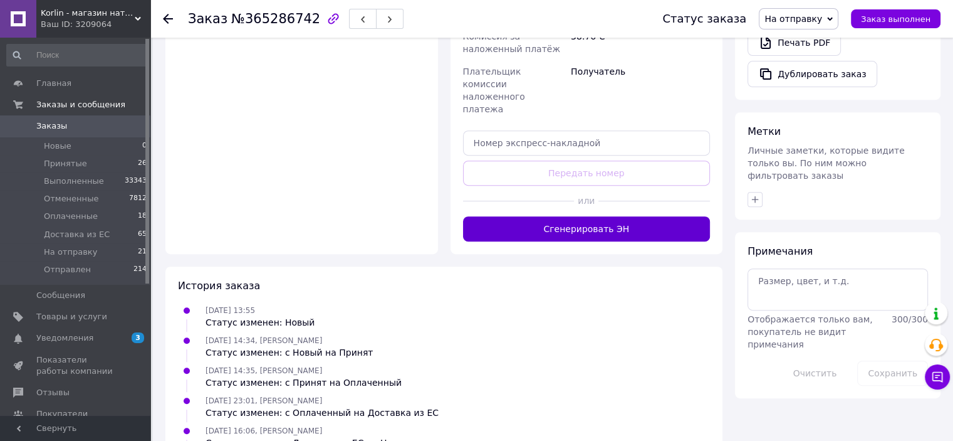
click at [673, 216] on button "Сгенерировать ЭН" at bounding box center [587, 228] width 248 height 25
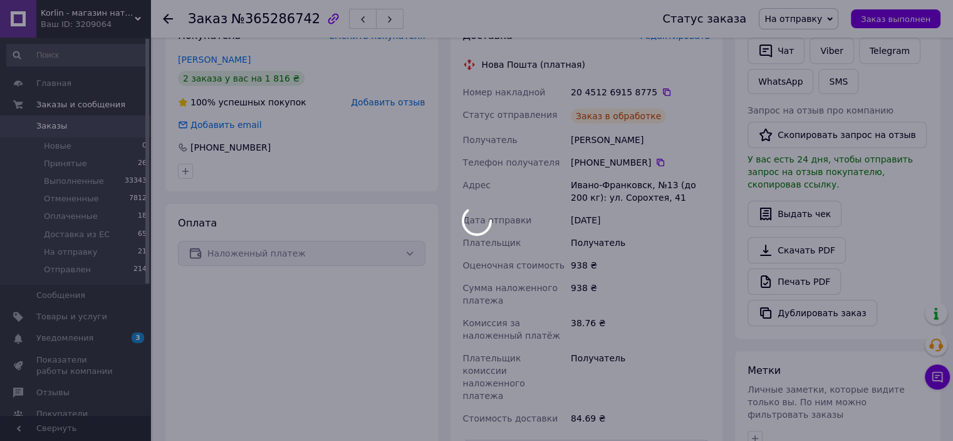
scroll to position [188, 0]
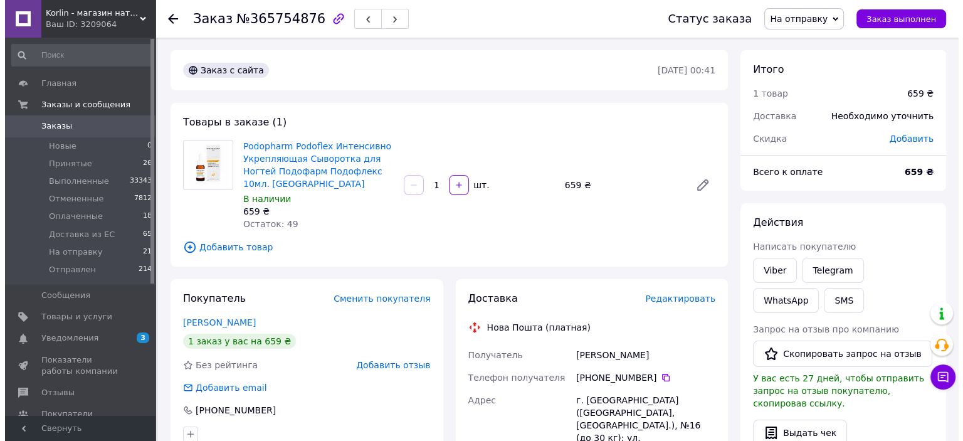
scroll to position [188, 0]
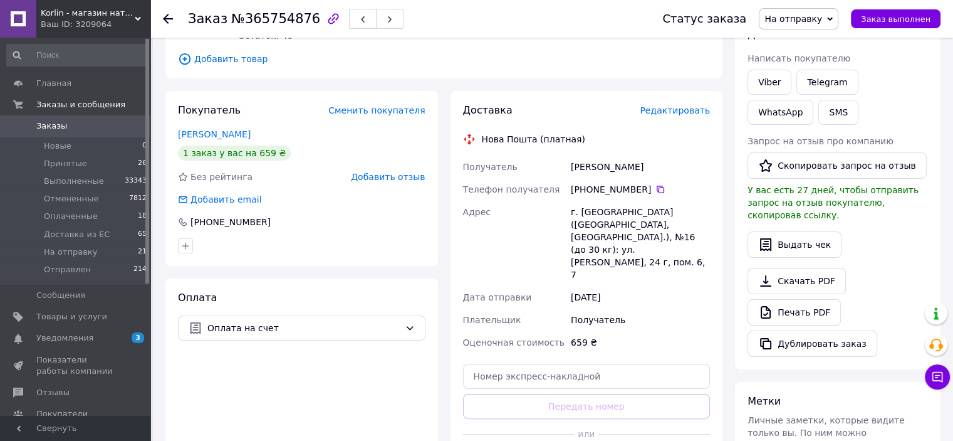
click at [676, 105] on span "Редактировать" at bounding box center [675, 110] width 70 height 10
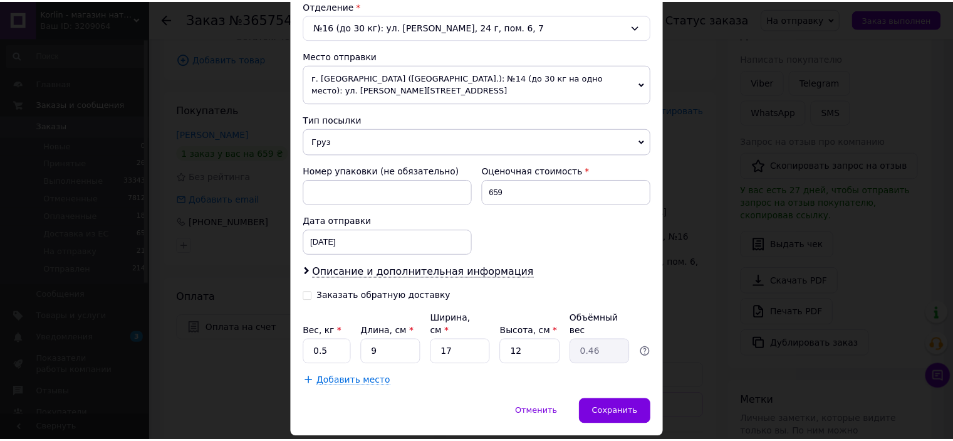
scroll to position [410, 0]
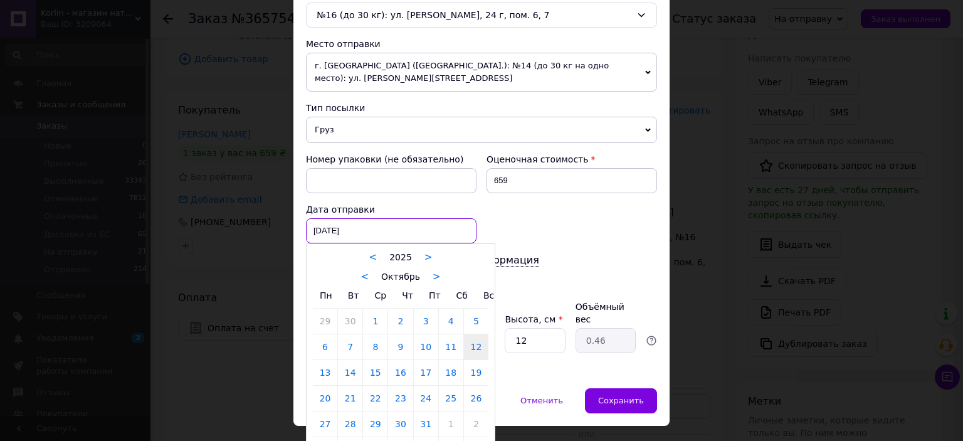
click at [424, 218] on div "12.10.2025 < 2025 > < Октябрь > Пн Вт Ср Чт Пт Сб Вс 29 30 1 2 3 4 5 6 7 8 9 10…" at bounding box center [391, 230] width 170 height 25
click at [320, 365] on link "13" at bounding box center [325, 372] width 24 height 25
type input "[DATE]"
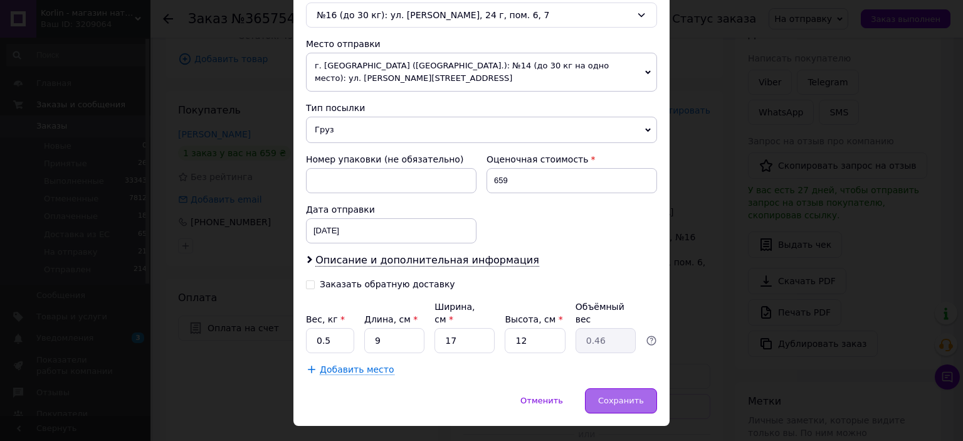
click at [629, 395] on span "Сохранить" at bounding box center [621, 399] width 46 height 9
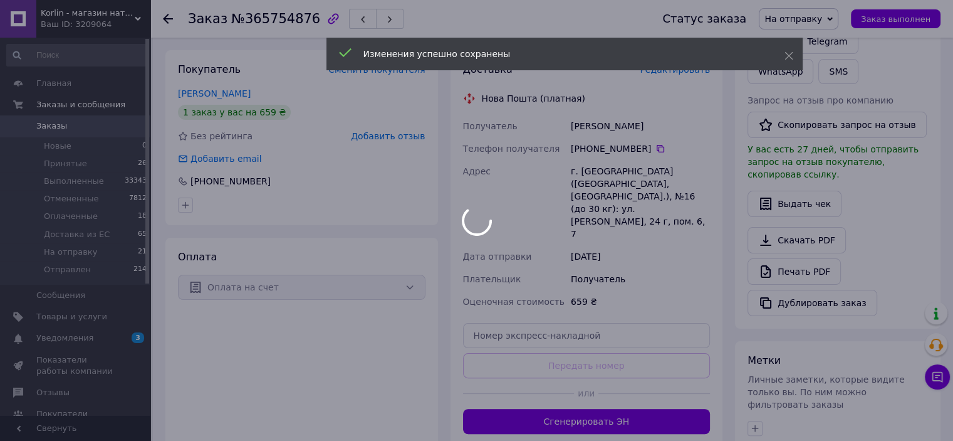
scroll to position [251, 0]
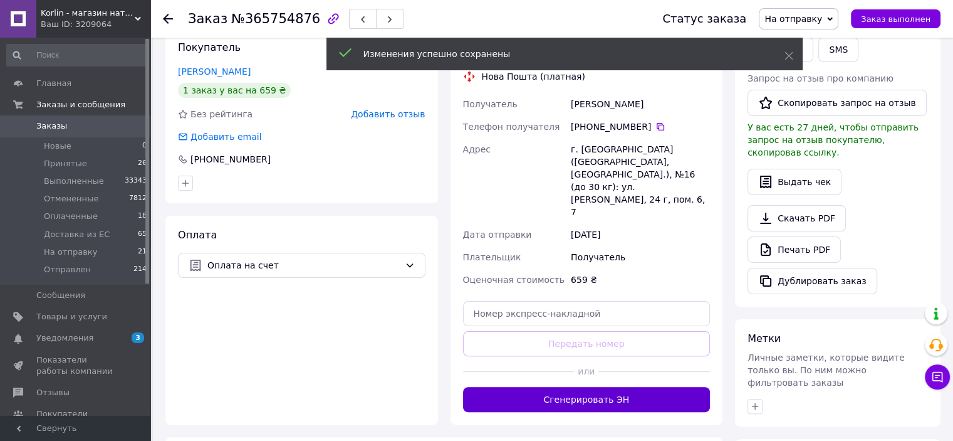
click at [624, 387] on button "Сгенерировать ЭН" at bounding box center [587, 399] width 248 height 25
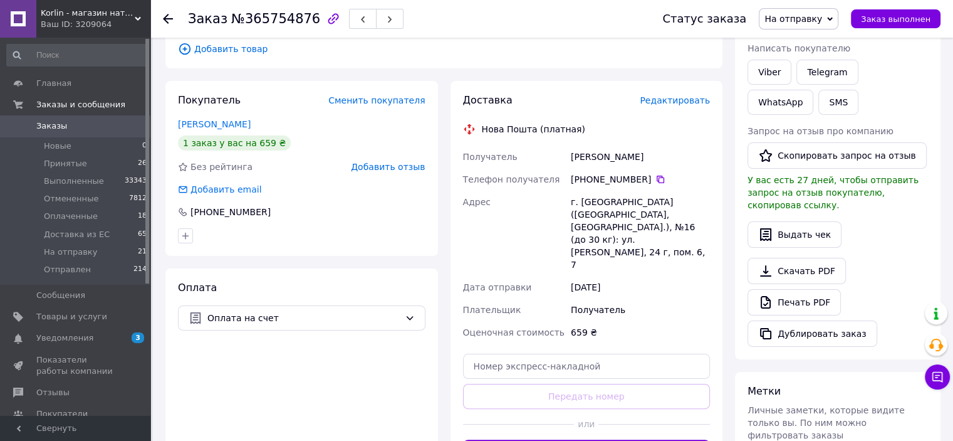
scroll to position [125, 0]
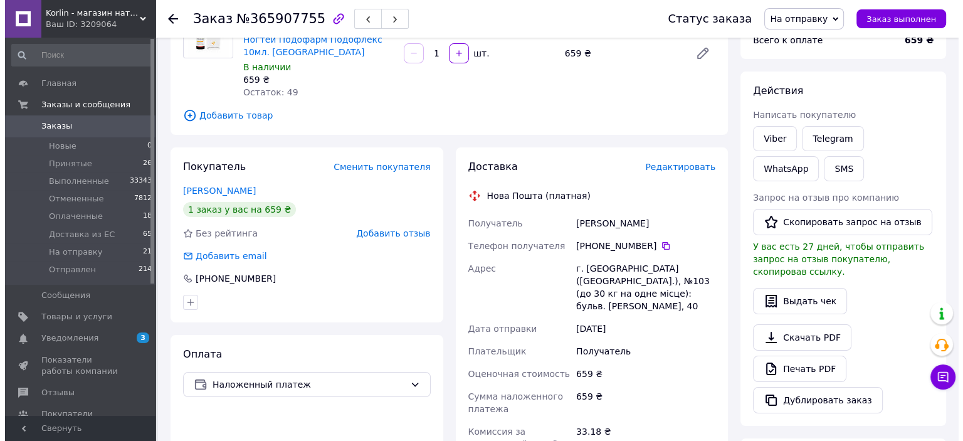
scroll to position [188, 0]
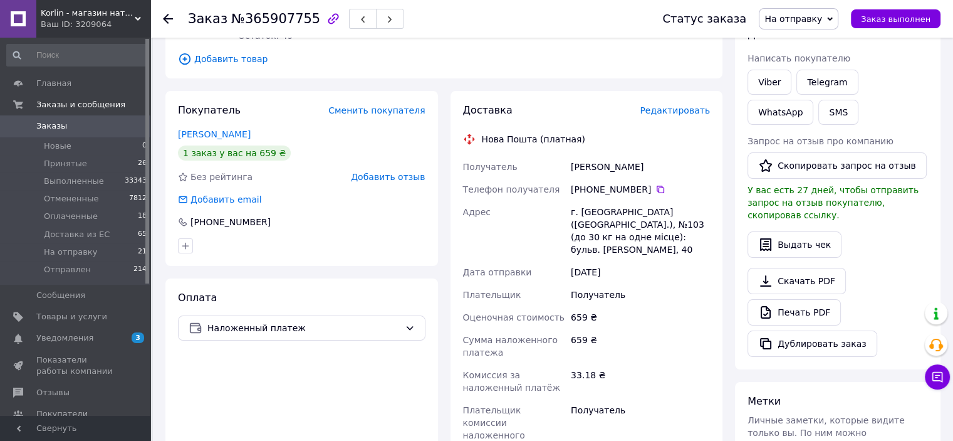
click at [673, 105] on span "Редактировать" at bounding box center [675, 110] width 70 height 10
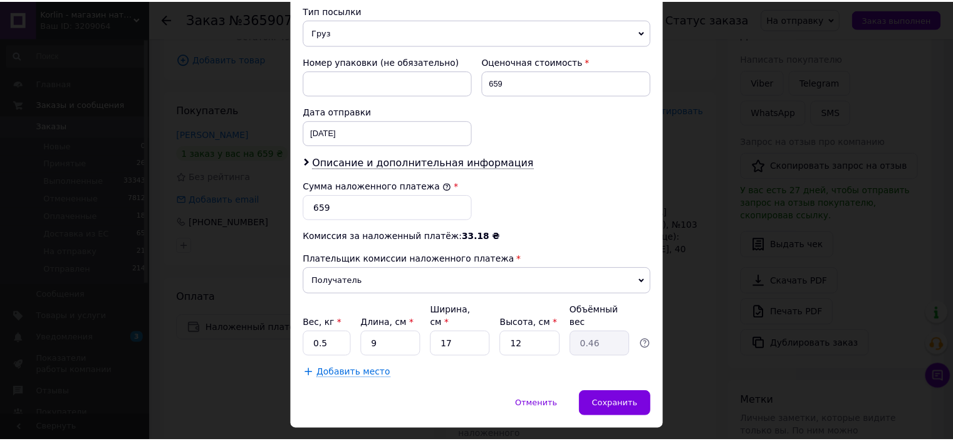
scroll to position [511, 0]
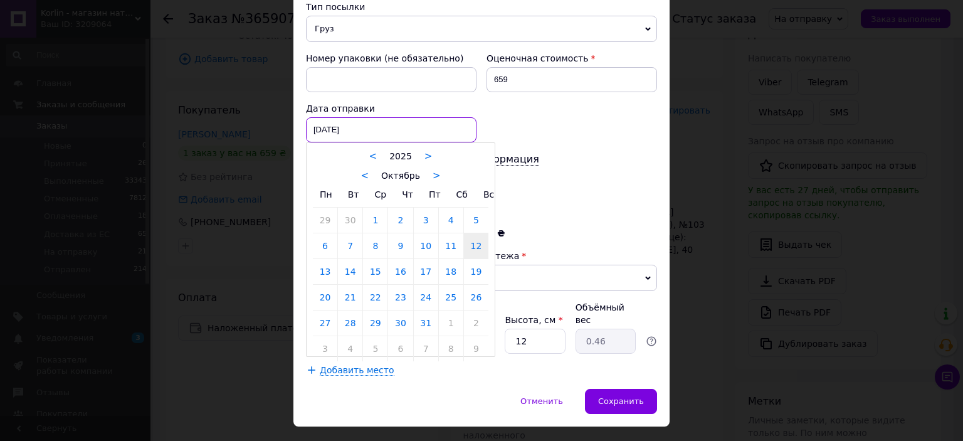
click at [447, 117] on div "[DATE] < 2025 > < Октябрь > Пн Вт Ср Чт Пт Сб Вс 29 30 1 2 3 4 5 6 7 8 9 10 11 …" at bounding box center [391, 129] width 170 height 25
click at [326, 259] on link "13" at bounding box center [325, 271] width 24 height 25
type input "[DATE]"
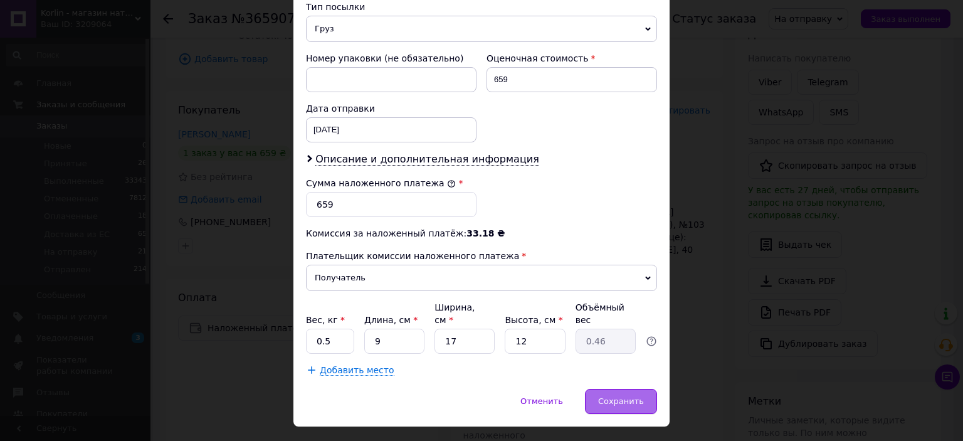
click at [632, 396] on span "Сохранить" at bounding box center [621, 400] width 46 height 9
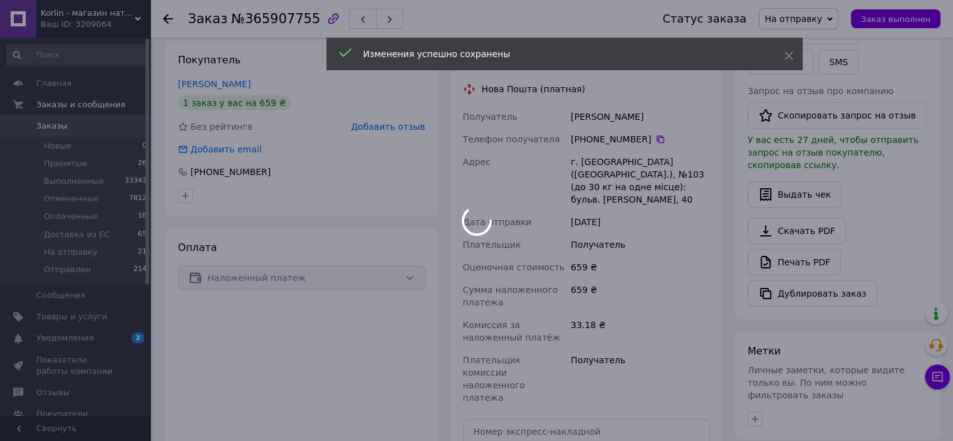
scroll to position [313, 0]
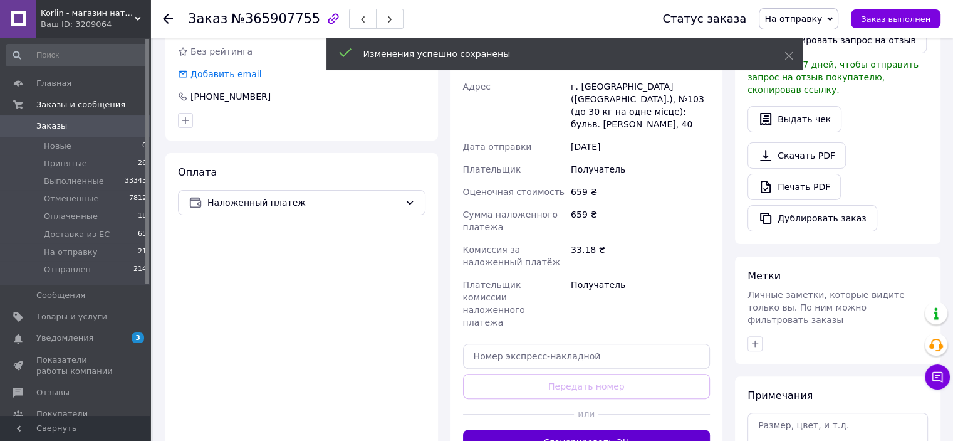
click at [580, 429] on button "Сгенерировать ЭН" at bounding box center [587, 441] width 248 height 25
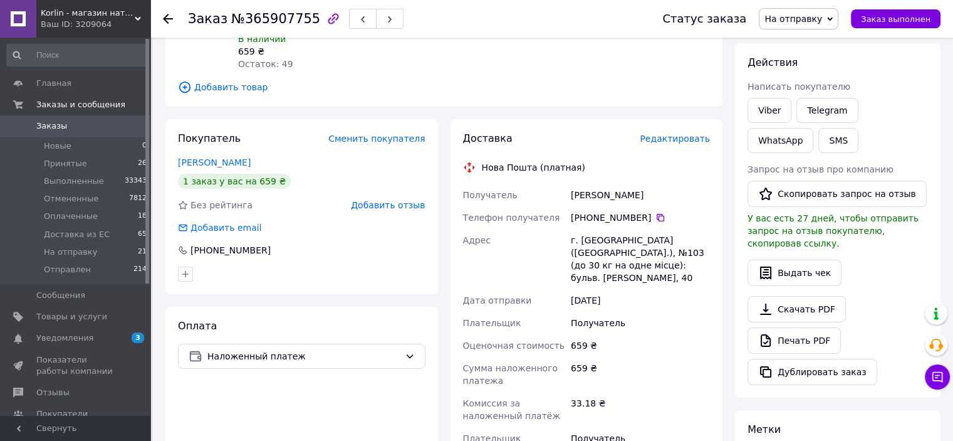
scroll to position [125, 0]
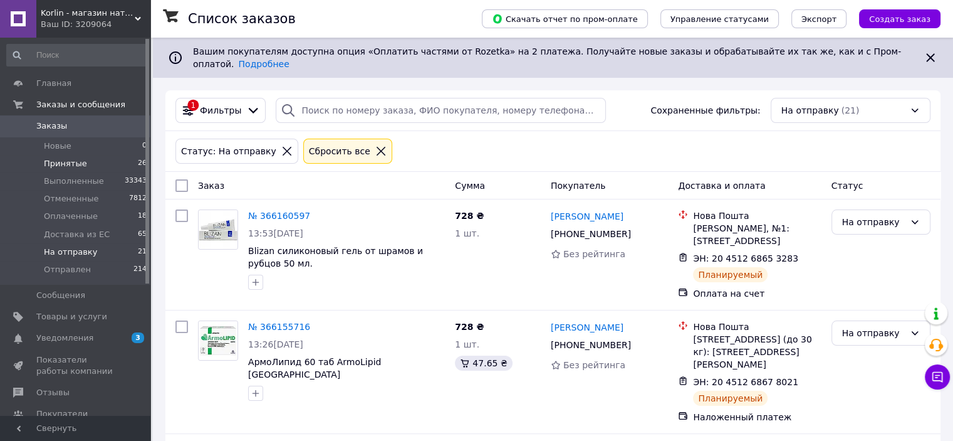
click at [73, 163] on span "Принятые" at bounding box center [65, 163] width 43 height 11
